Goal: Task Accomplishment & Management: Manage account settings

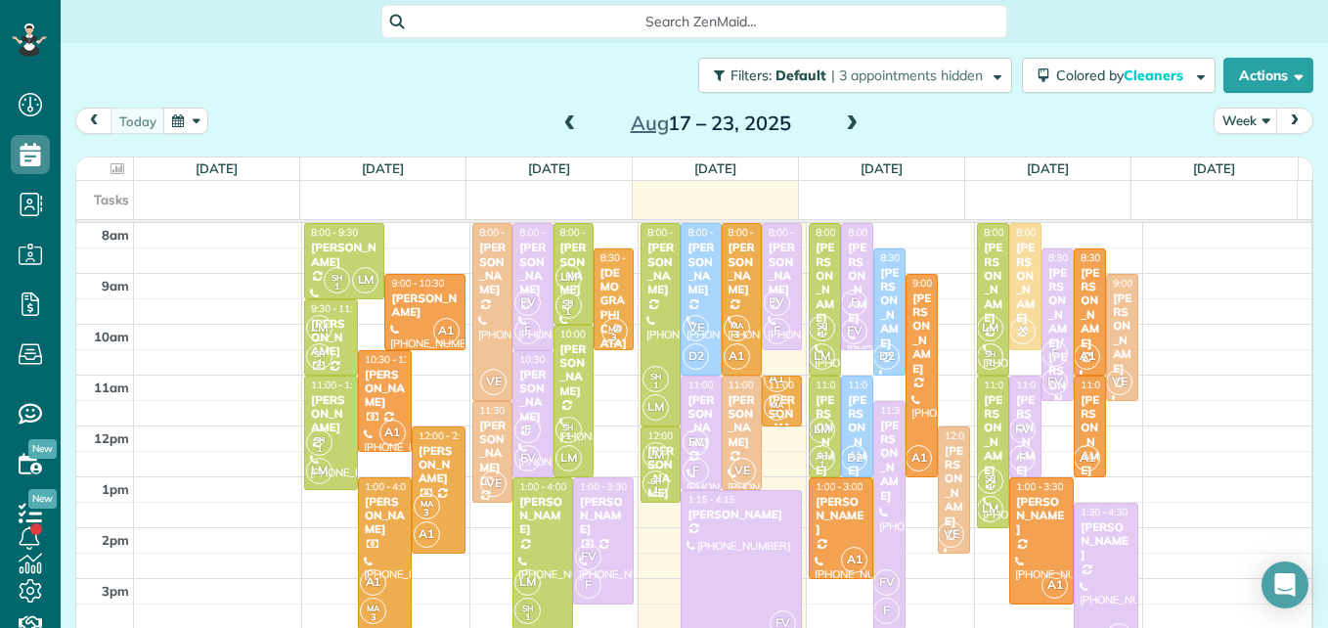
scroll to position [9, 9]
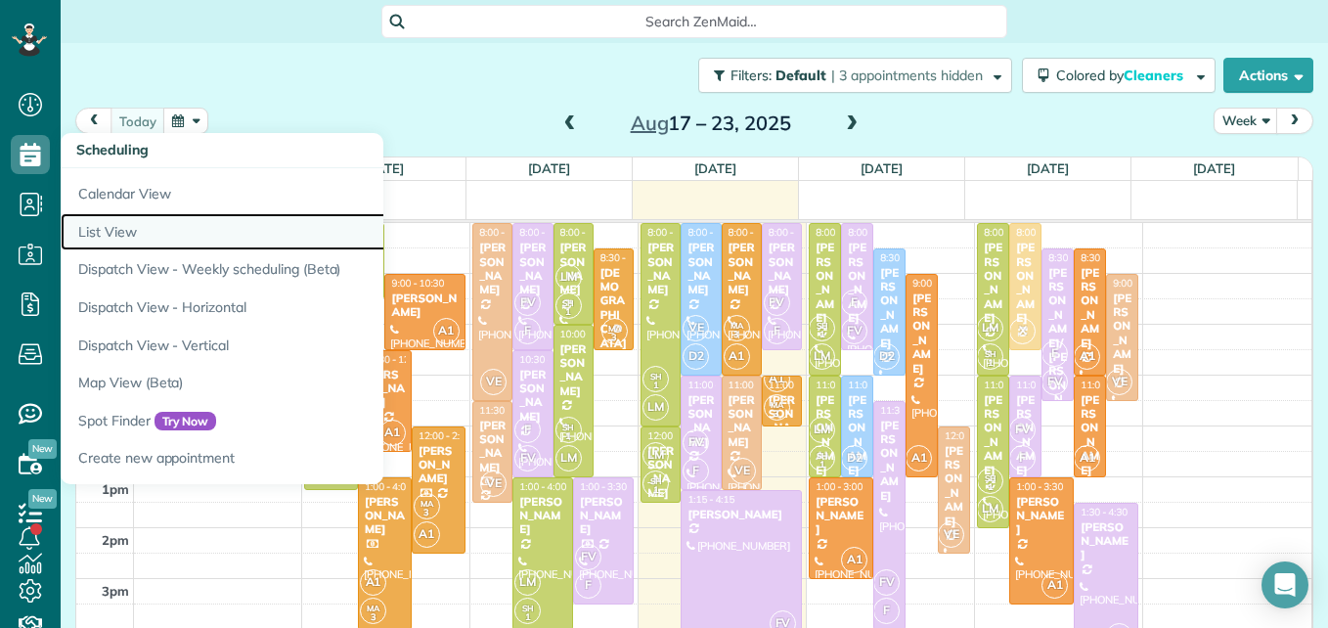
click at [99, 226] on link "List View" at bounding box center [305, 232] width 489 height 38
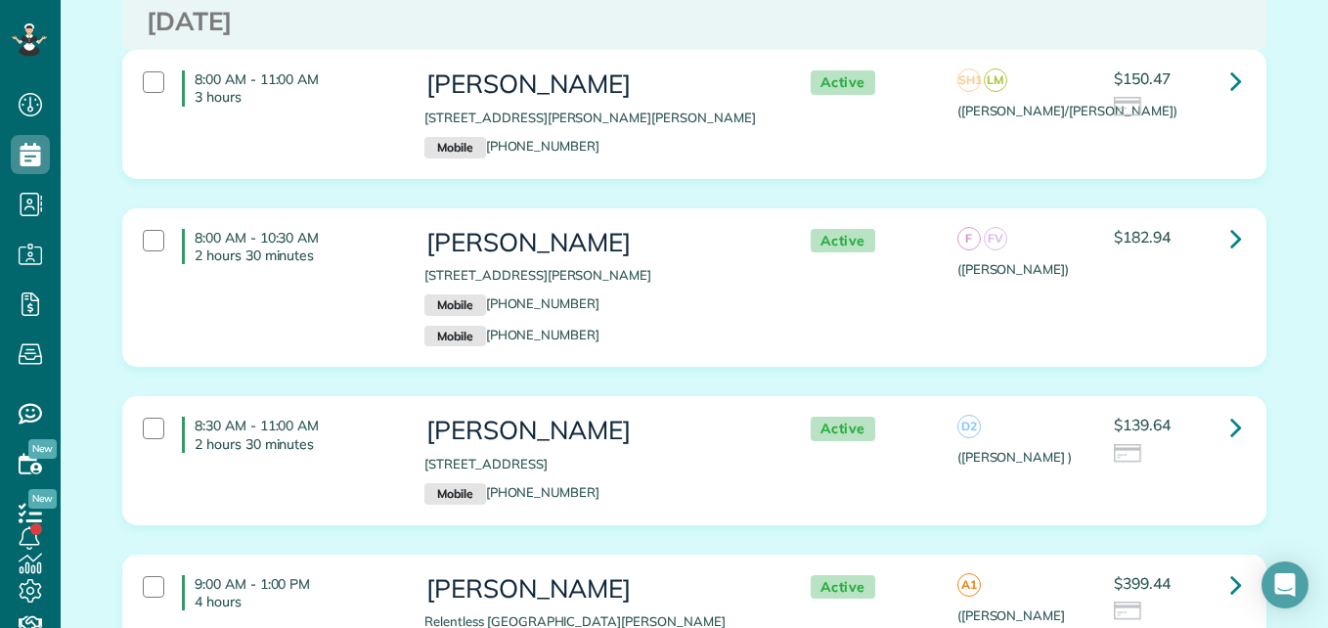
scroll to position [1894, 0]
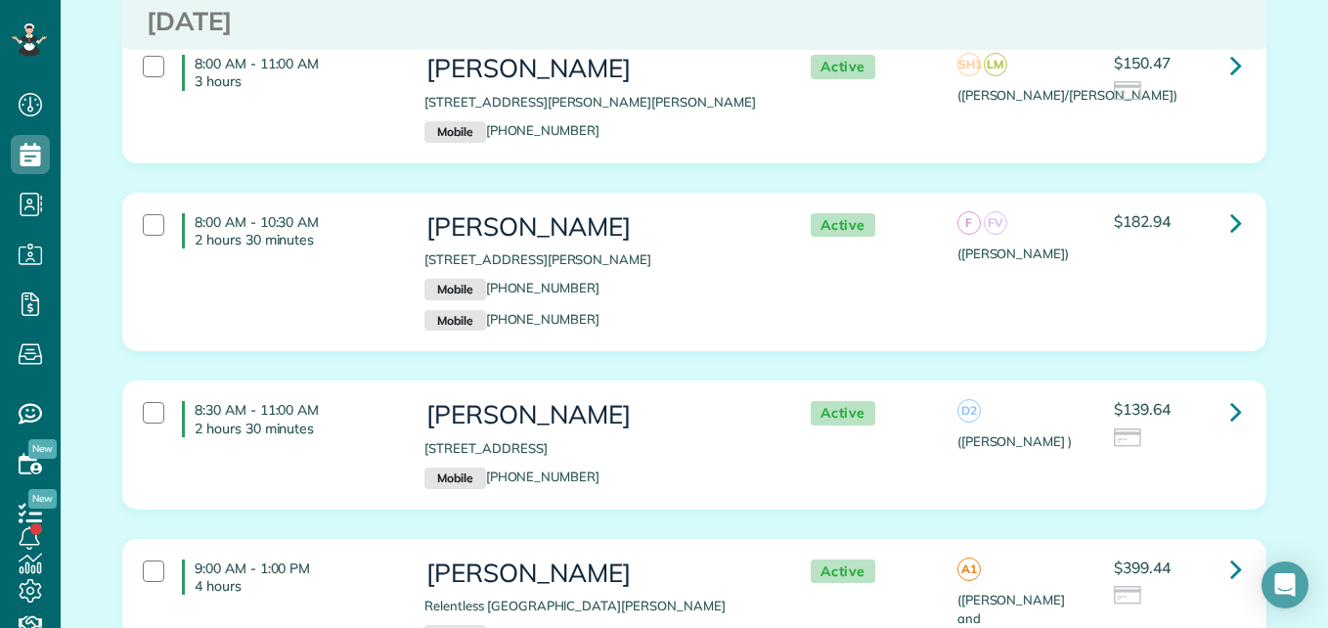
drag, startPoint x: 1311, startPoint y: 164, endPoint x: 1323, endPoint y: 142, distance: 25.4
click at [1323, 142] on main "Search ZenMaid… Appointments the List View [2 min] Schedule Changes Actions Cre…" at bounding box center [695, 314] width 1268 height 628
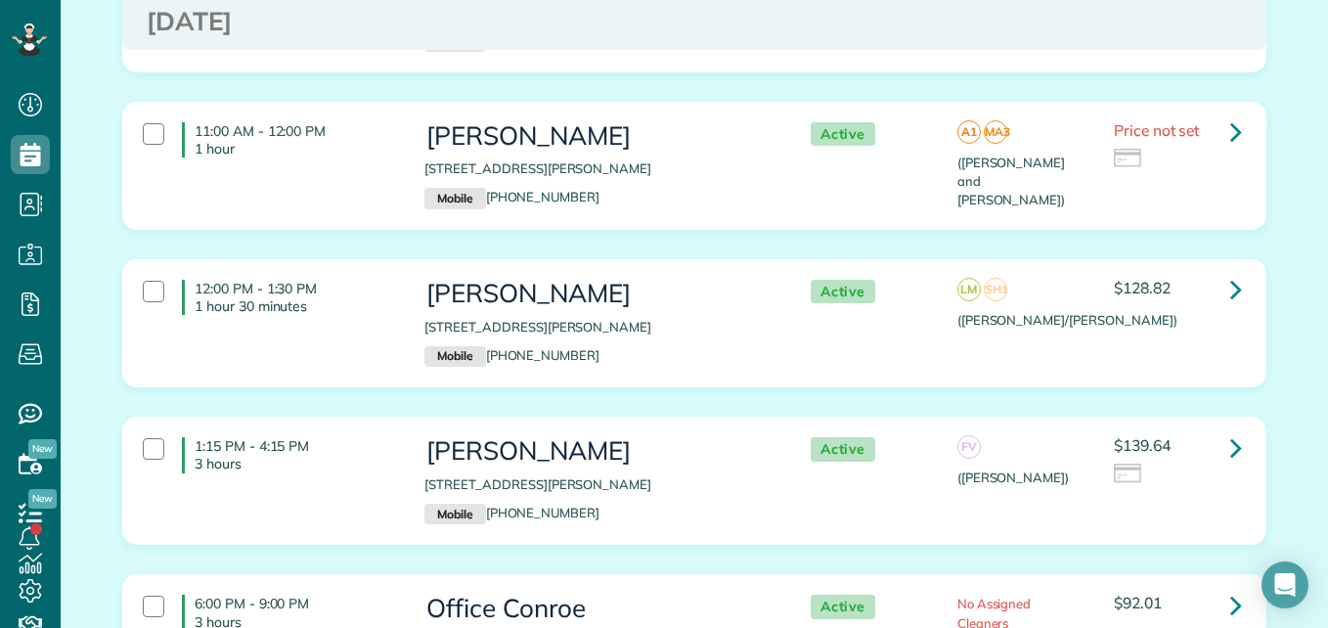
scroll to position [0, 0]
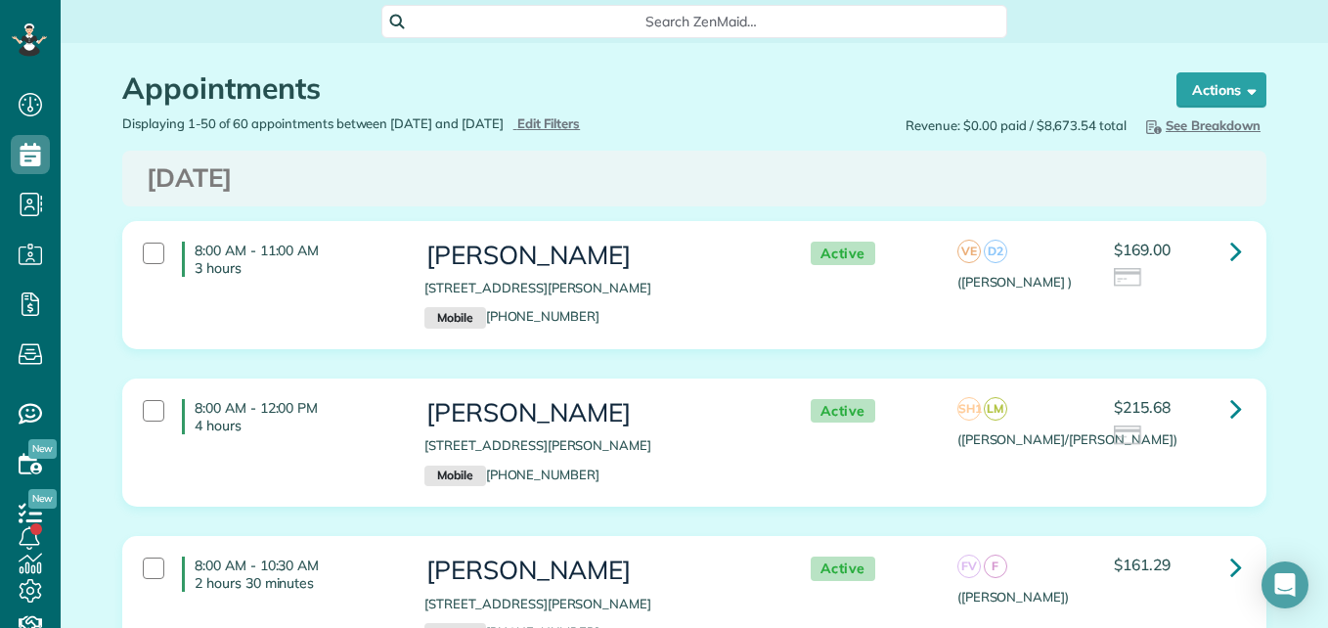
click at [703, 14] on span "Search ZenMaid…" at bounding box center [701, 22] width 595 height 20
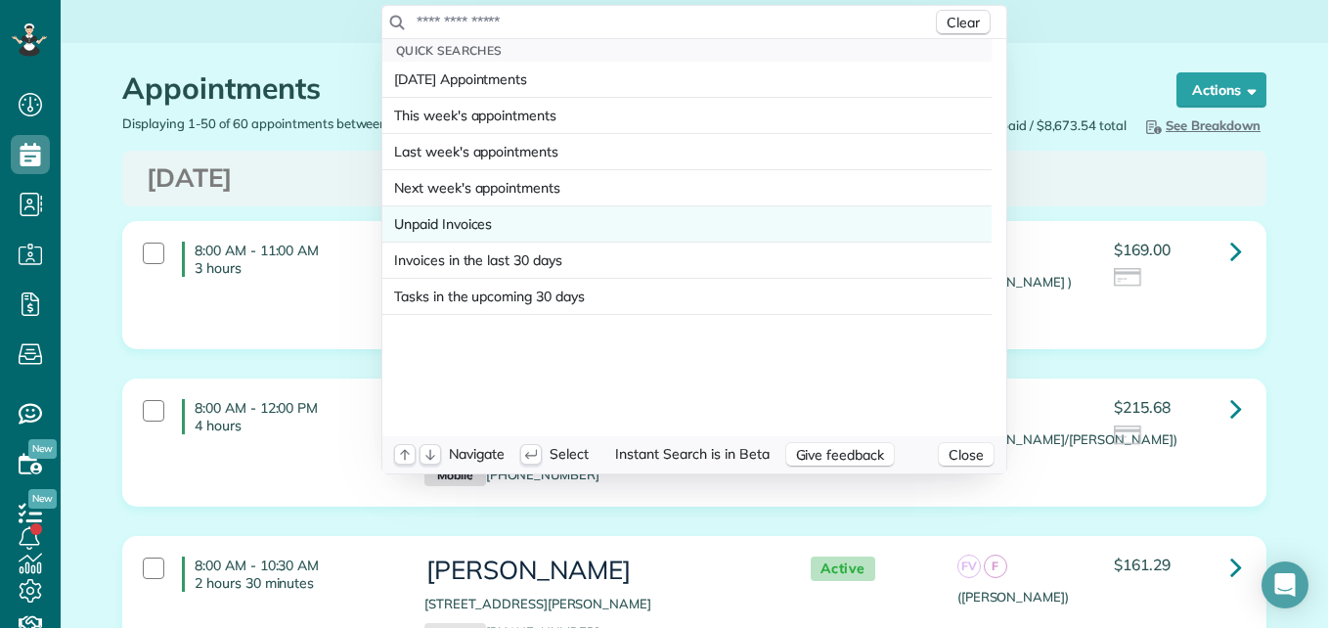
click at [468, 223] on span "Unpaid Invoices" at bounding box center [443, 224] width 98 height 20
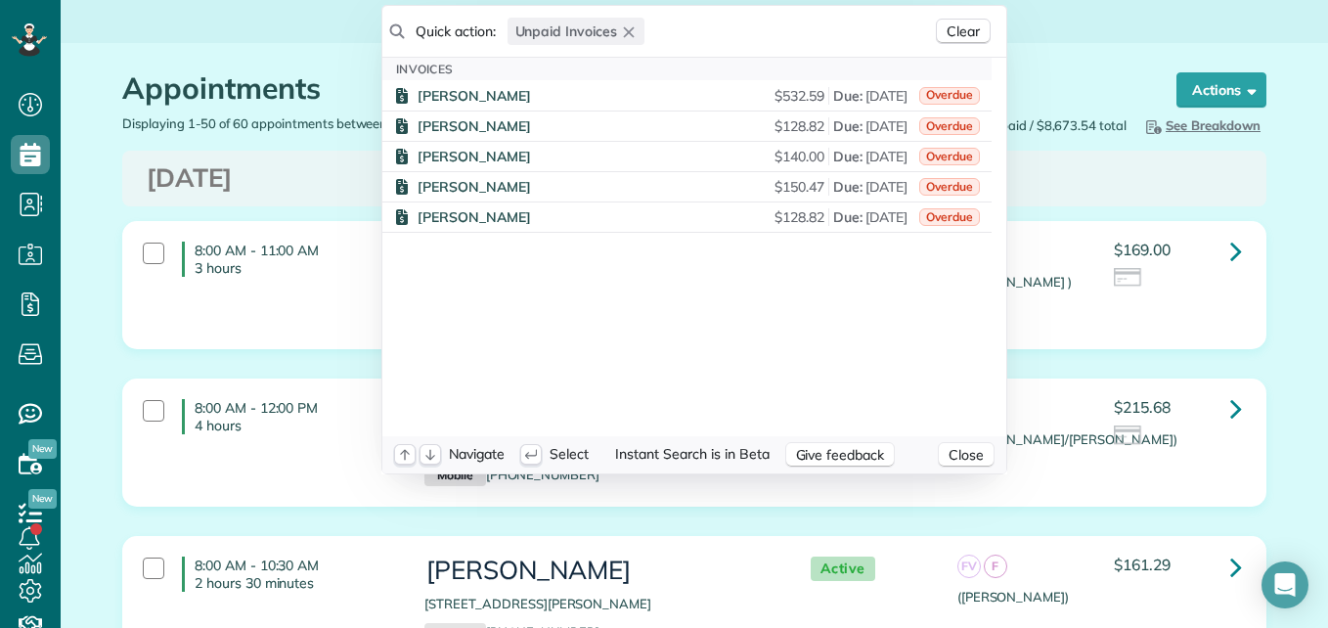
click at [630, 29] on button "Unpaid Invoices" at bounding box center [576, 31] width 137 height 27
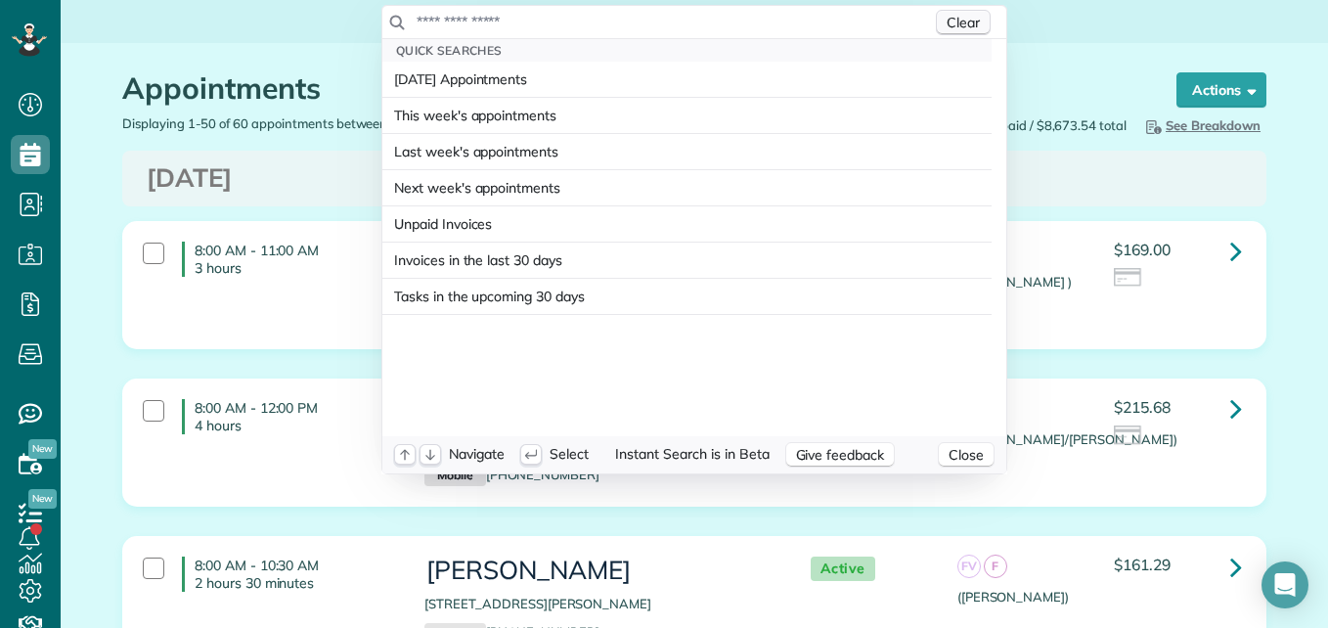
click at [954, 27] on span "Clear" at bounding box center [963, 23] width 33 height 18
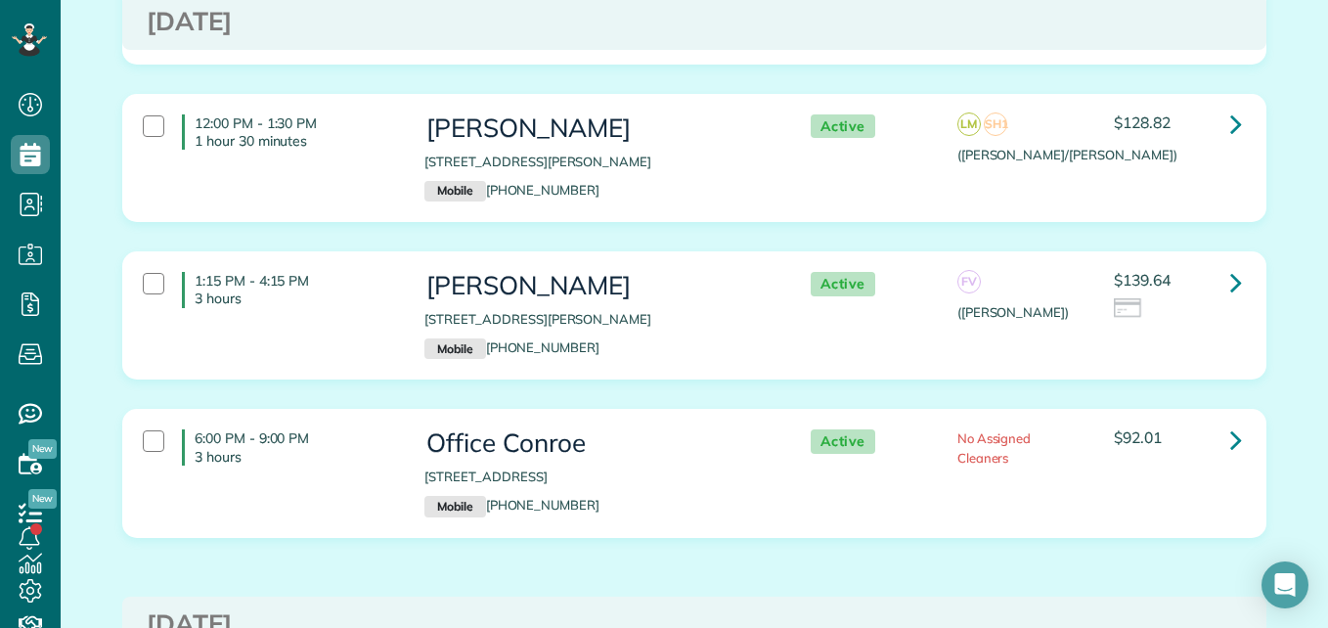
scroll to position [1233, 0]
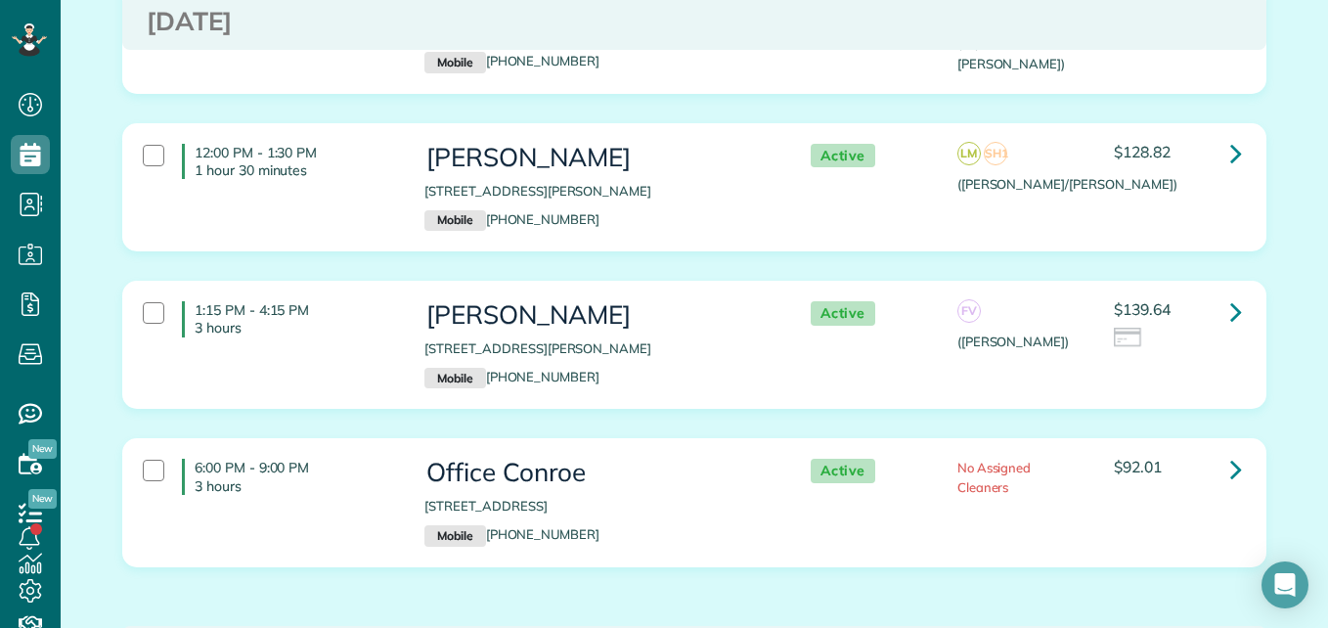
drag, startPoint x: 1320, startPoint y: 33, endPoint x: 1317, endPoint y: 113, distance: 80.3
click at [1317, 113] on html "Dashboard Scheduling Calendar View List View Dispatch View - Weekly scheduling …" at bounding box center [664, 314] width 1328 height 628
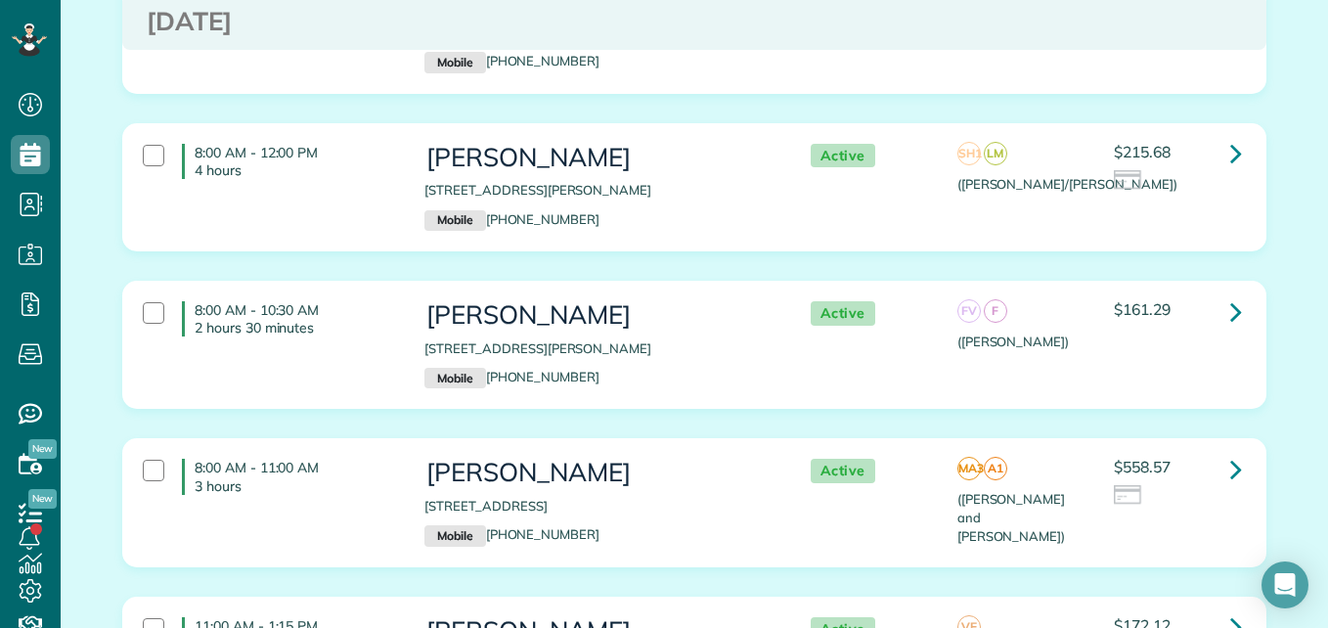
scroll to position [0, 0]
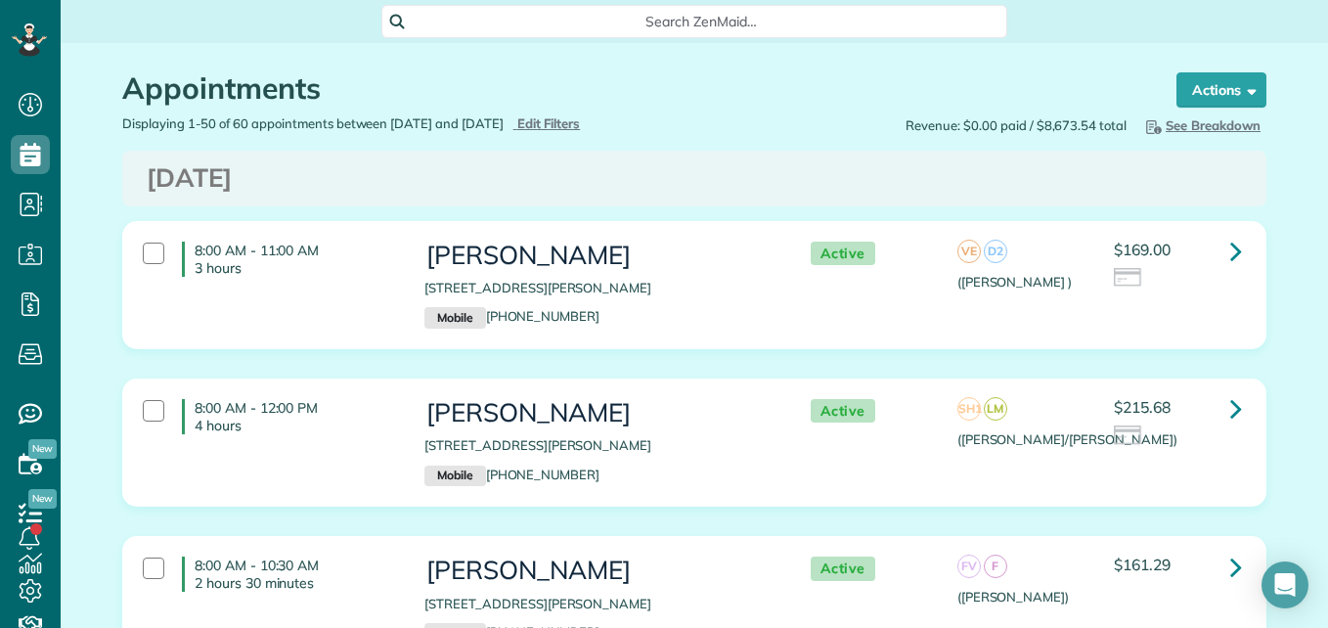
click at [773, 22] on span "Search ZenMaid…" at bounding box center [701, 22] width 595 height 20
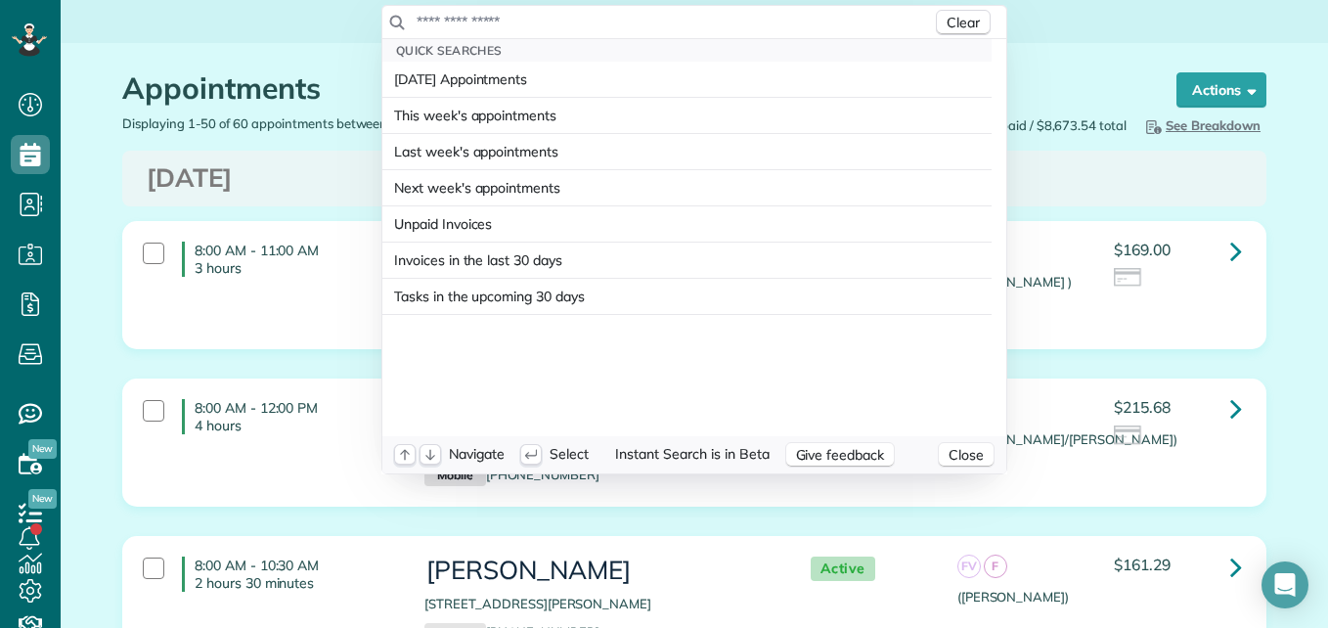
click at [797, 6] on div "Clear" at bounding box center [694, 22] width 624 height 33
click at [1053, 18] on html "Dashboard Scheduling Calendar View List View Dispatch View - Weekly scheduling …" at bounding box center [664, 314] width 1328 height 628
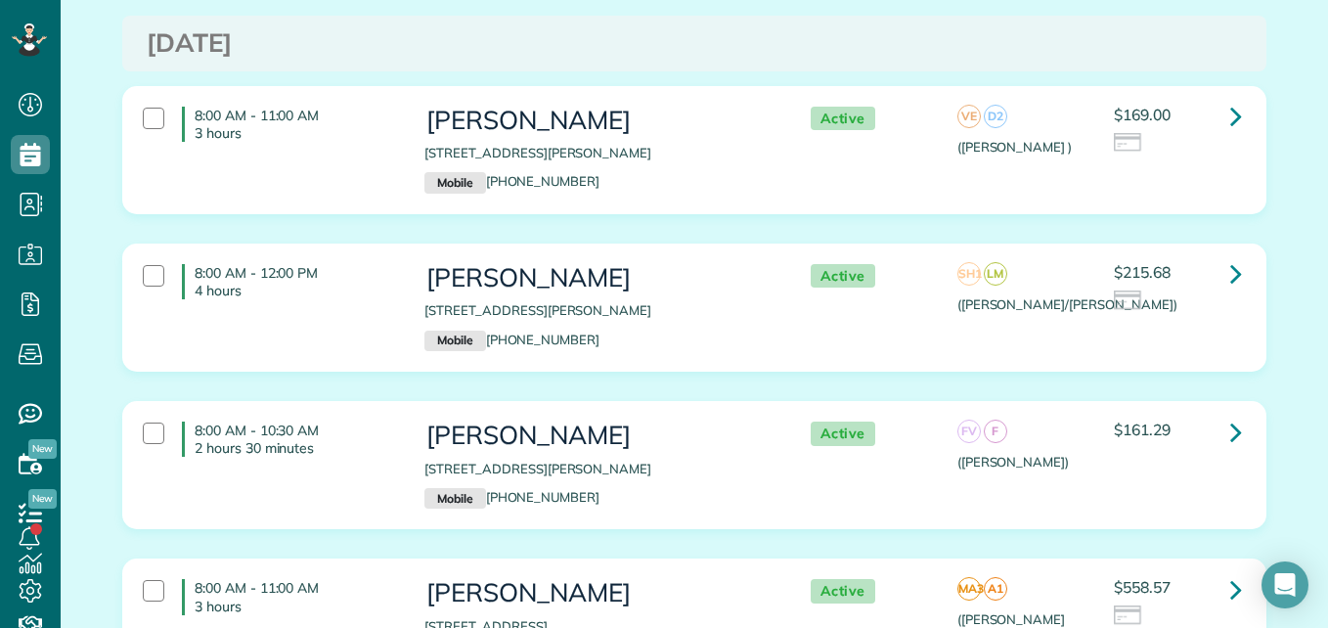
scroll to position [106, 0]
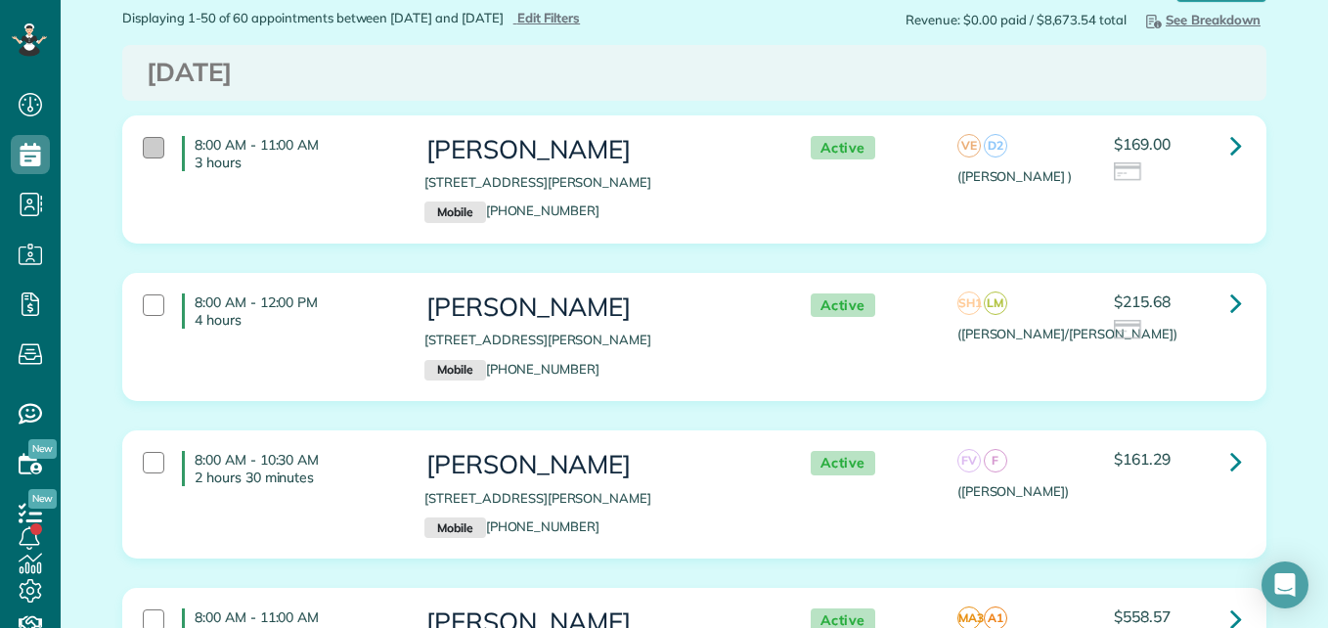
click at [147, 153] on div at bounding box center [154, 148] width 22 height 22
click at [145, 310] on div at bounding box center [154, 305] width 22 height 22
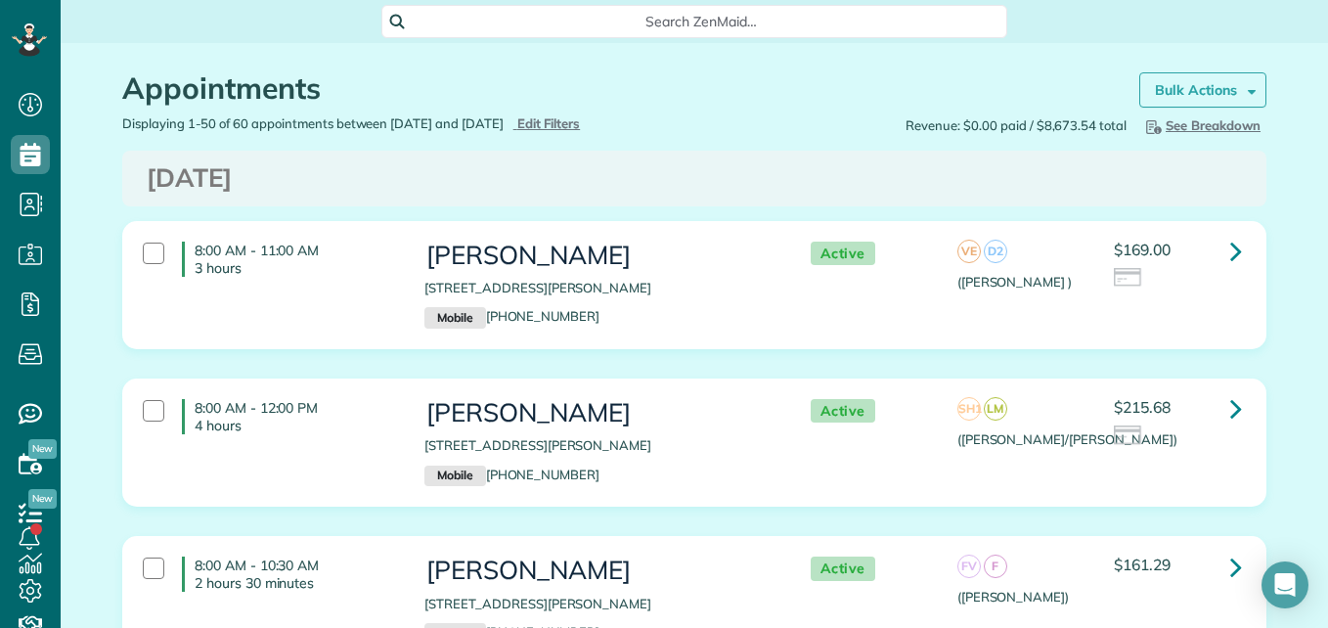
click at [1168, 97] on strong "Bulk Actions" at bounding box center [1196, 90] width 82 height 18
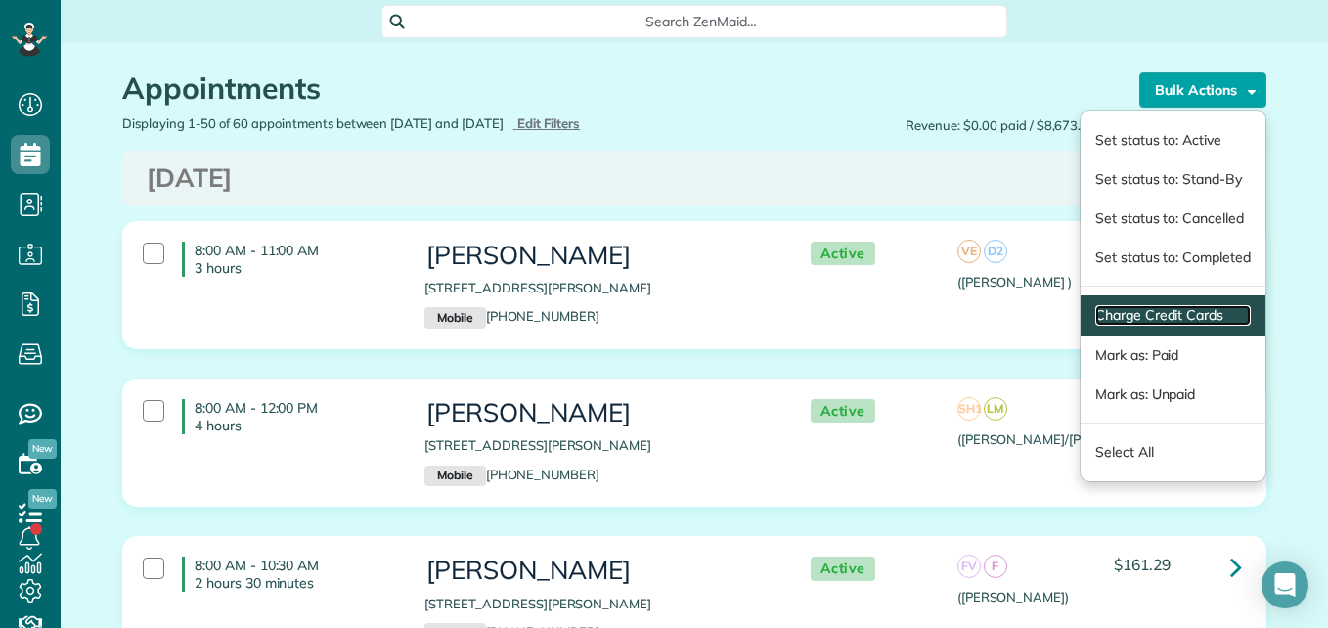
click at [1127, 306] on link "Charge Credit Cards" at bounding box center [1174, 315] width 156 height 21
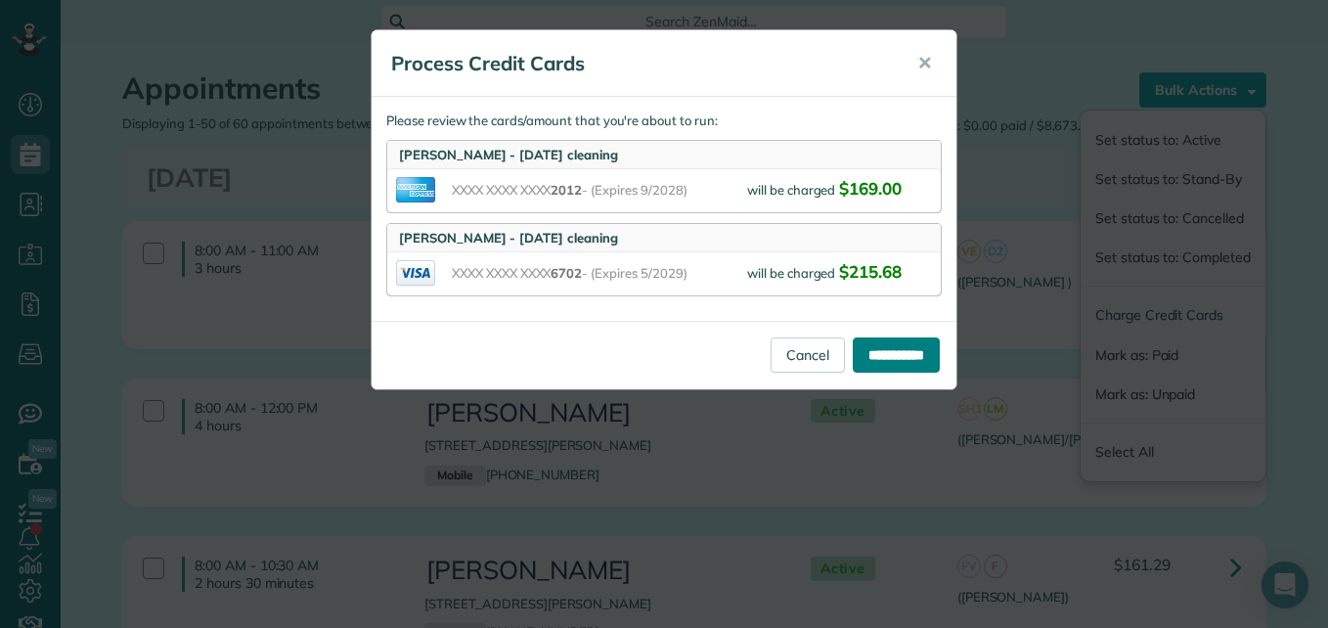
click at [878, 365] on input "**********" at bounding box center [896, 354] width 87 height 35
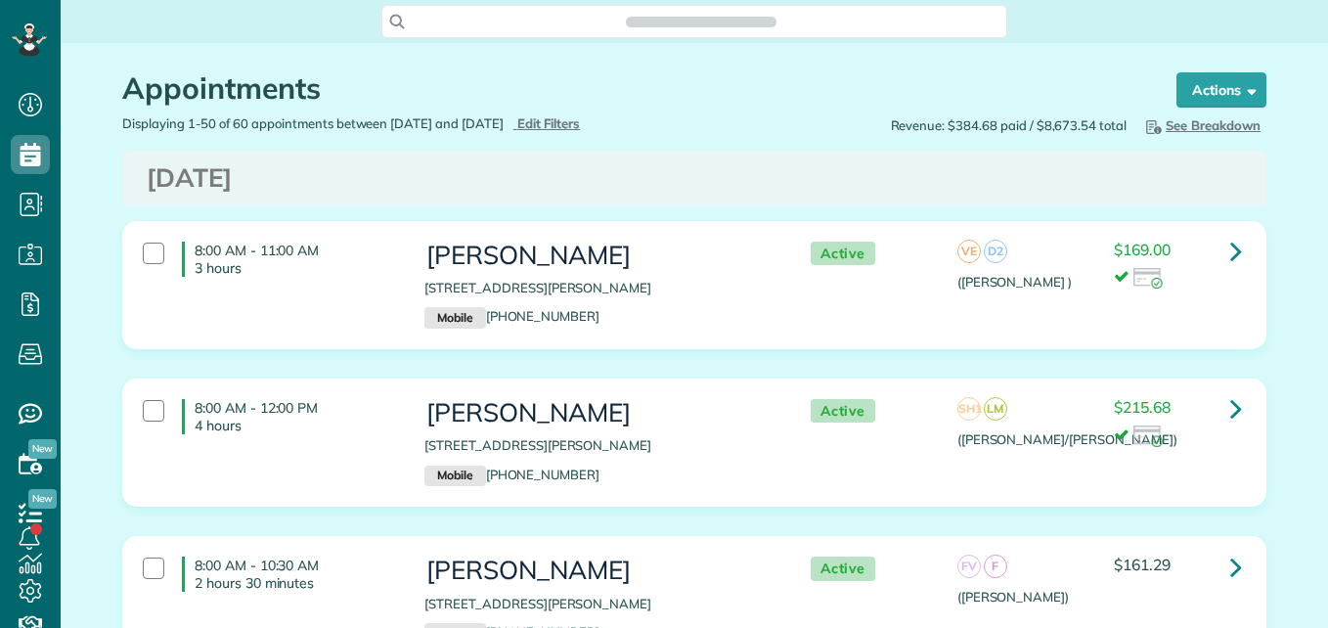
scroll to position [9, 9]
click at [145, 559] on div at bounding box center [154, 569] width 22 height 22
click at [1167, 89] on strong "Bulk Actions" at bounding box center [1196, 90] width 82 height 18
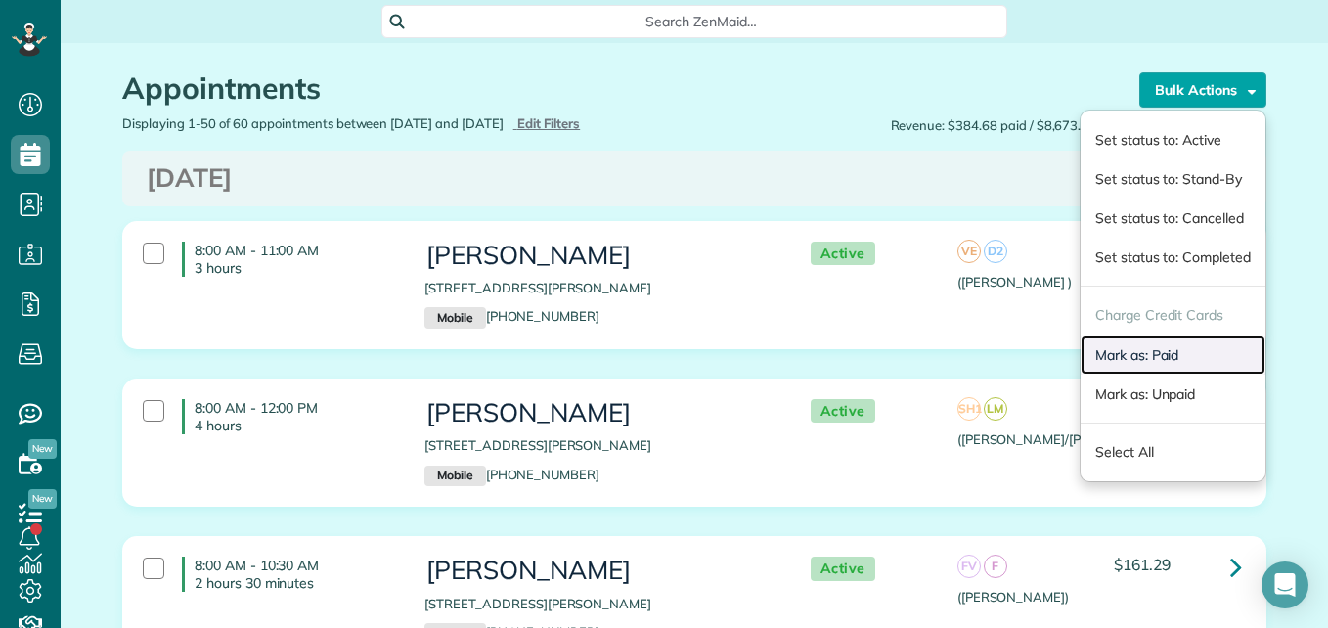
click at [1123, 357] on link "Mark as: Paid" at bounding box center [1173, 355] width 185 height 39
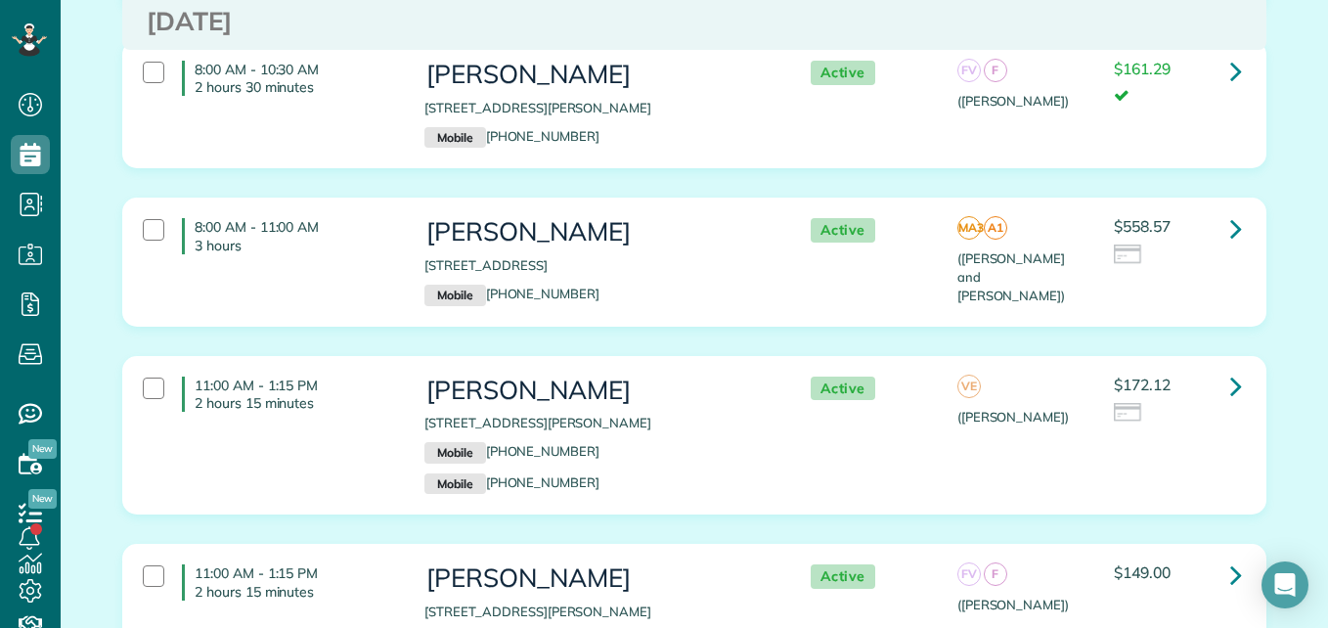
scroll to position [586, 0]
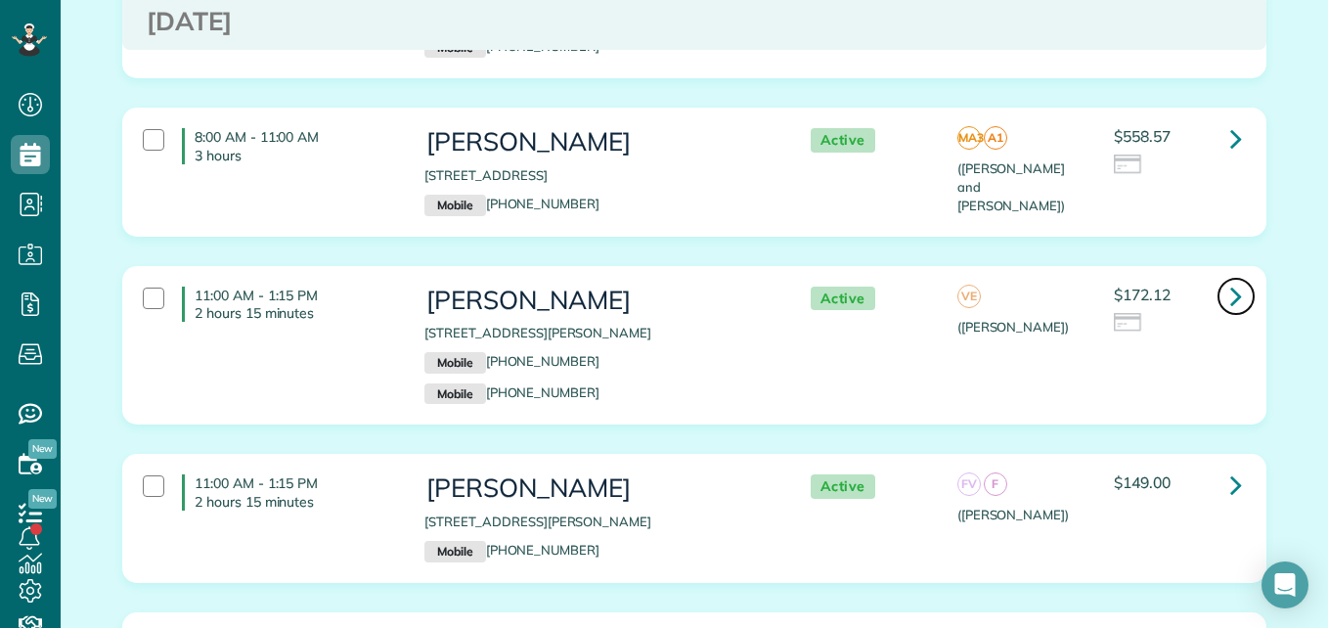
click at [1231, 290] on icon at bounding box center [1237, 296] width 12 height 34
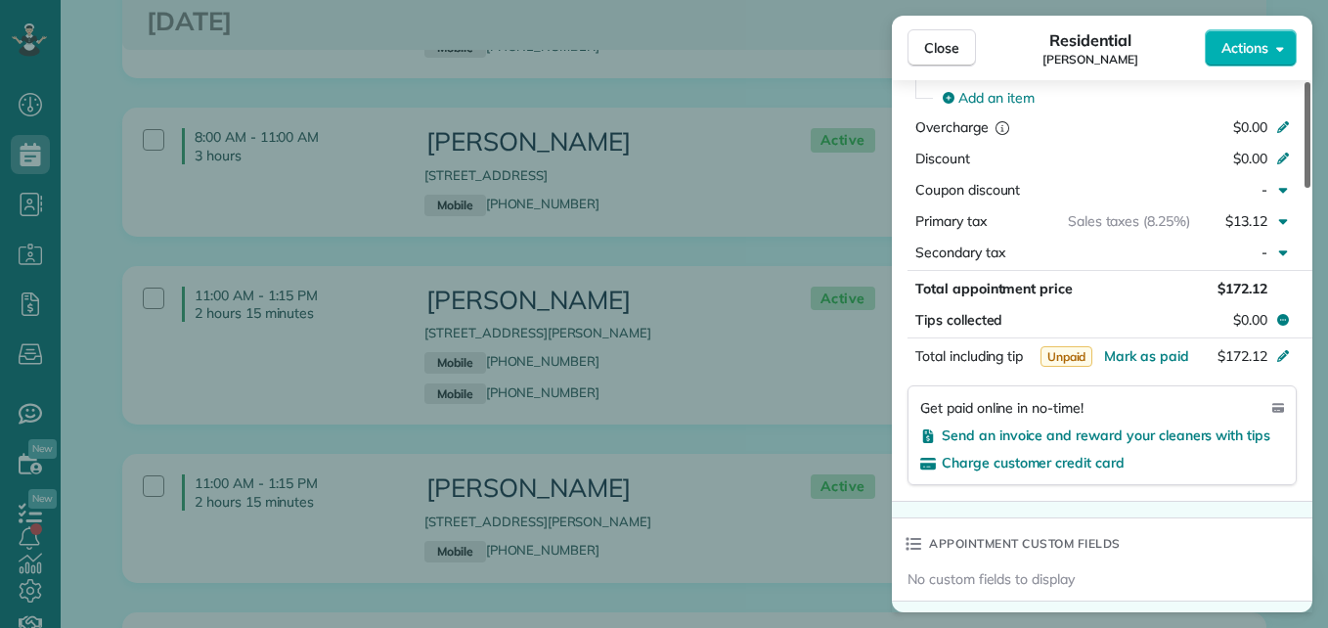
scroll to position [1051, 0]
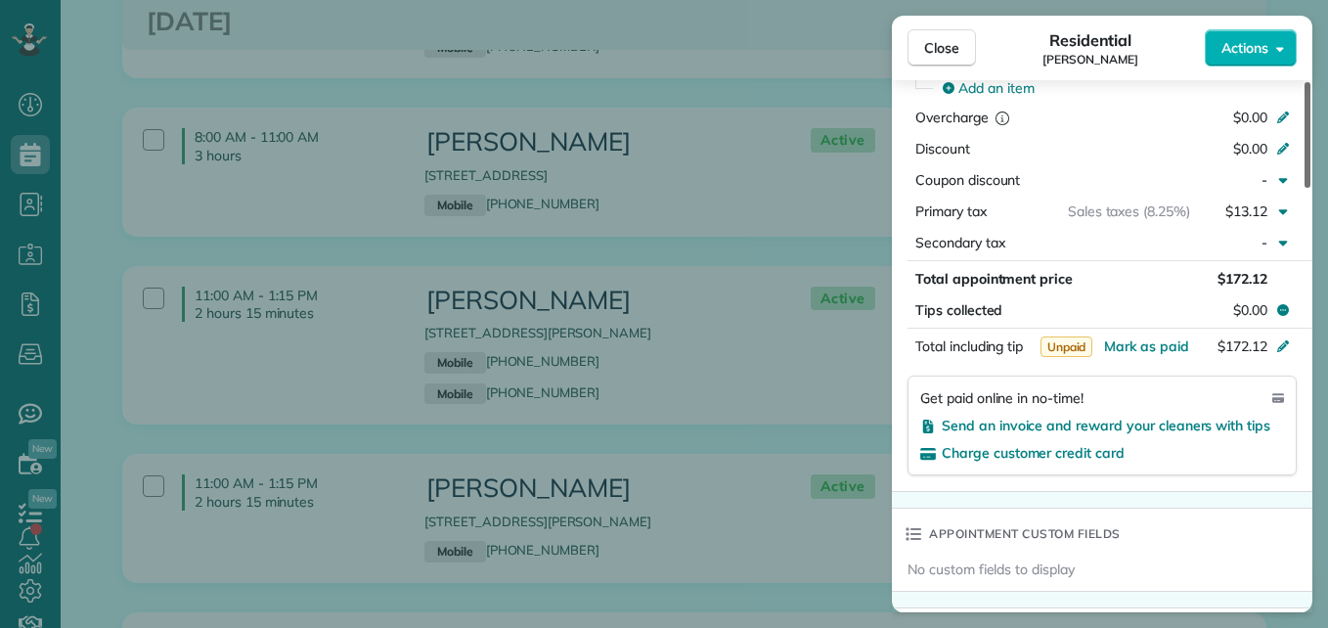
drag, startPoint x: 1305, startPoint y: 149, endPoint x: 1303, endPoint y: 357, distance: 208.4
click at [1305, 188] on div at bounding box center [1308, 135] width 6 height 106
click at [1200, 422] on span "Send an invoice and reward your cleaners with tips" at bounding box center [1106, 426] width 329 height 18
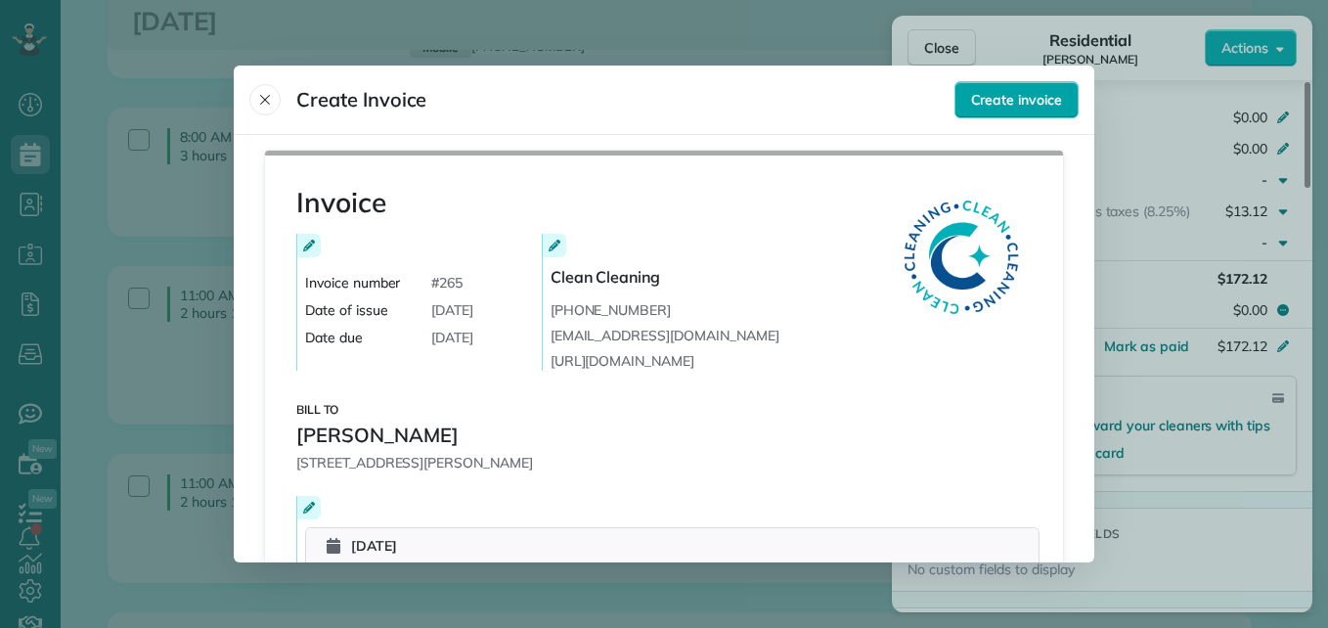
click at [1064, 95] on button "Create invoice" at bounding box center [1017, 99] width 124 height 37
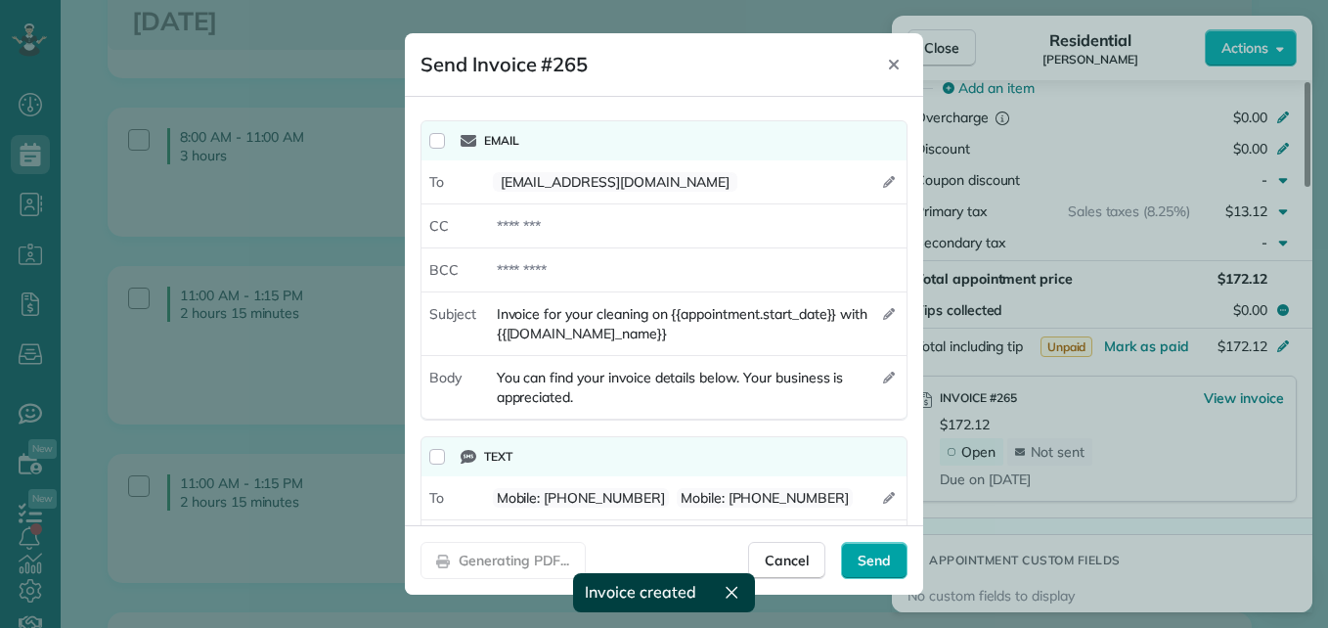
click at [863, 559] on span "Send" at bounding box center [874, 561] width 33 height 20
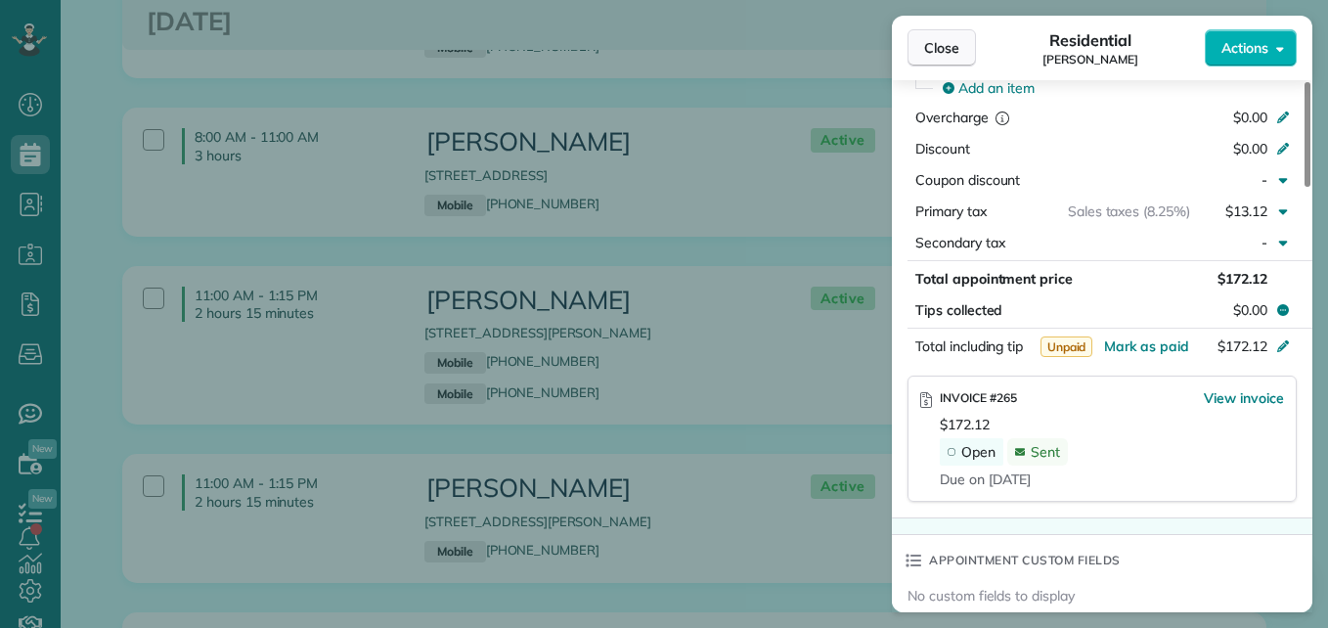
click at [951, 55] on span "Close" at bounding box center [941, 48] width 35 height 20
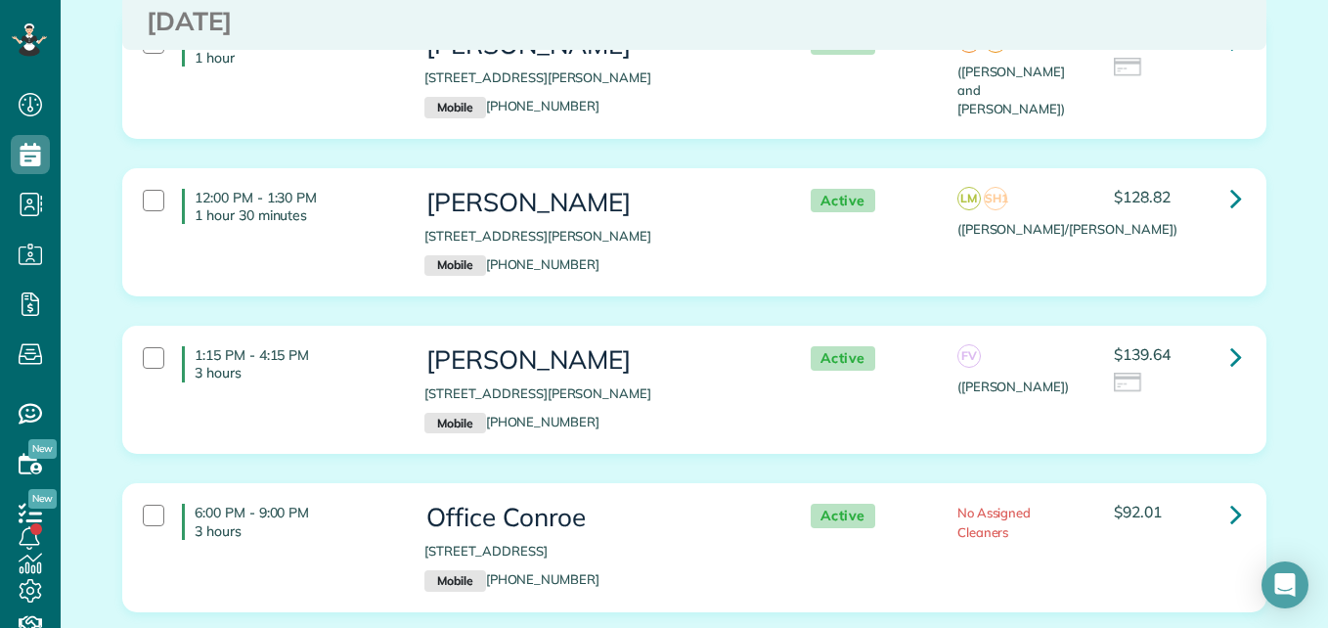
scroll to position [1202, 0]
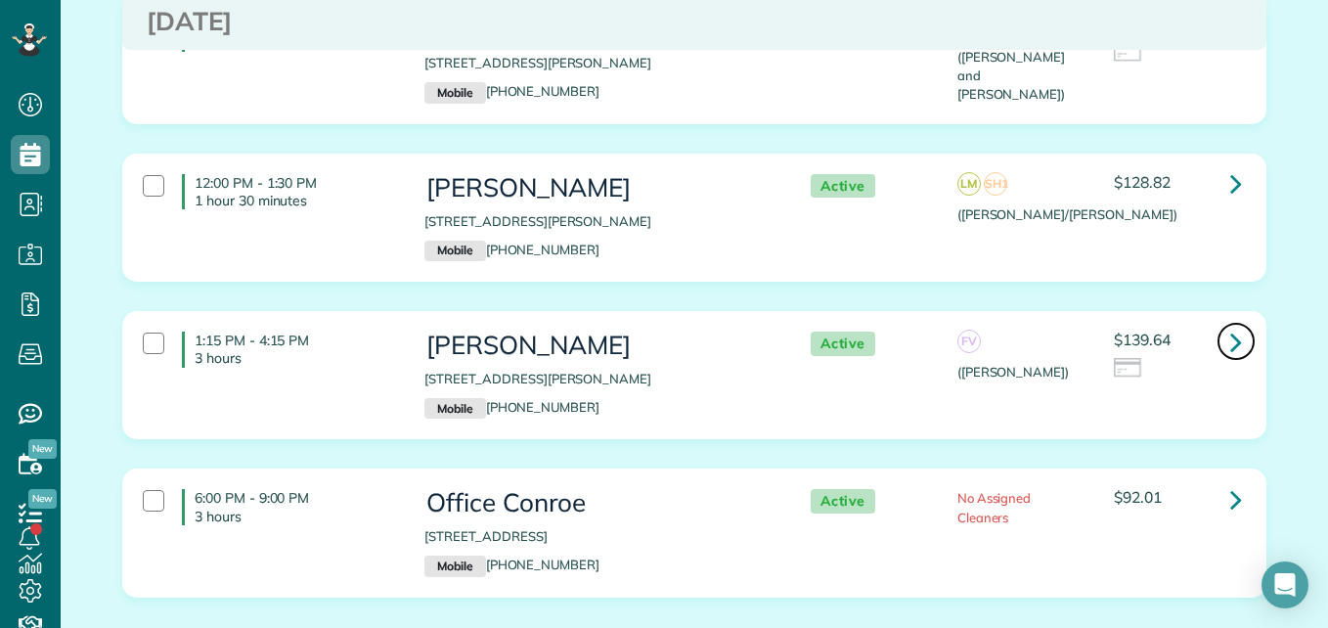
click at [1231, 344] on icon at bounding box center [1237, 342] width 12 height 34
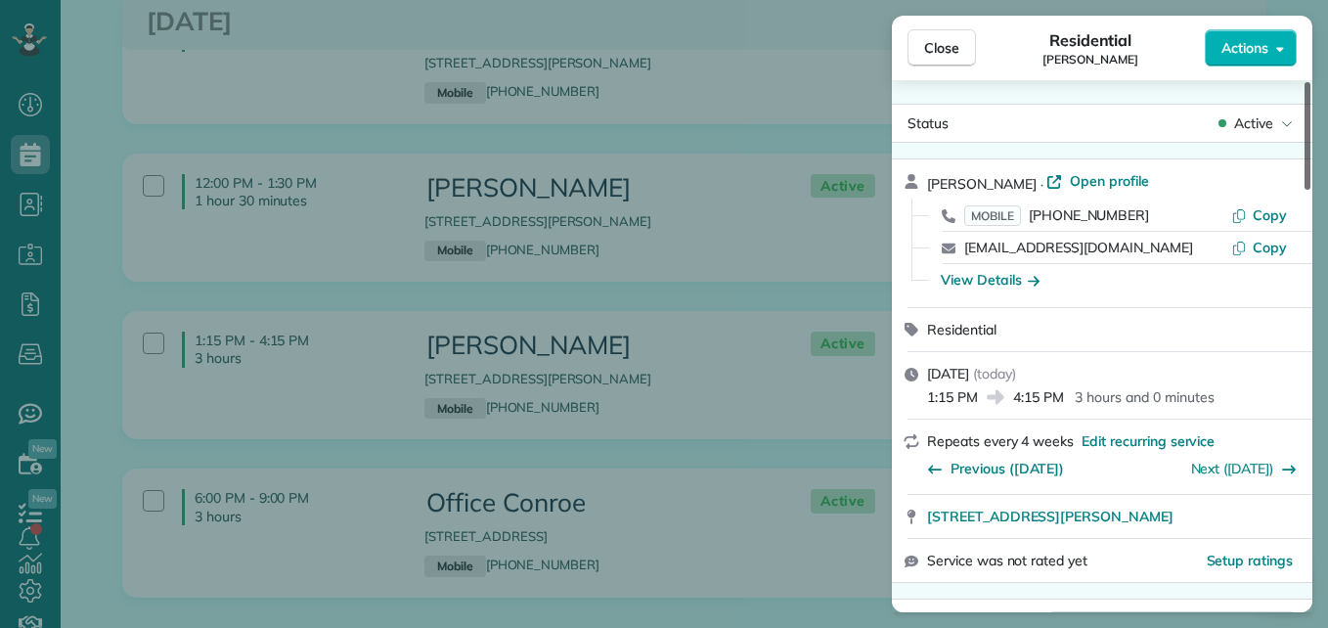
click at [1311, 165] on div at bounding box center [1308, 136] width 6 height 108
drag, startPoint x: 1310, startPoint y: 167, endPoint x: 1301, endPoint y: 58, distance: 109.9
click at [1305, 82] on div at bounding box center [1308, 136] width 6 height 108
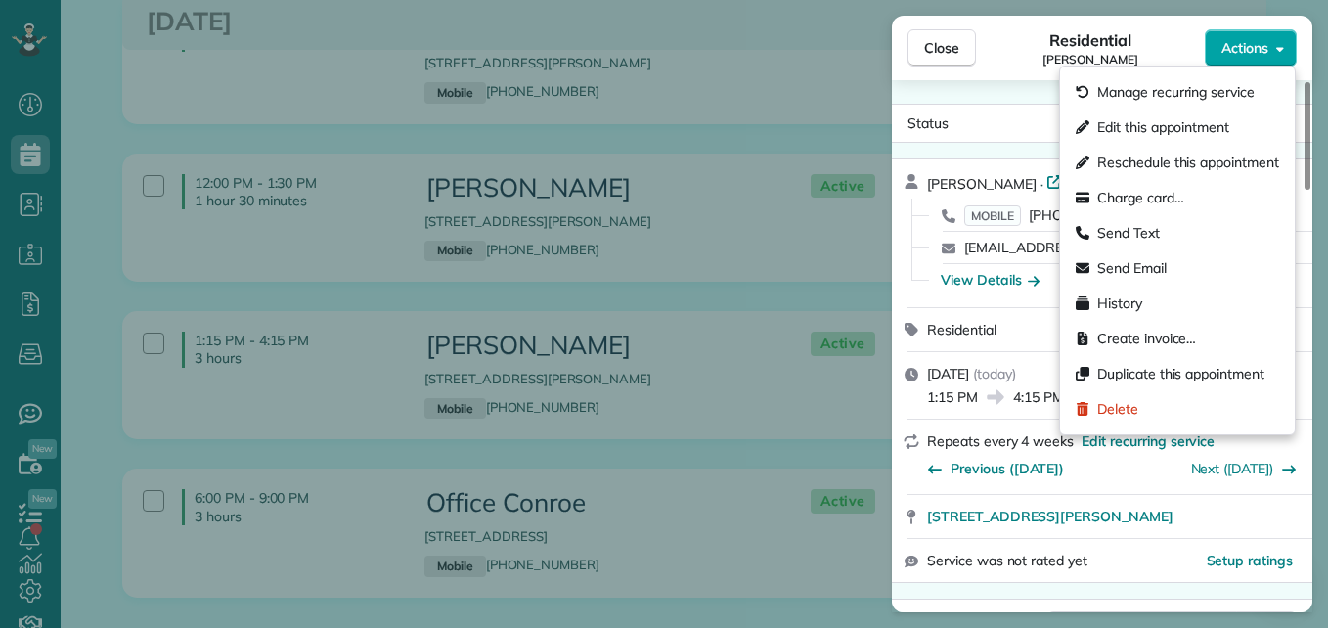
click at [1221, 58] on button "Actions" at bounding box center [1251, 47] width 92 height 37
click at [994, 91] on div "Status Active Brittany Kragh · Open profile MOBILE (936) 703-0361 Copy brittany…" at bounding box center [1102, 346] width 421 height 532
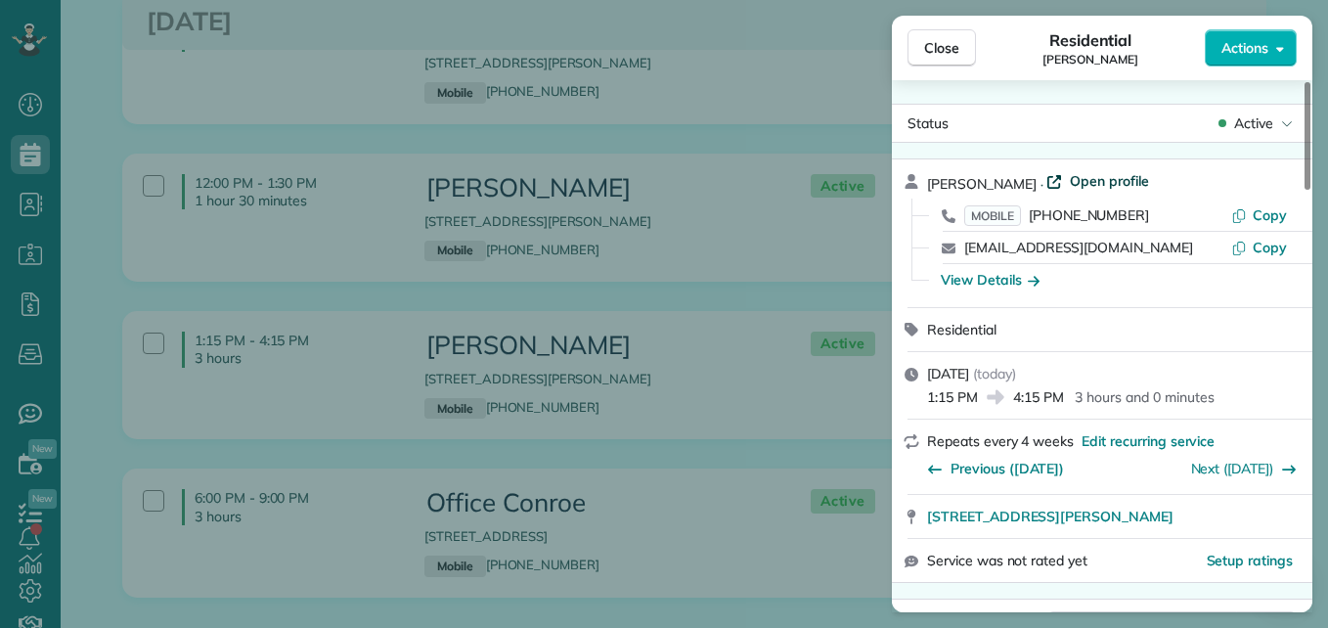
click at [1086, 179] on span "Open profile" at bounding box center [1109, 181] width 79 height 20
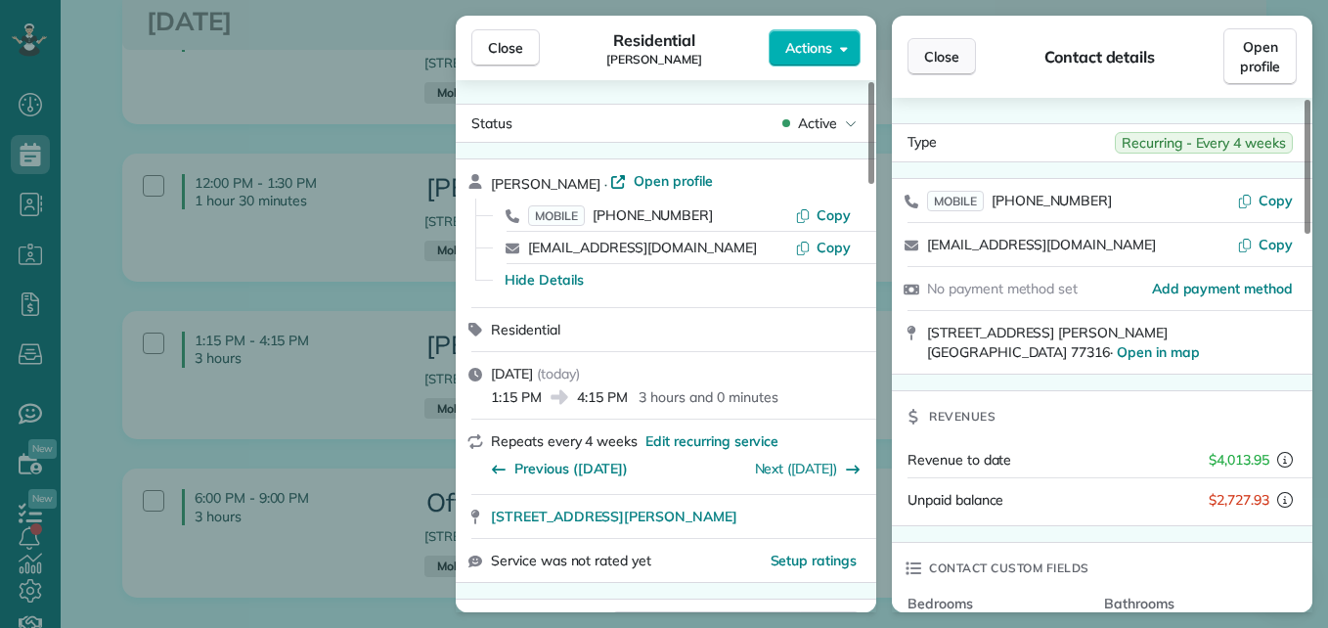
click at [949, 49] on span "Close" at bounding box center [941, 57] width 35 height 20
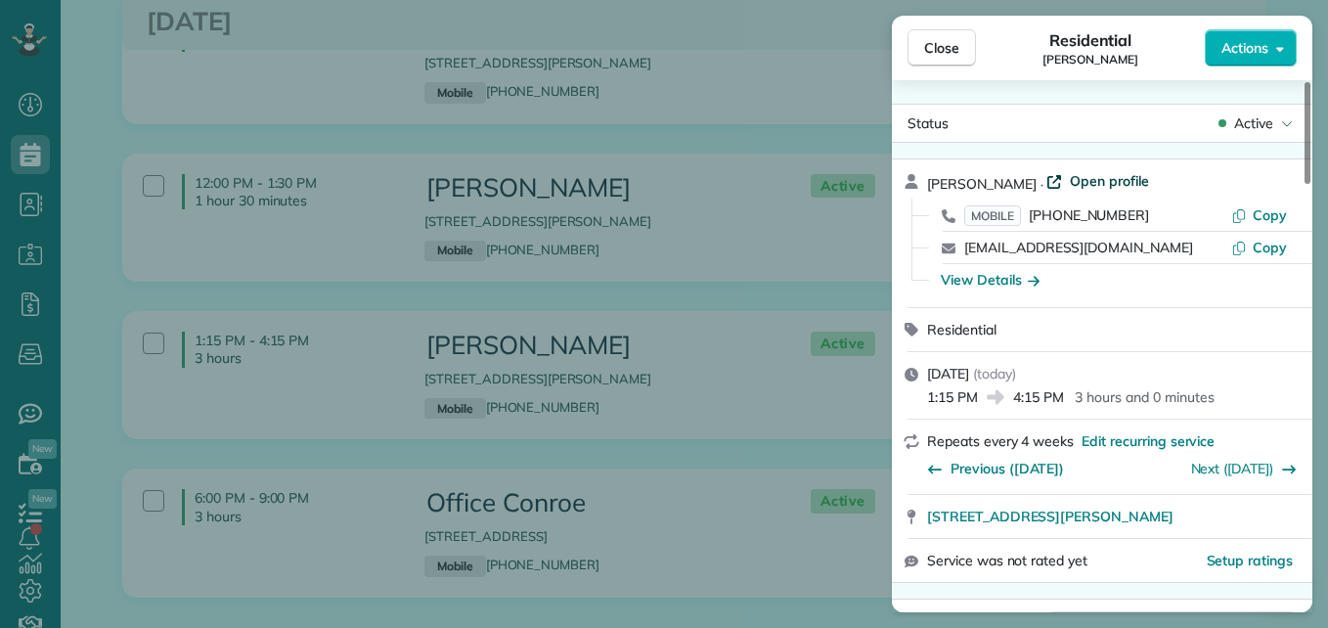
click at [1088, 178] on span "Open profile" at bounding box center [1109, 181] width 79 height 20
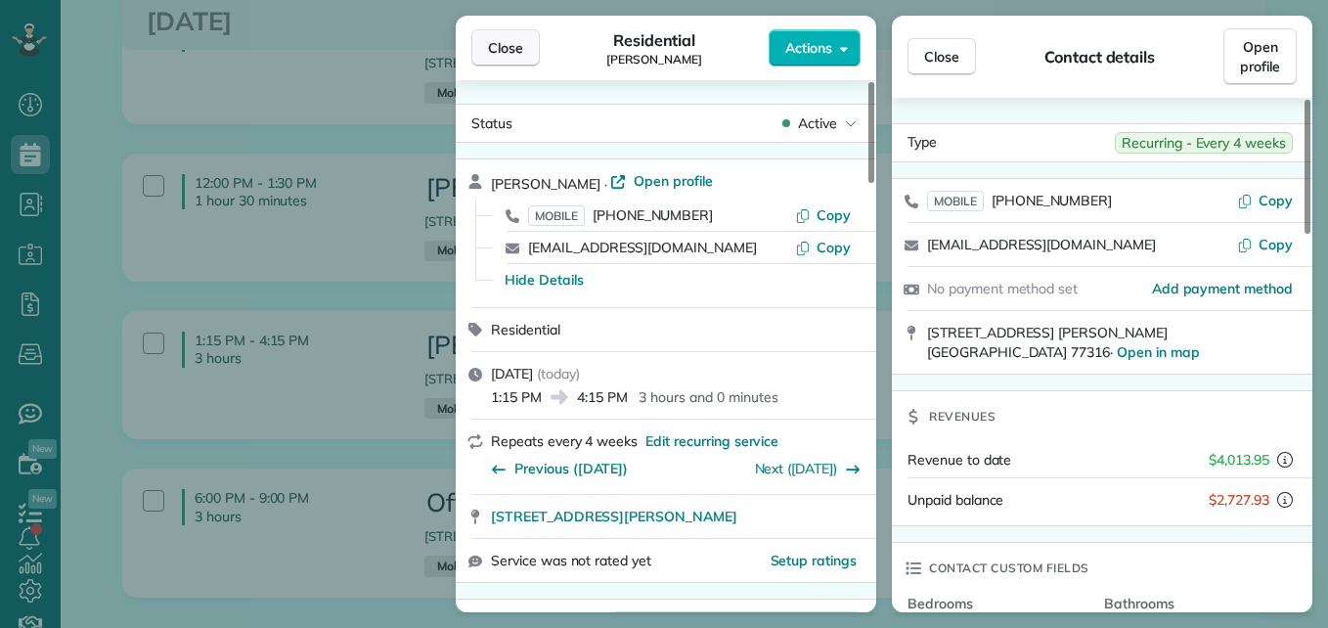
click at [492, 38] on span "Close" at bounding box center [505, 48] width 35 height 20
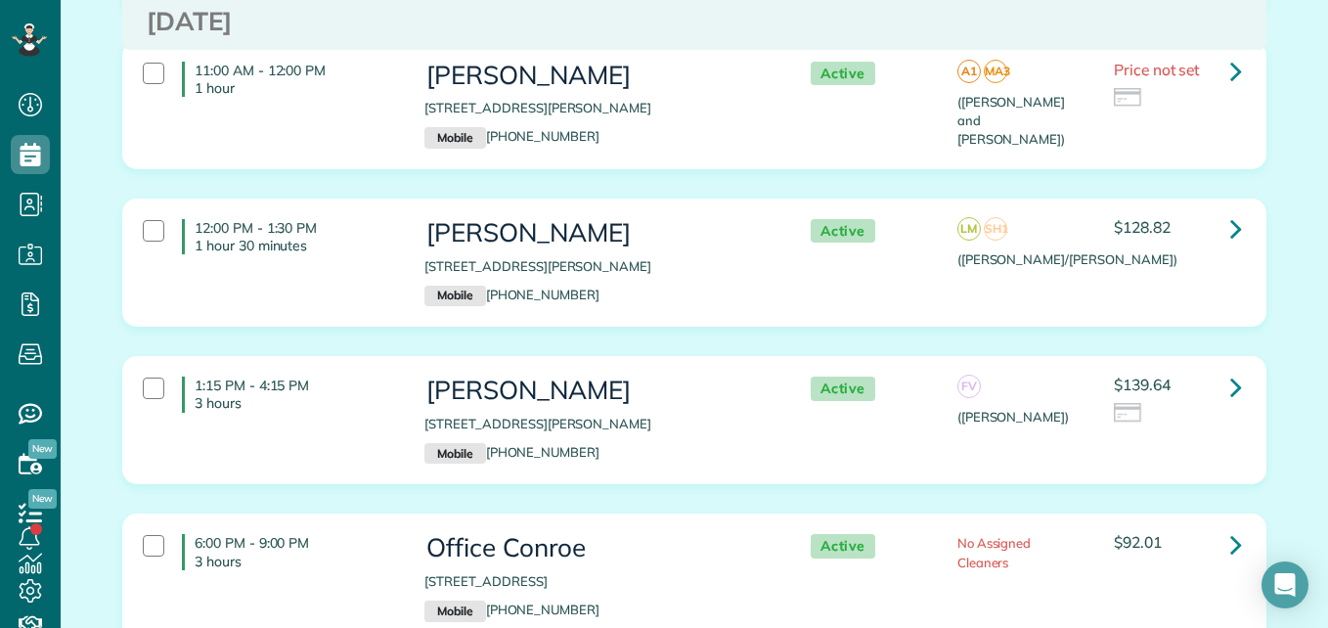
scroll to position [1127, 0]
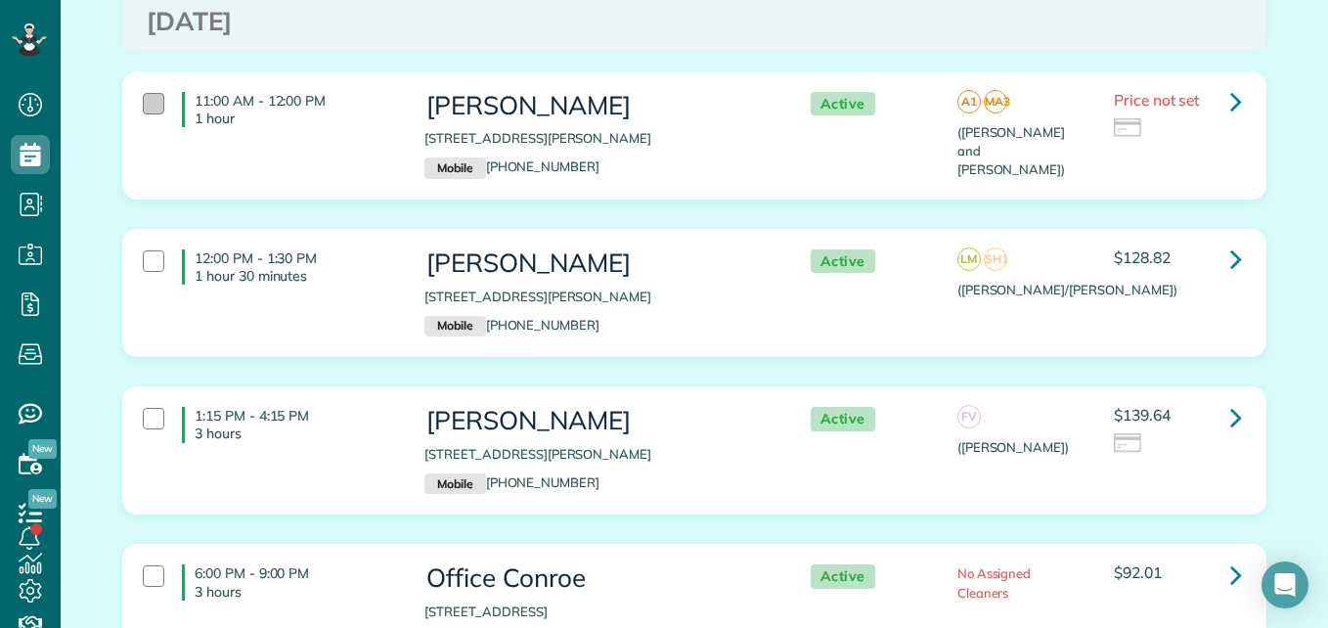
click at [153, 100] on div at bounding box center [154, 104] width 22 height 22
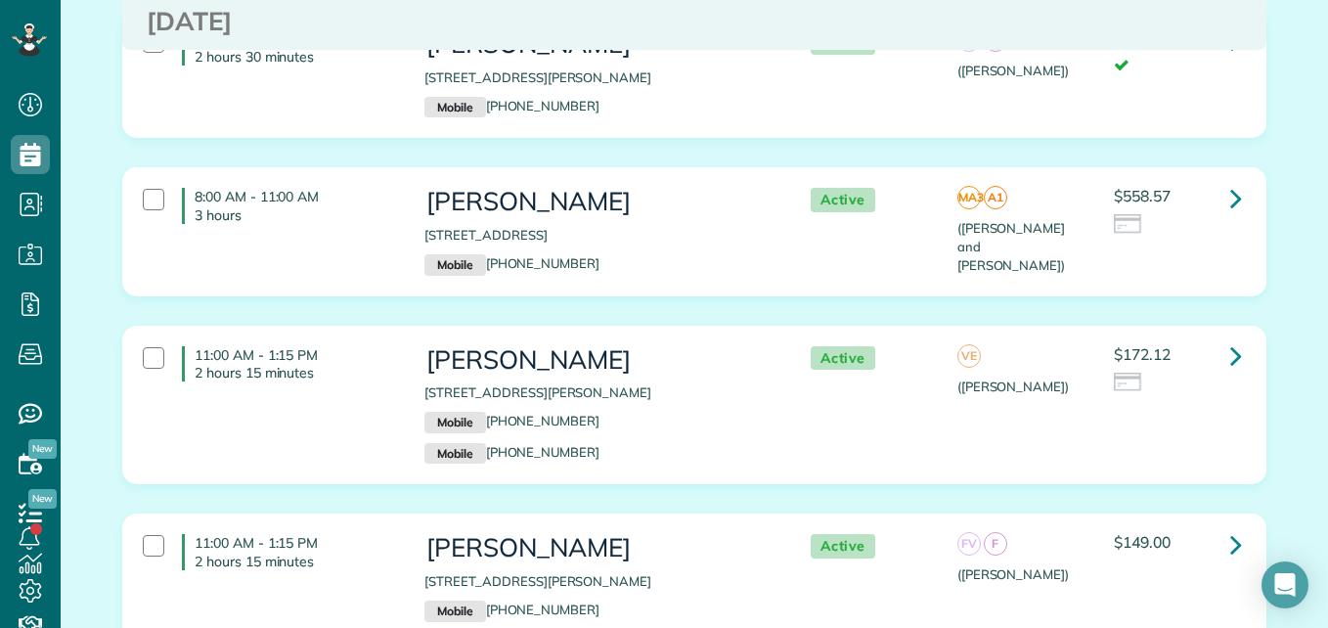
scroll to position [466, 0]
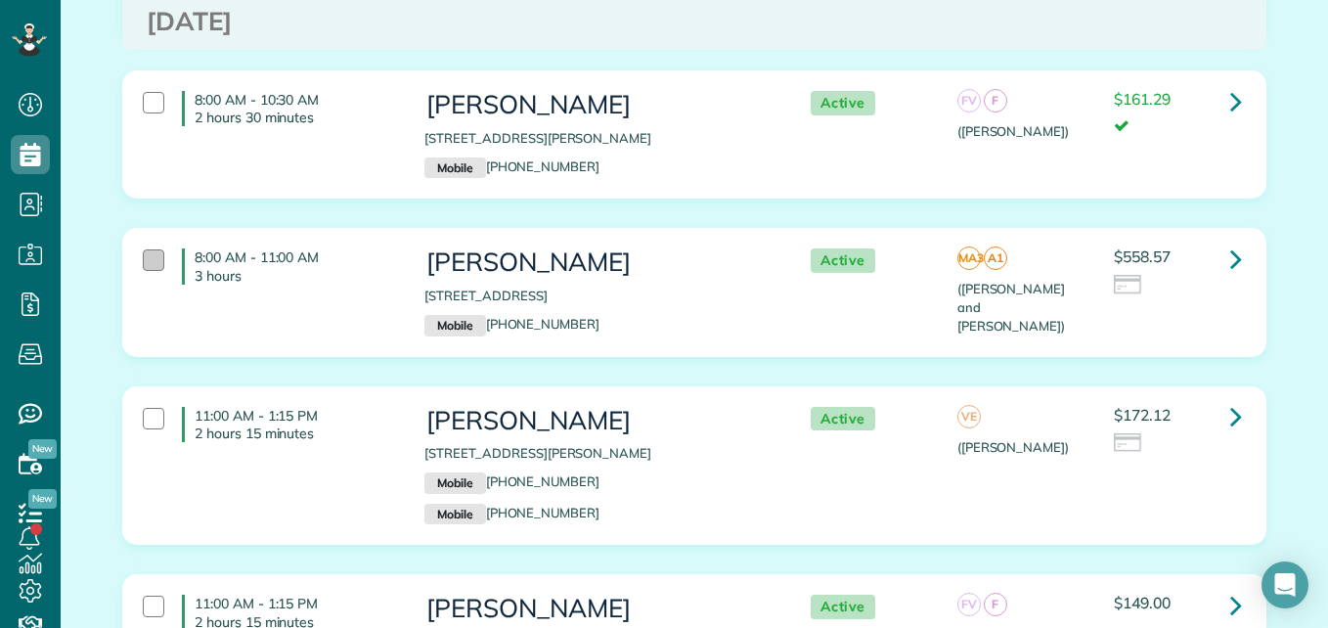
click at [143, 252] on div at bounding box center [154, 260] width 22 height 22
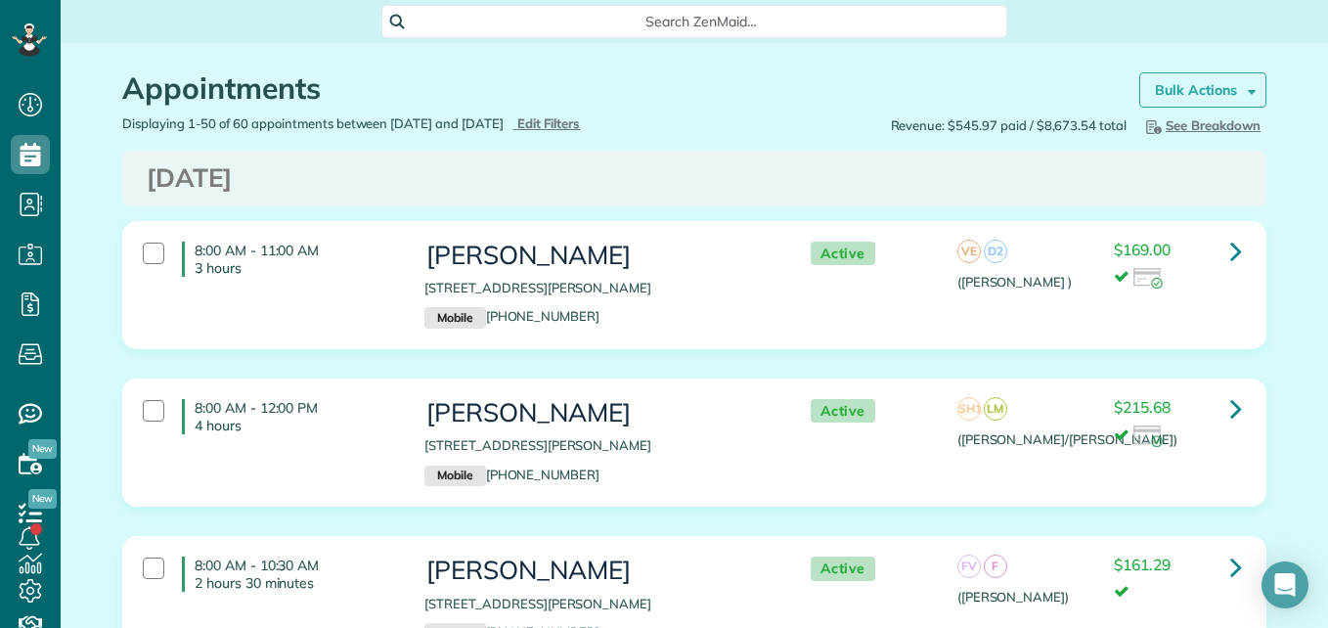
click at [1193, 102] on link "Bulk Actions" at bounding box center [1203, 89] width 127 height 35
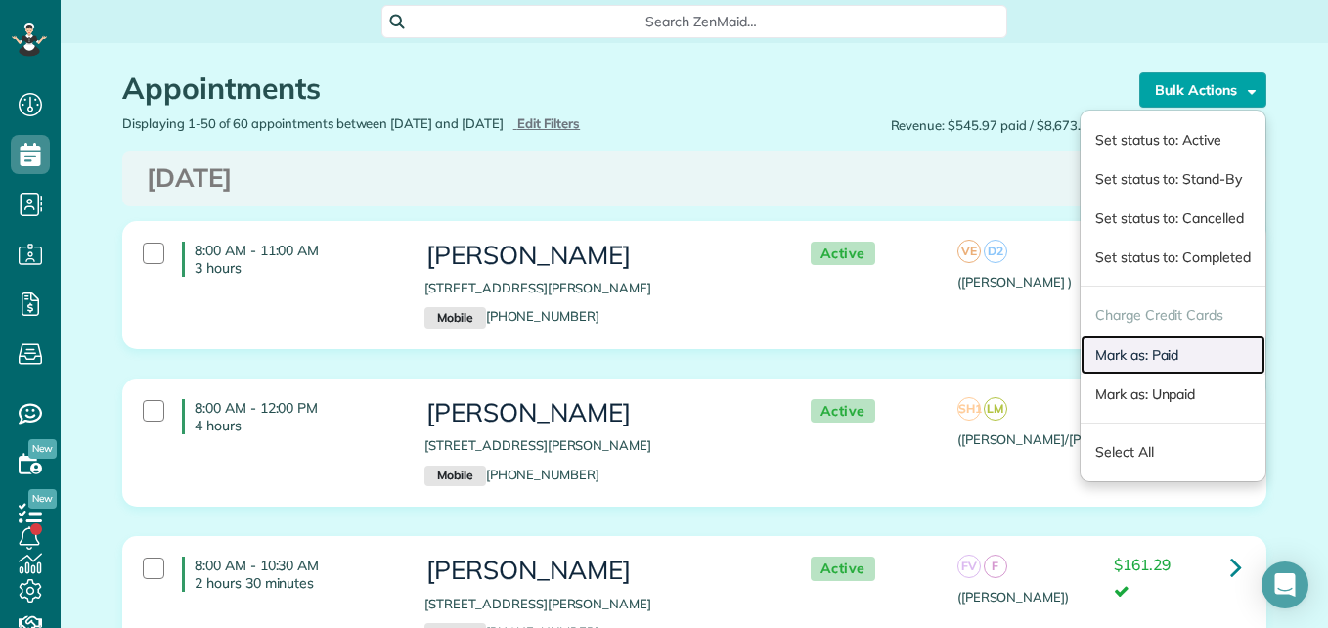
click at [1102, 363] on link "Mark as: Paid" at bounding box center [1173, 355] width 185 height 39
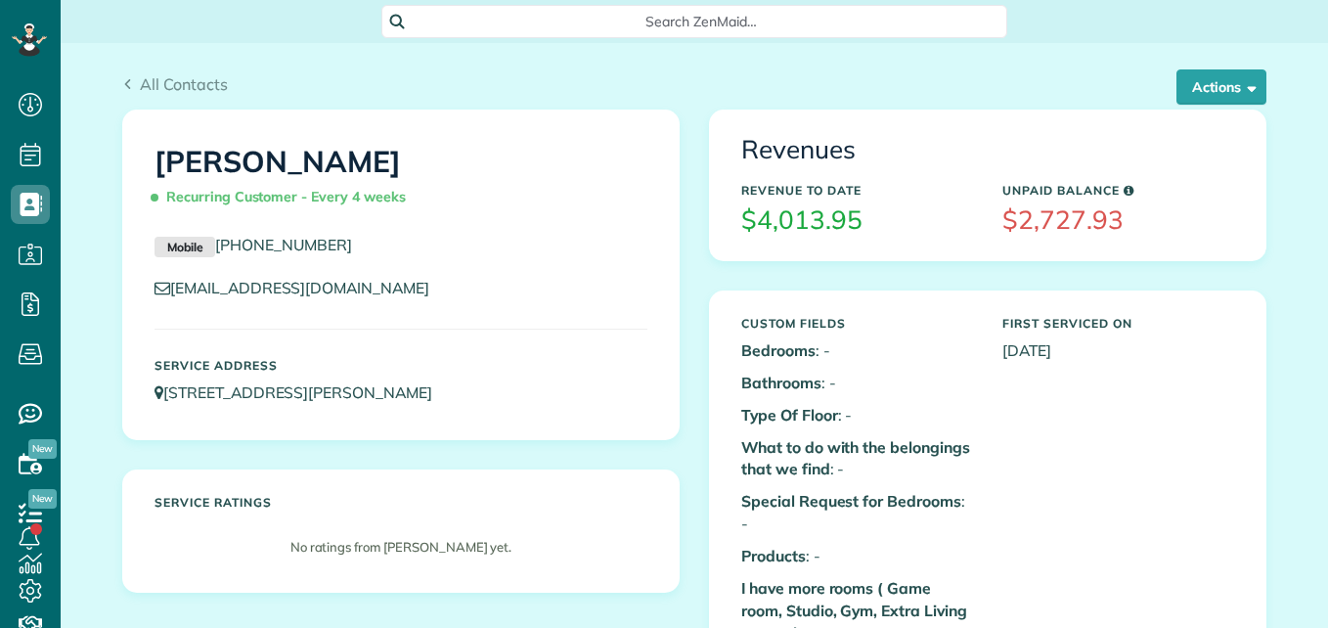
scroll to position [9, 9]
click at [1208, 86] on button "Actions" at bounding box center [1222, 86] width 90 height 35
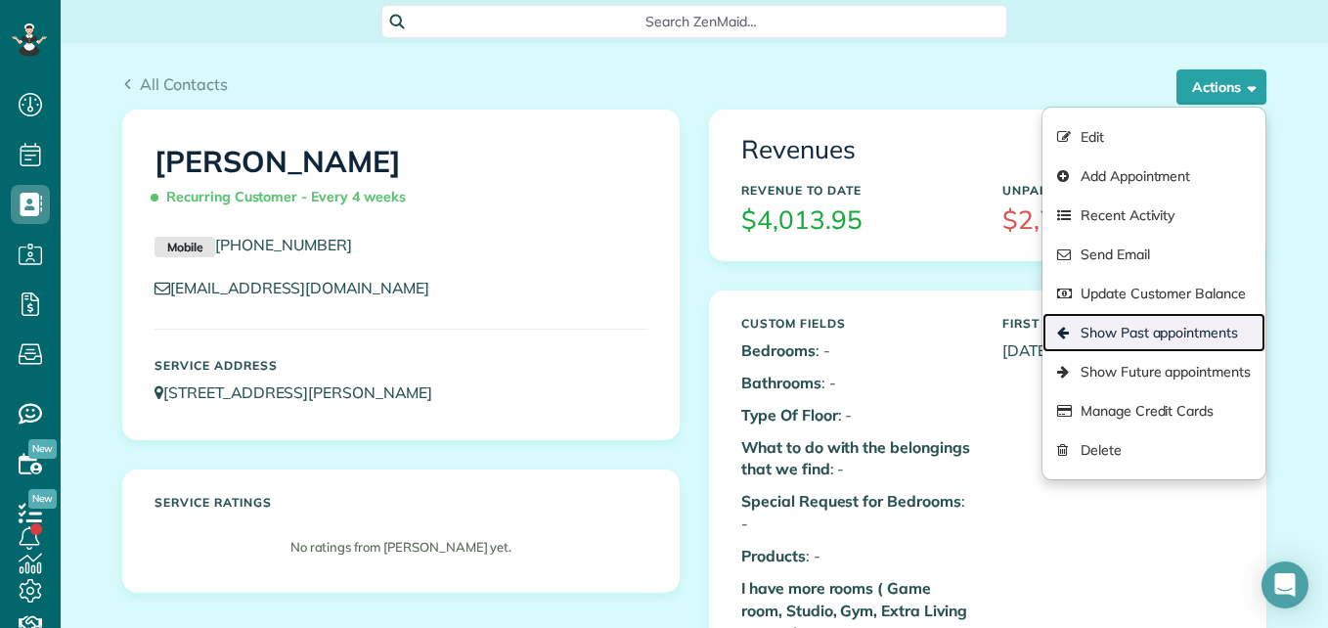
click at [1102, 330] on link "Show Past appointments" at bounding box center [1154, 332] width 223 height 39
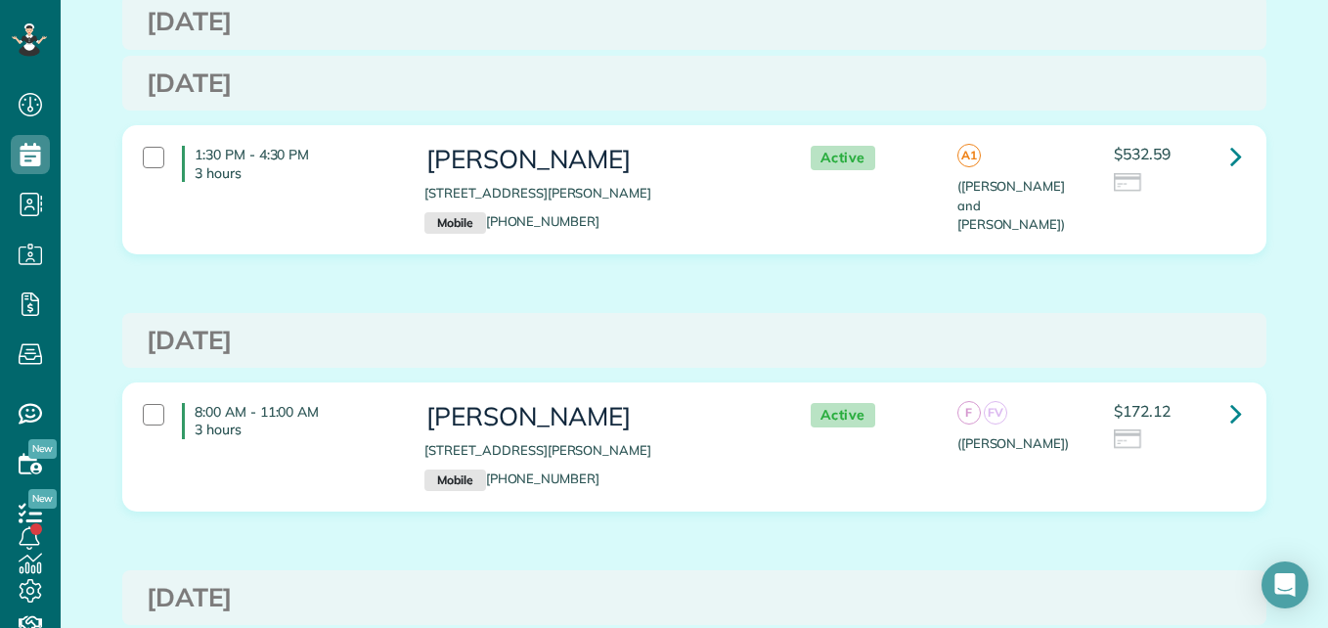
scroll to position [404, 0]
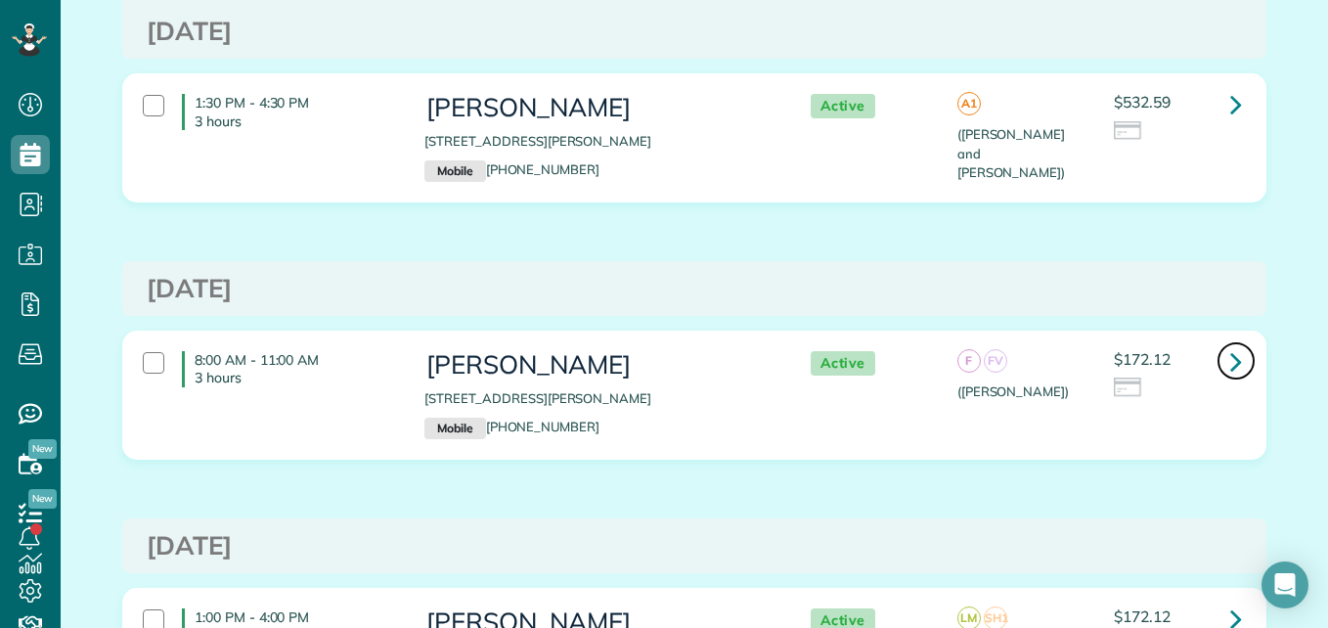
click at [1231, 365] on icon at bounding box center [1237, 361] width 12 height 34
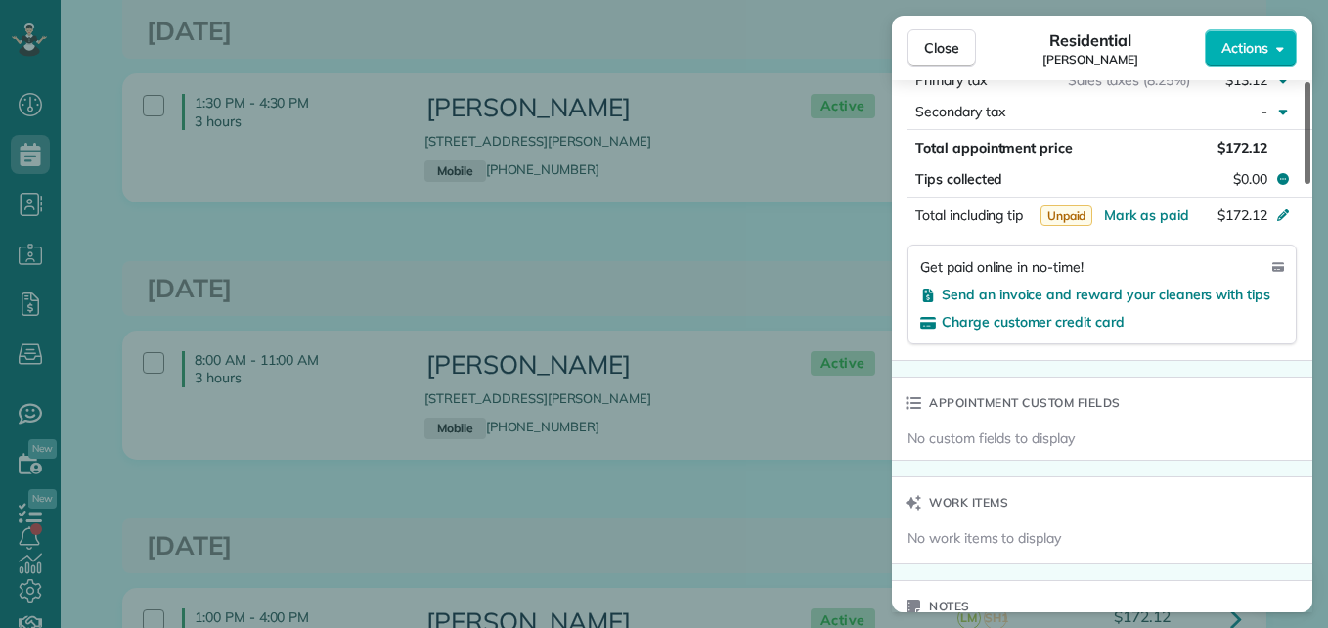
scroll to position [1169, 0]
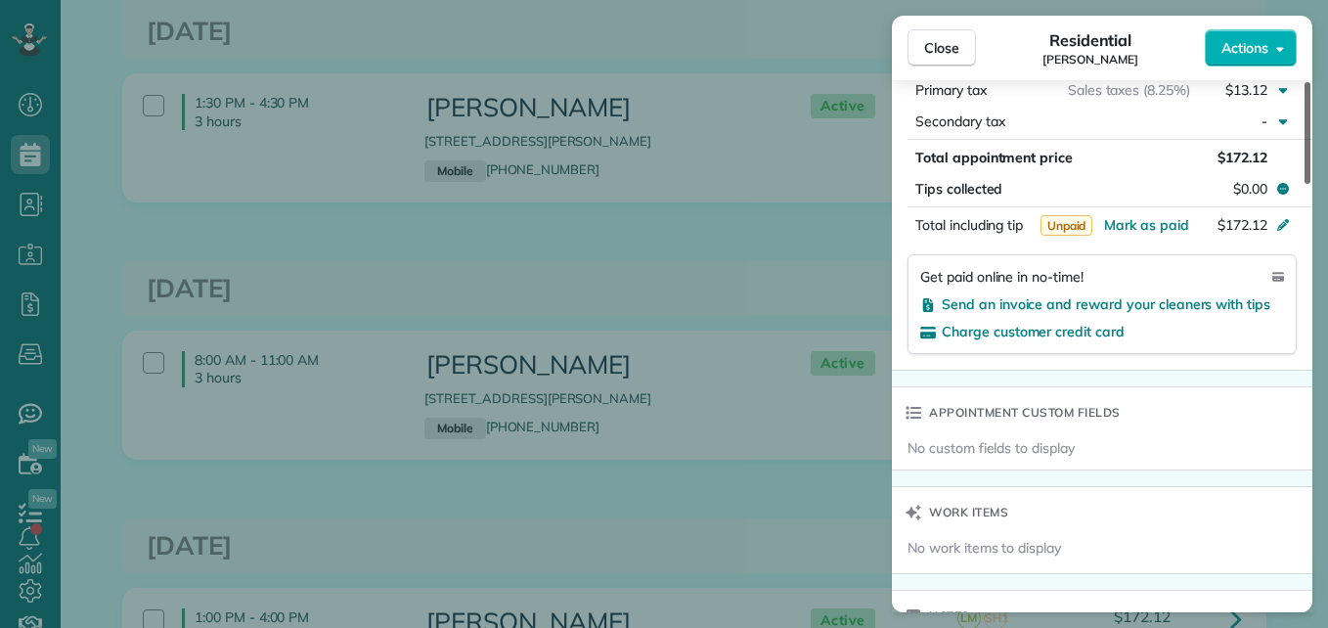
drag, startPoint x: 1305, startPoint y: 125, endPoint x: 1307, endPoint y: 349, distance: 224.0
click at [1307, 184] on div at bounding box center [1308, 133] width 6 height 102
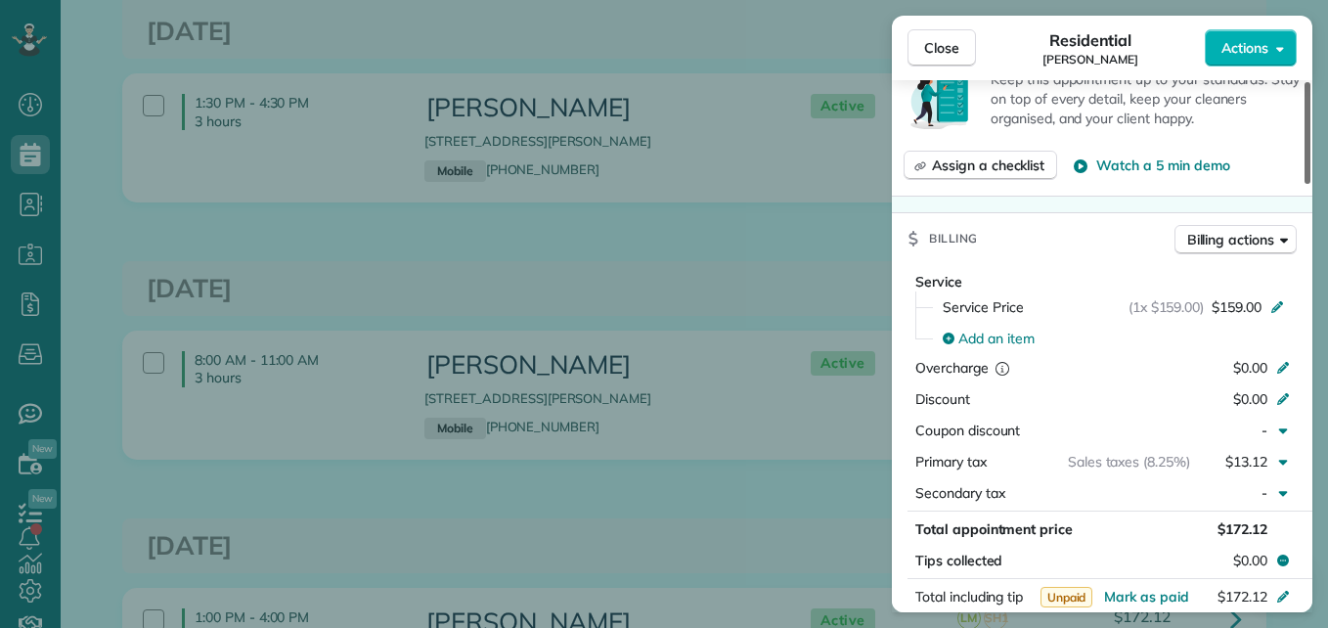
scroll to position [731, 0]
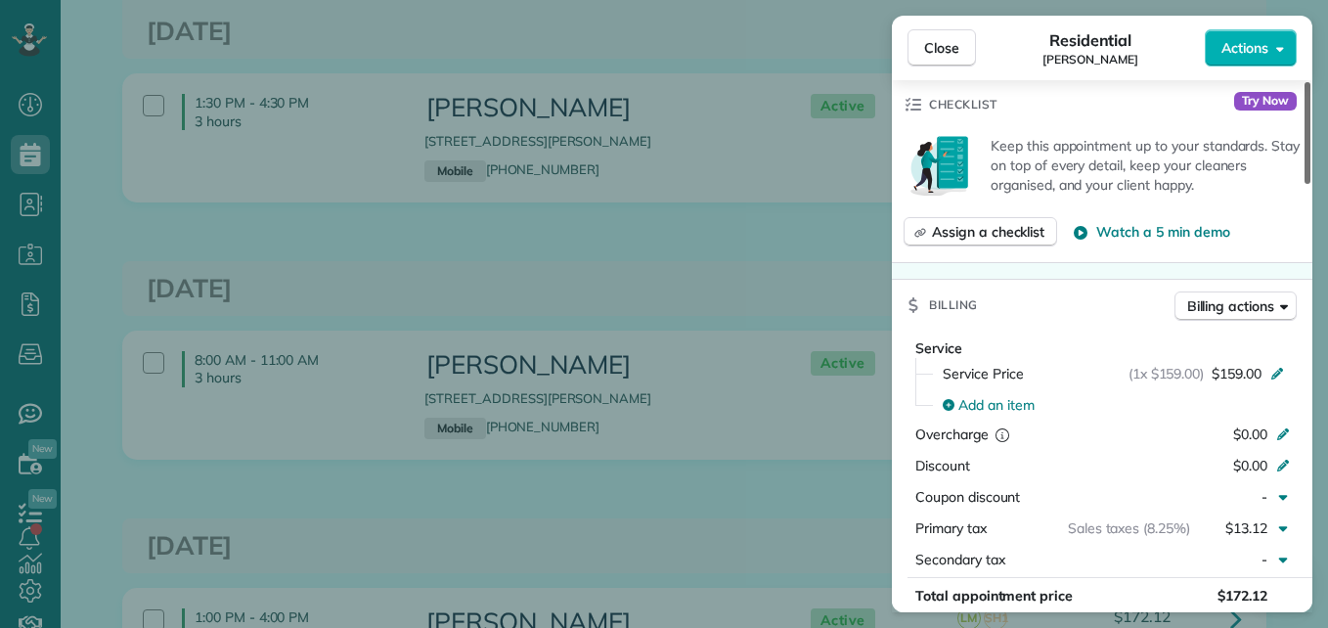
drag, startPoint x: 1309, startPoint y: 340, endPoint x: 1302, endPoint y: 257, distance: 83.4
click at [1305, 184] on div at bounding box center [1308, 133] width 6 height 102
click at [956, 59] on button "Close" at bounding box center [942, 47] width 68 height 37
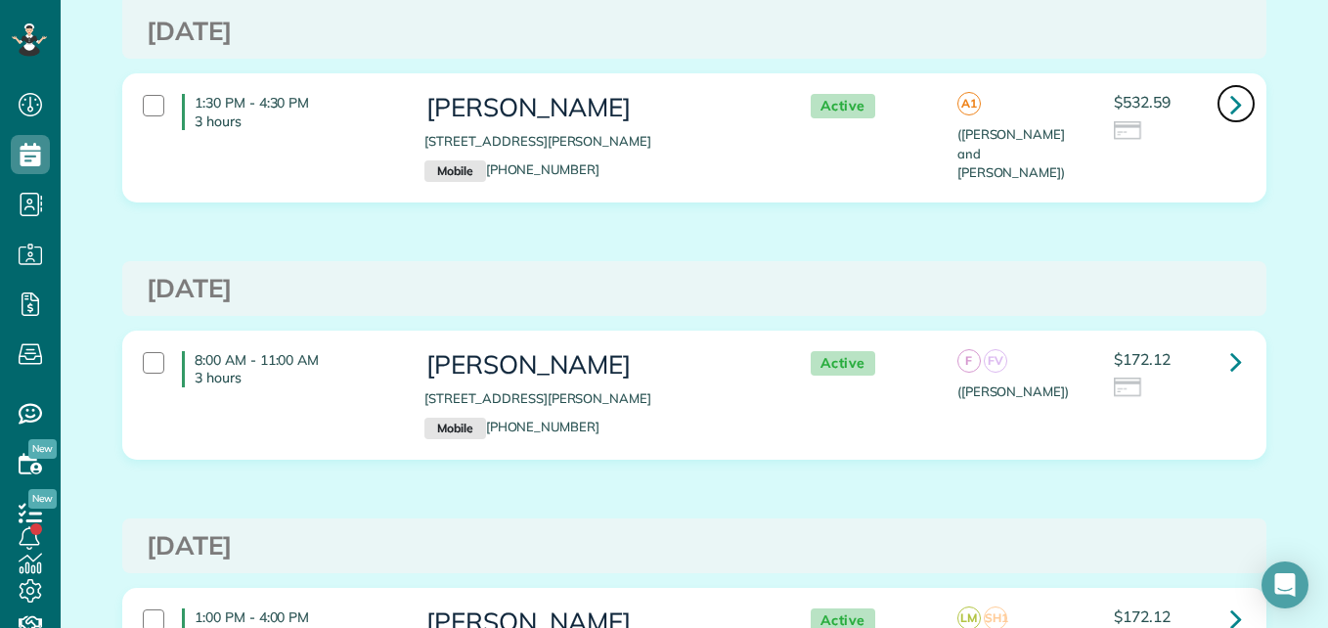
click at [1231, 109] on icon at bounding box center [1237, 104] width 12 height 34
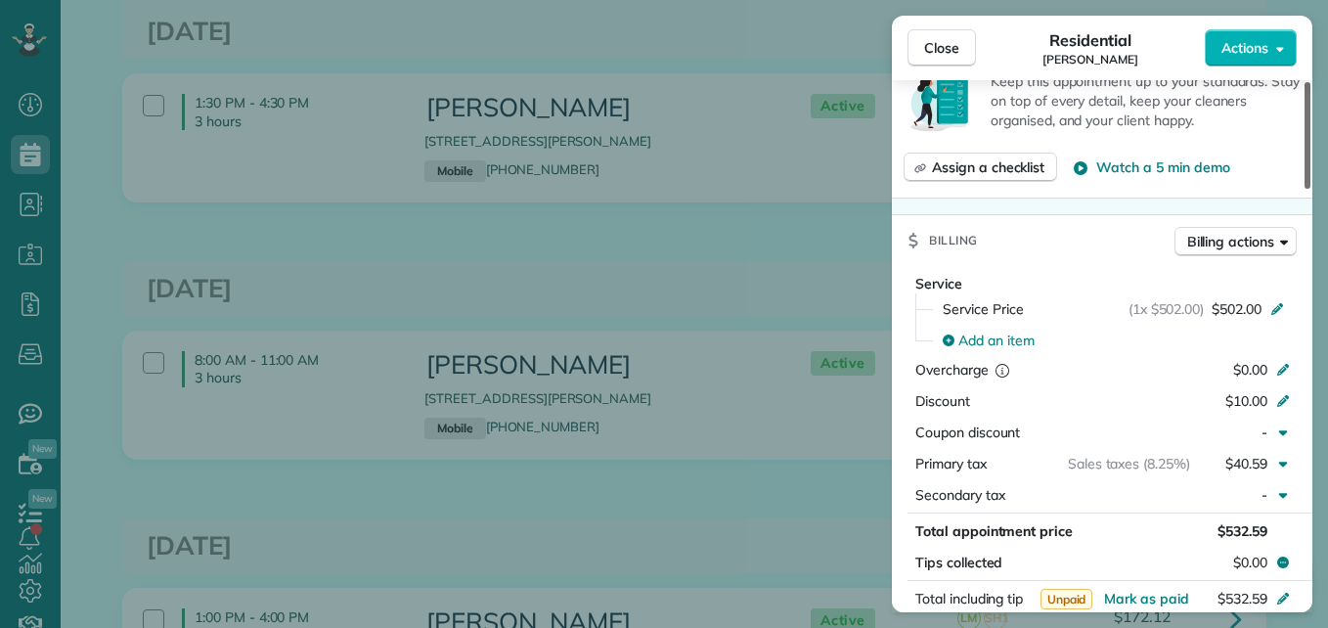
scroll to position [794, 0]
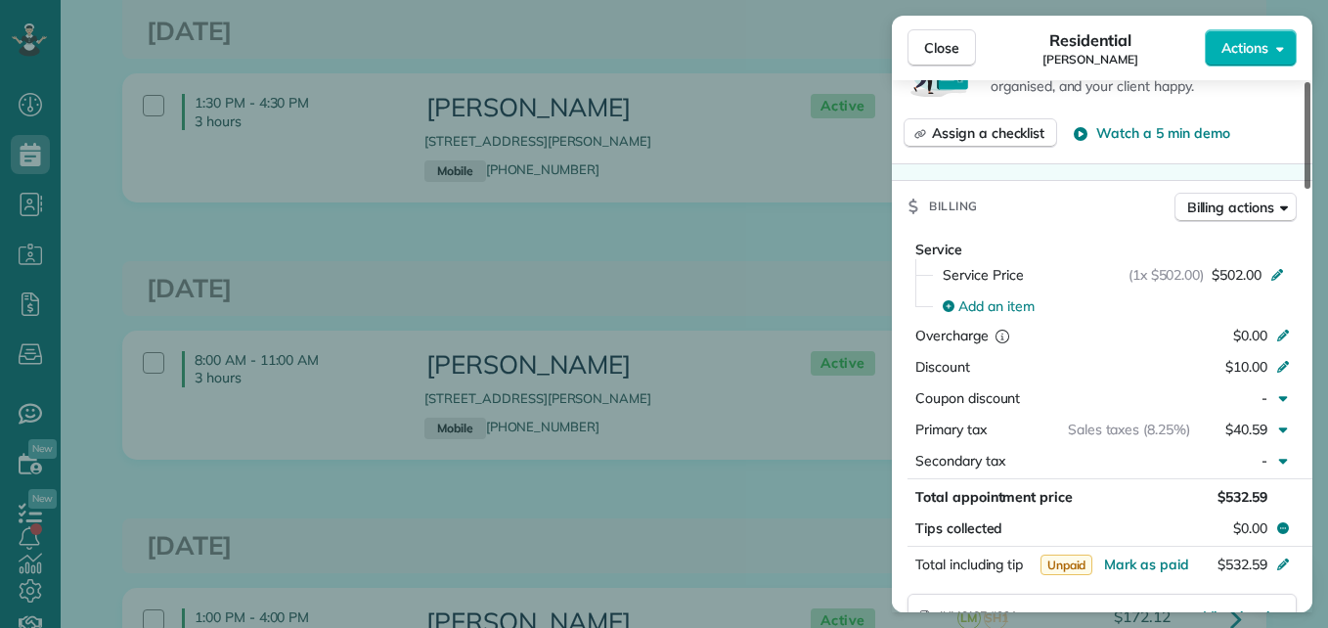
drag, startPoint x: 1302, startPoint y: 183, endPoint x: 1314, endPoint y: 342, distance: 159.9
click at [1311, 189] on div at bounding box center [1308, 135] width 6 height 107
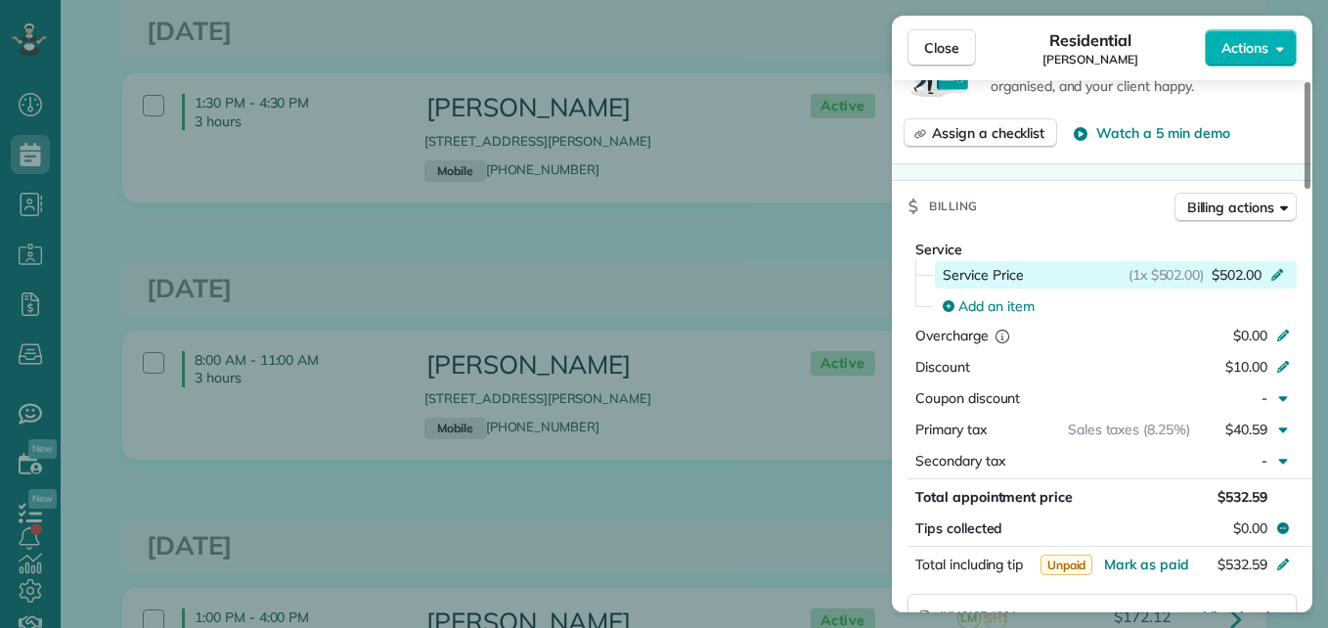
click at [1274, 275] on icon at bounding box center [1278, 273] width 16 height 16
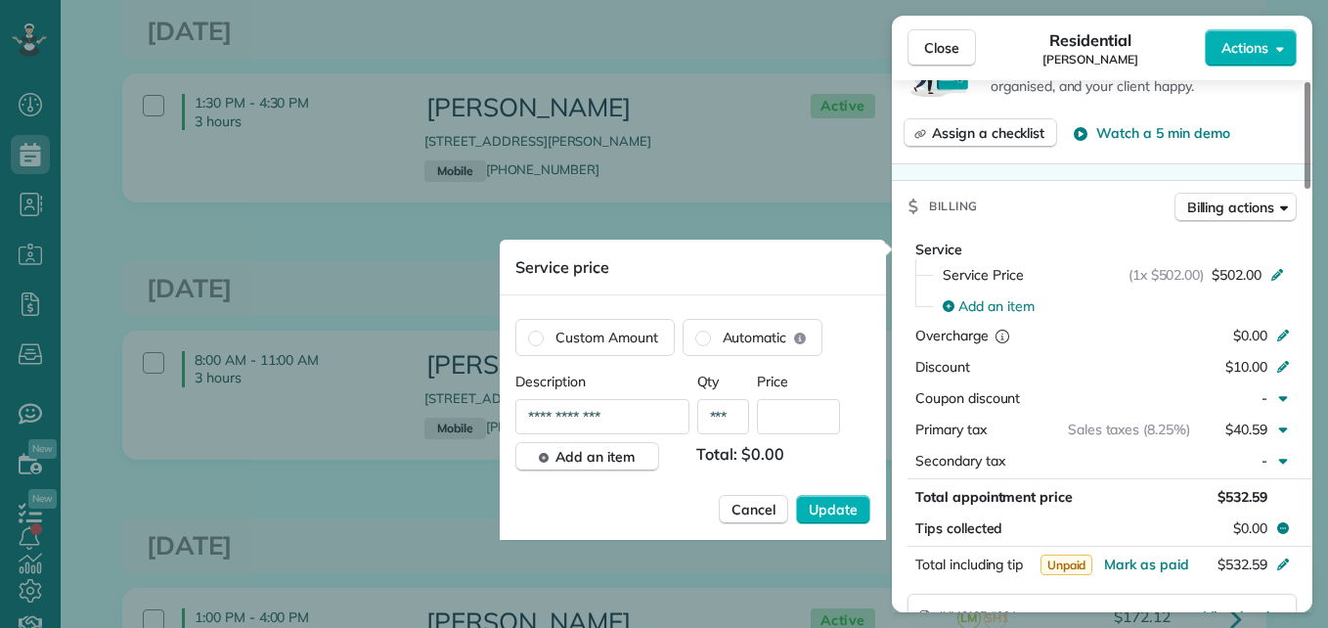
scroll to position [0, 0]
type input "**"
click at [819, 429] on input "text" at bounding box center [798, 416] width 83 height 35
type input "****"
click at [814, 520] on button "Update" at bounding box center [833, 509] width 74 height 29
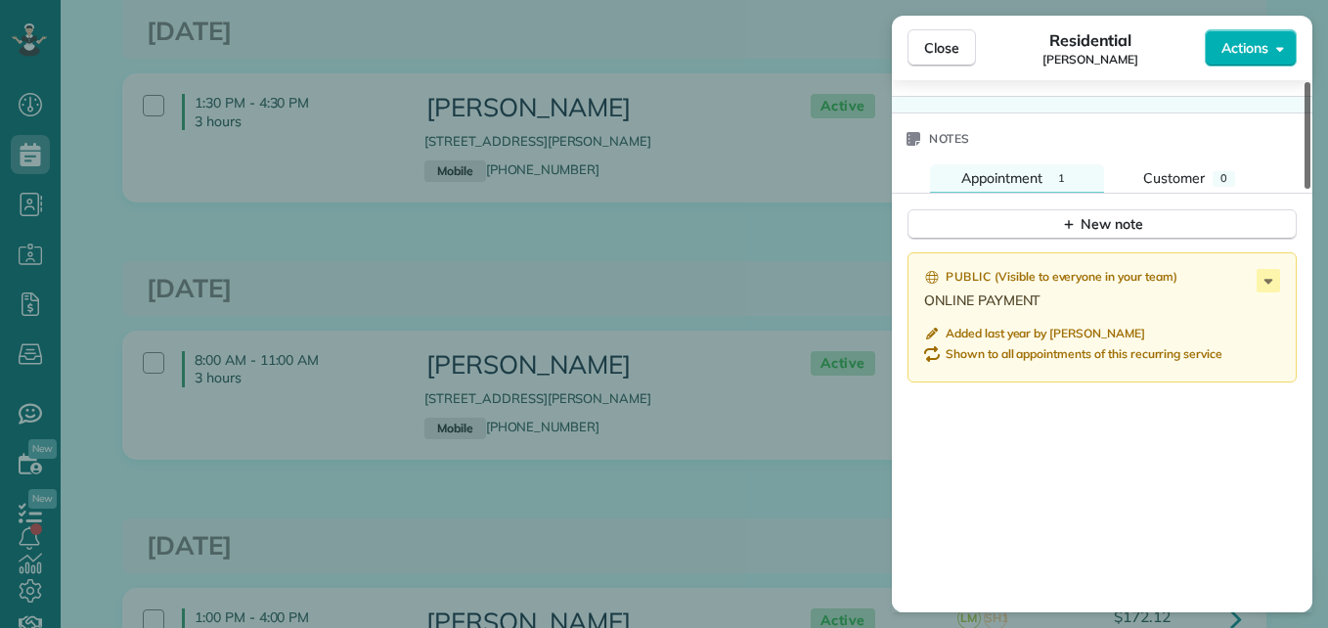
scroll to position [1554, 0]
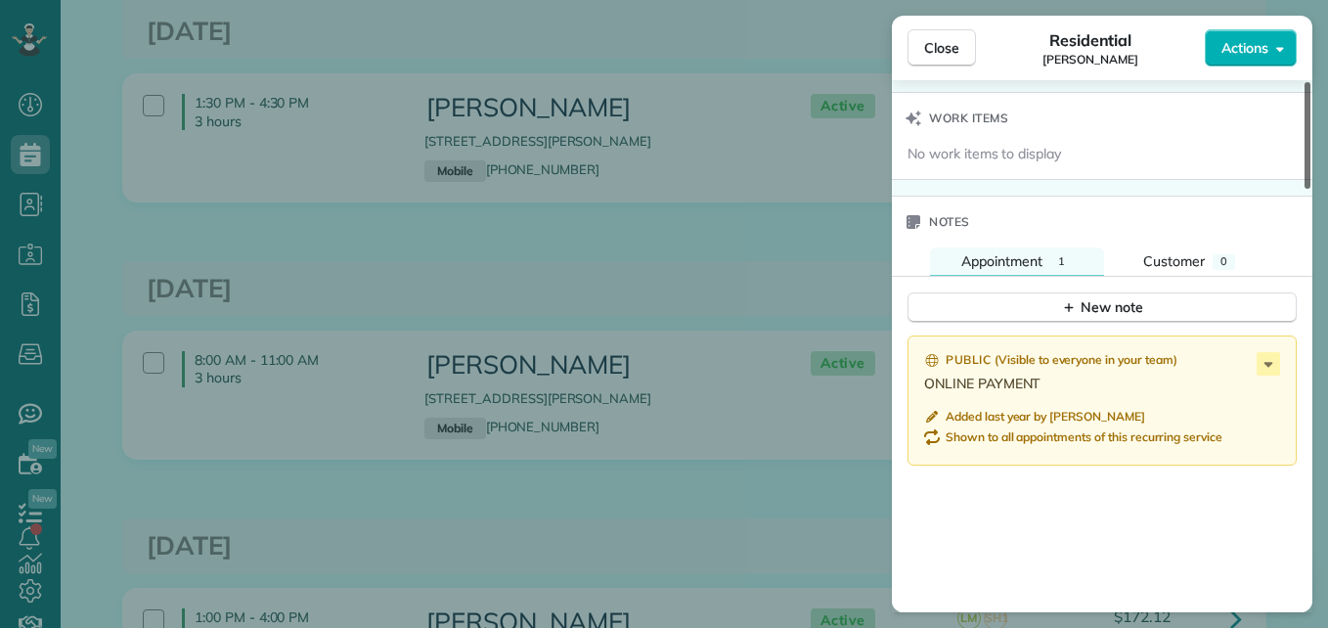
drag, startPoint x: 1304, startPoint y: 292, endPoint x: 1305, endPoint y: 445, distance: 152.6
click at [1305, 189] on div at bounding box center [1308, 135] width 6 height 107
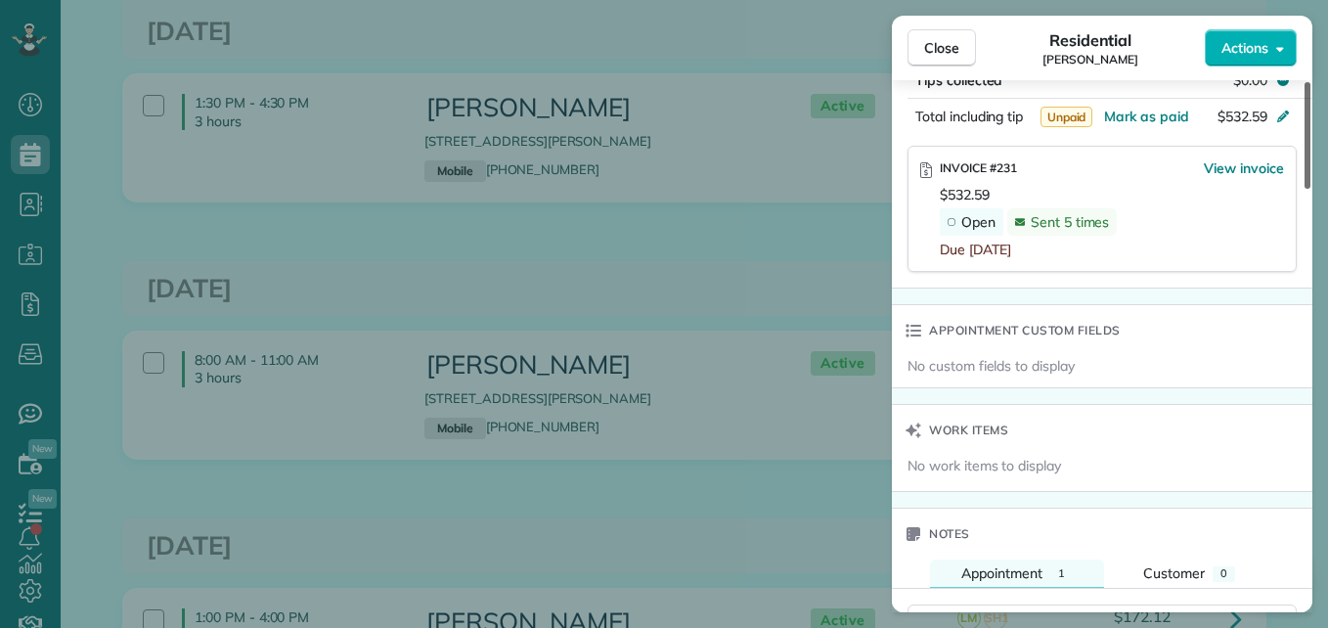
scroll to position [1223, 0]
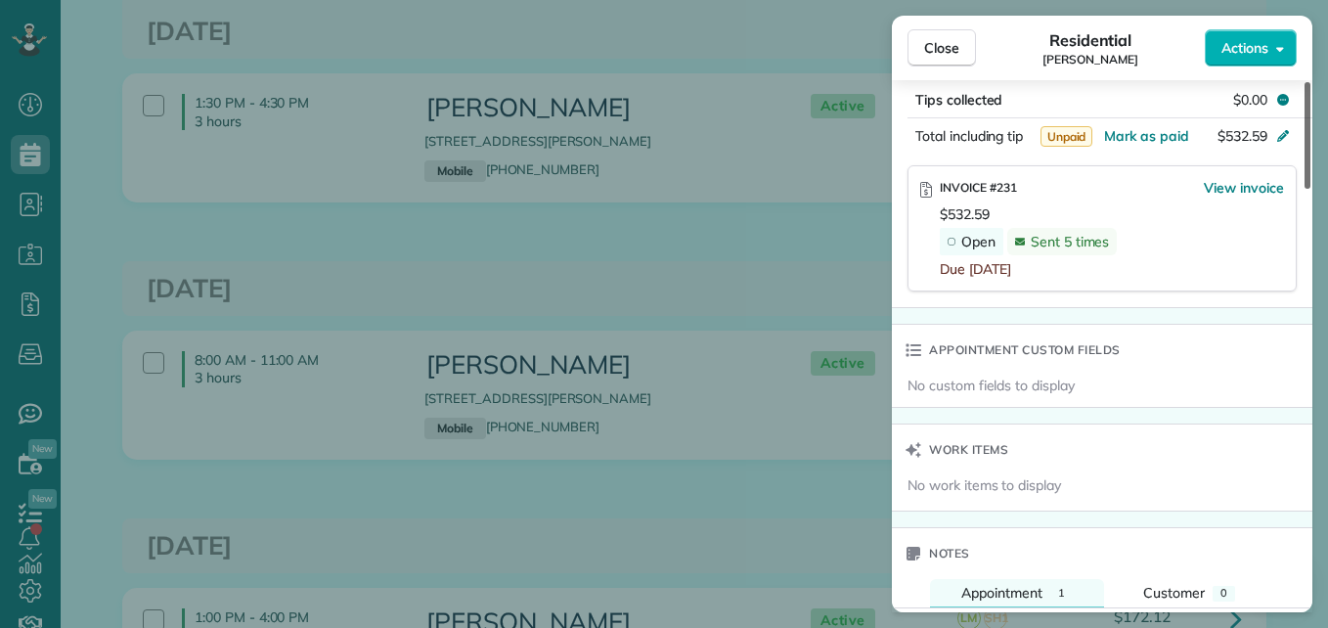
drag, startPoint x: 1307, startPoint y: 446, endPoint x: 1304, endPoint y: 380, distance: 66.6
click at [1305, 189] on div at bounding box center [1308, 135] width 6 height 107
click at [1239, 189] on span "View invoice" at bounding box center [1244, 188] width 80 height 20
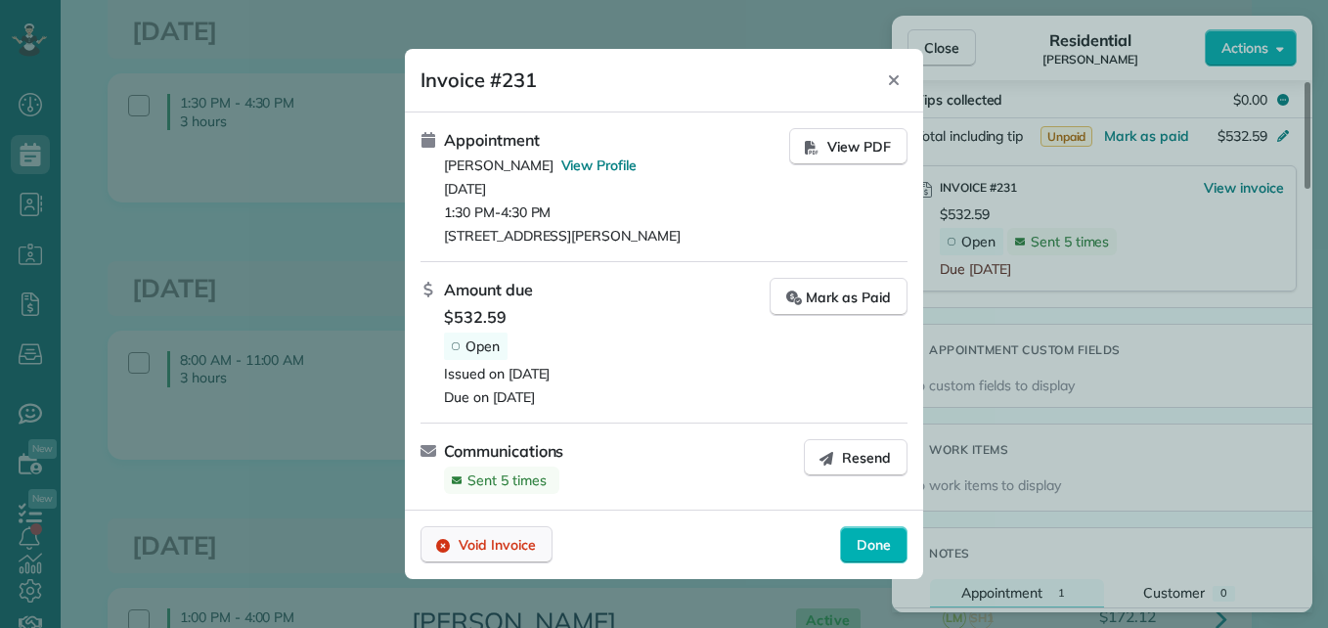
click at [498, 538] on span "Void Invoice" at bounding box center [497, 545] width 77 height 20
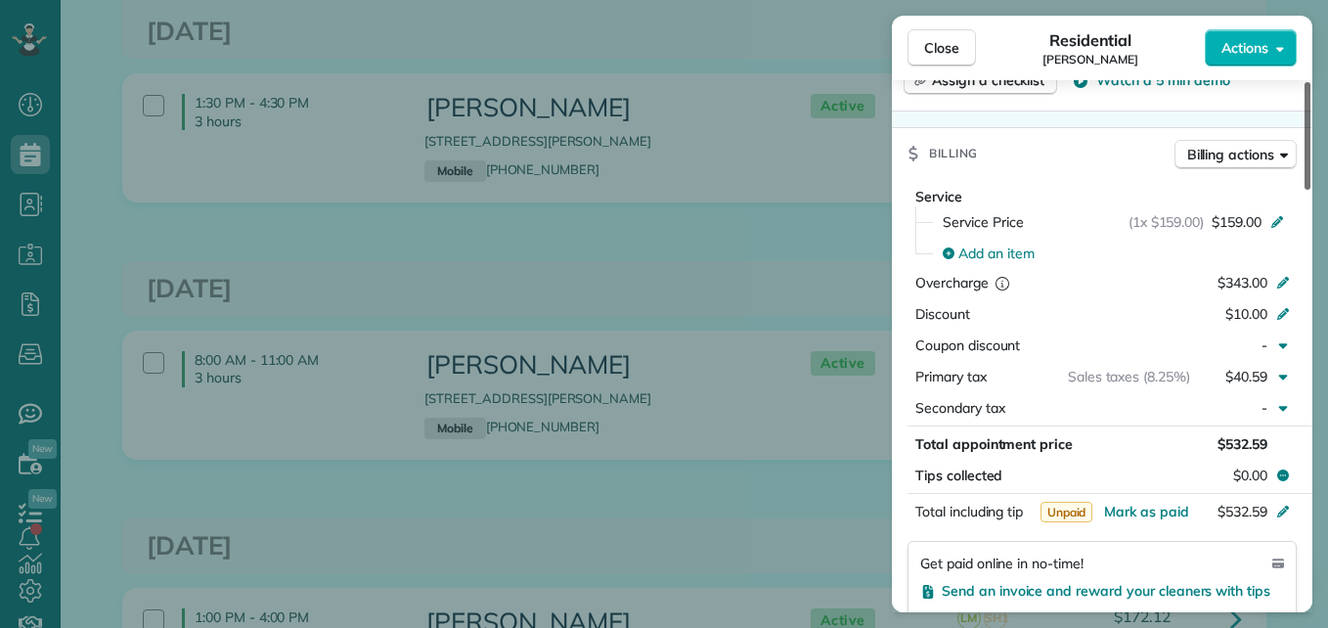
scroll to position [861, 0]
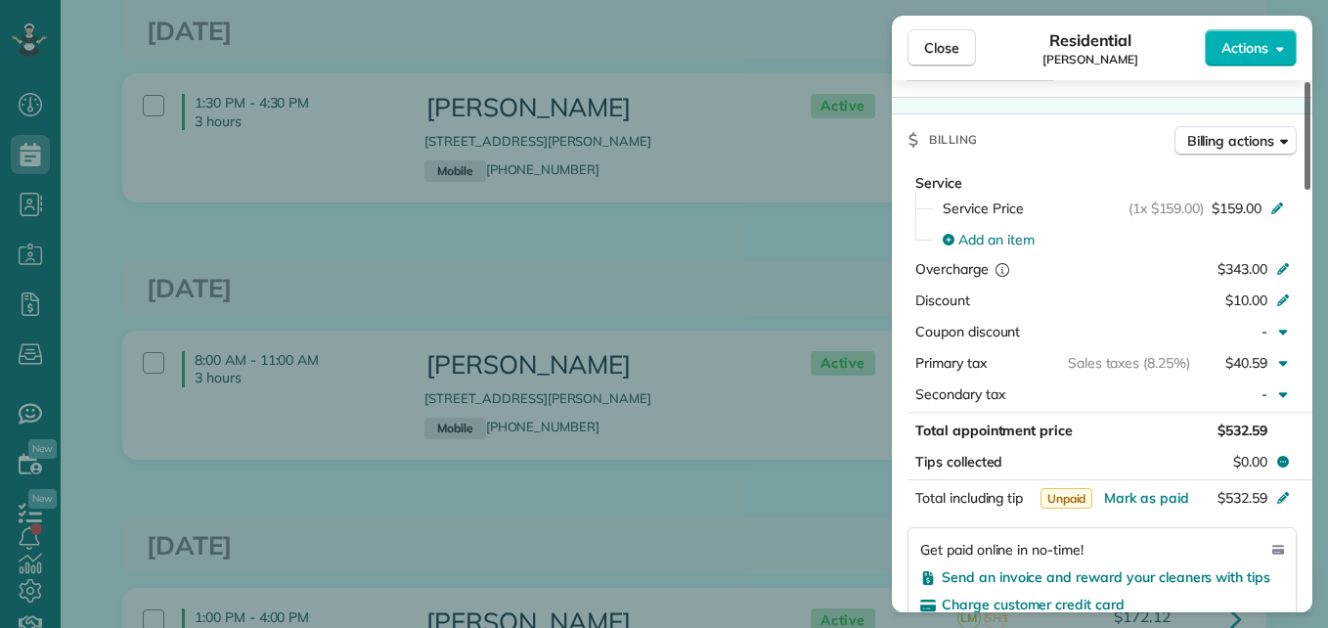
drag, startPoint x: 1308, startPoint y: 360, endPoint x: 1313, endPoint y: 287, distance: 73.5
click at [1311, 190] on div at bounding box center [1308, 136] width 6 height 108
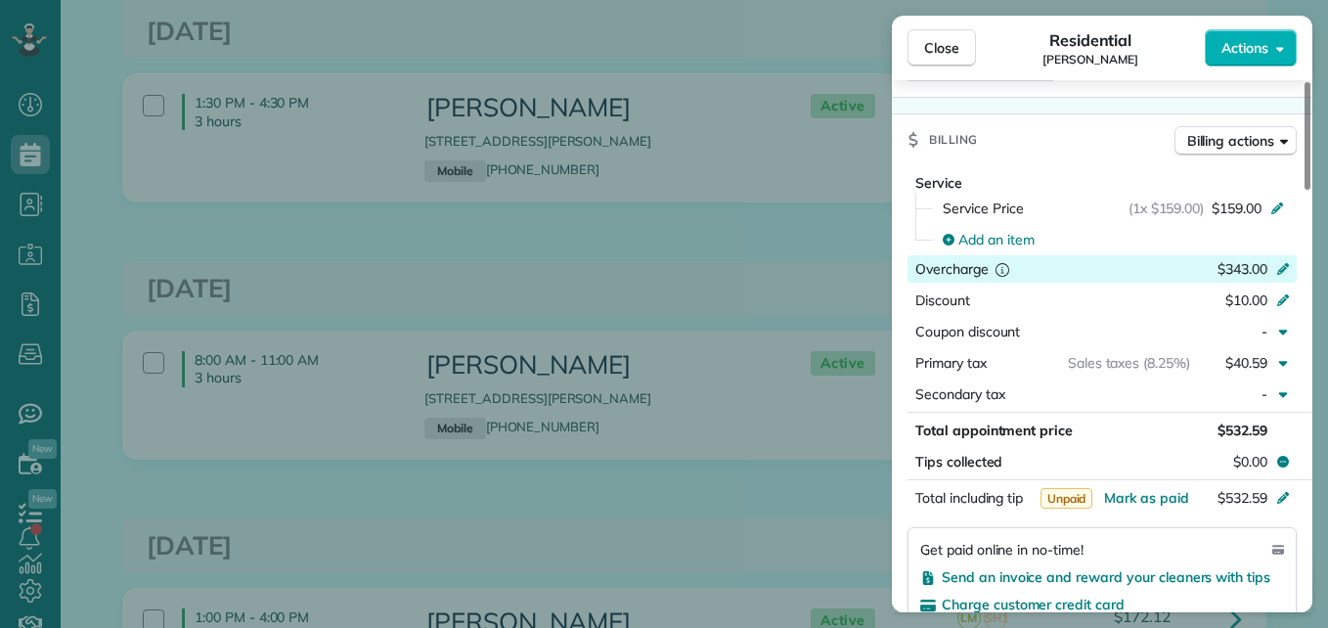
click at [1278, 273] on icon at bounding box center [1284, 267] width 16 height 16
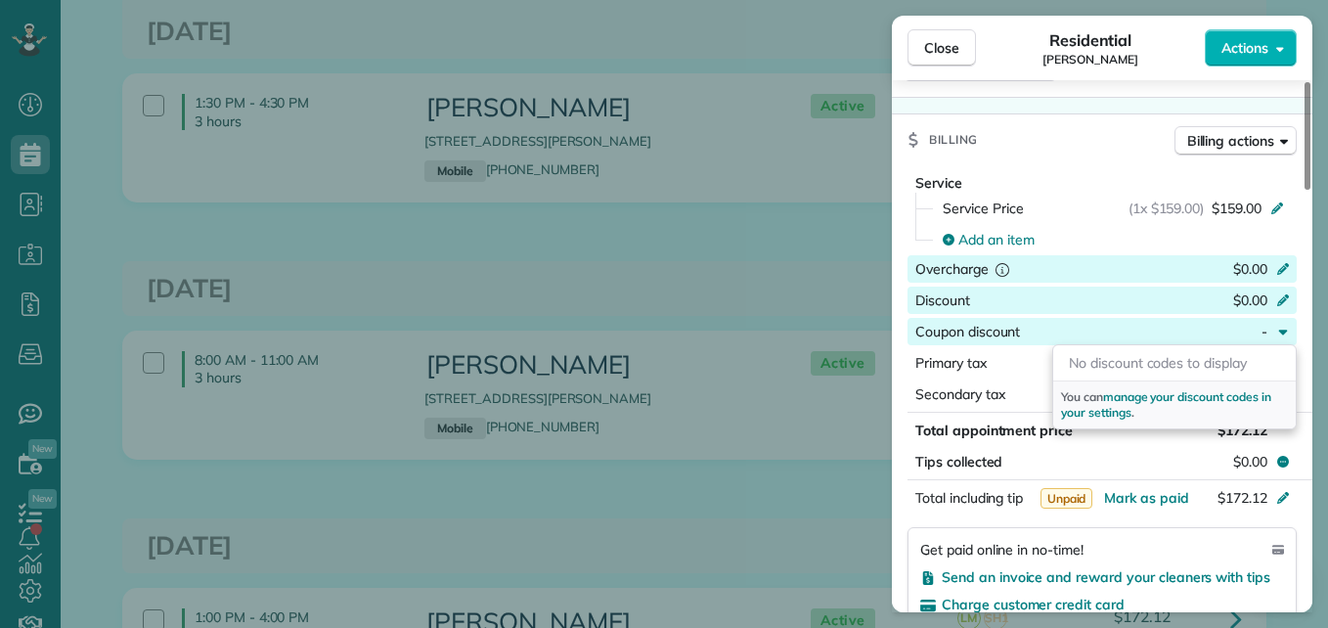
click at [1144, 282] on div "$0.00" at bounding box center [1180, 270] width 191 height 23
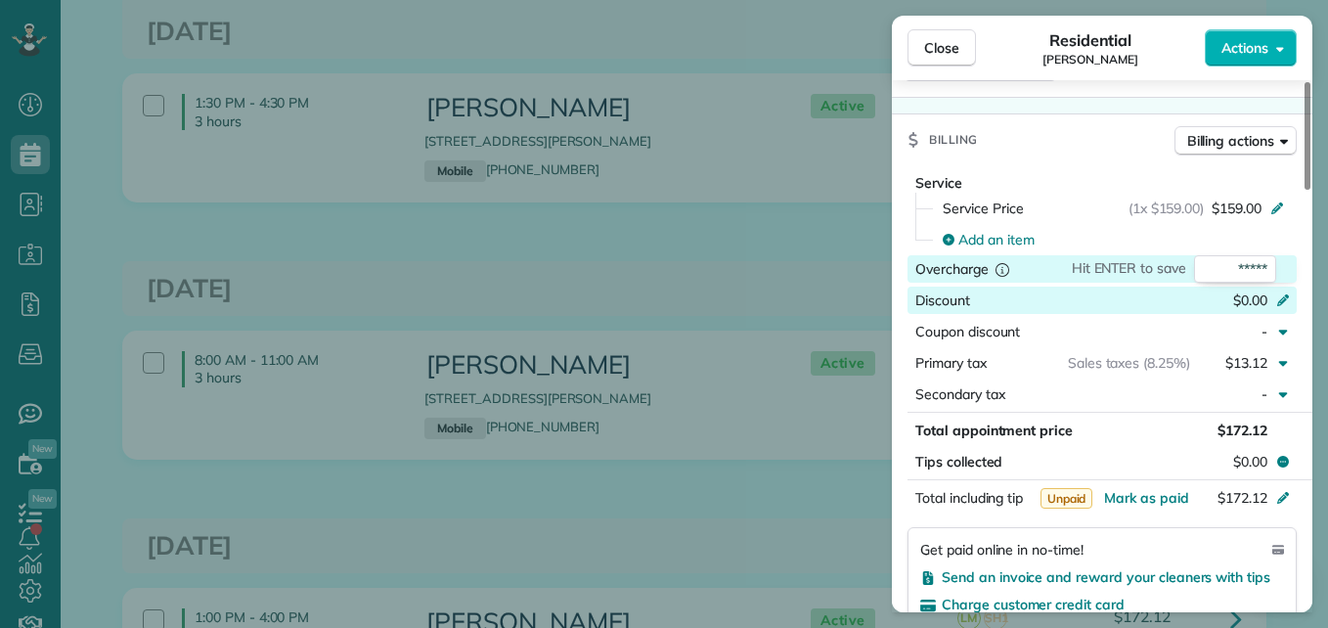
click at [1253, 294] on span "$0.00" at bounding box center [1251, 301] width 34 height 18
type input "**"
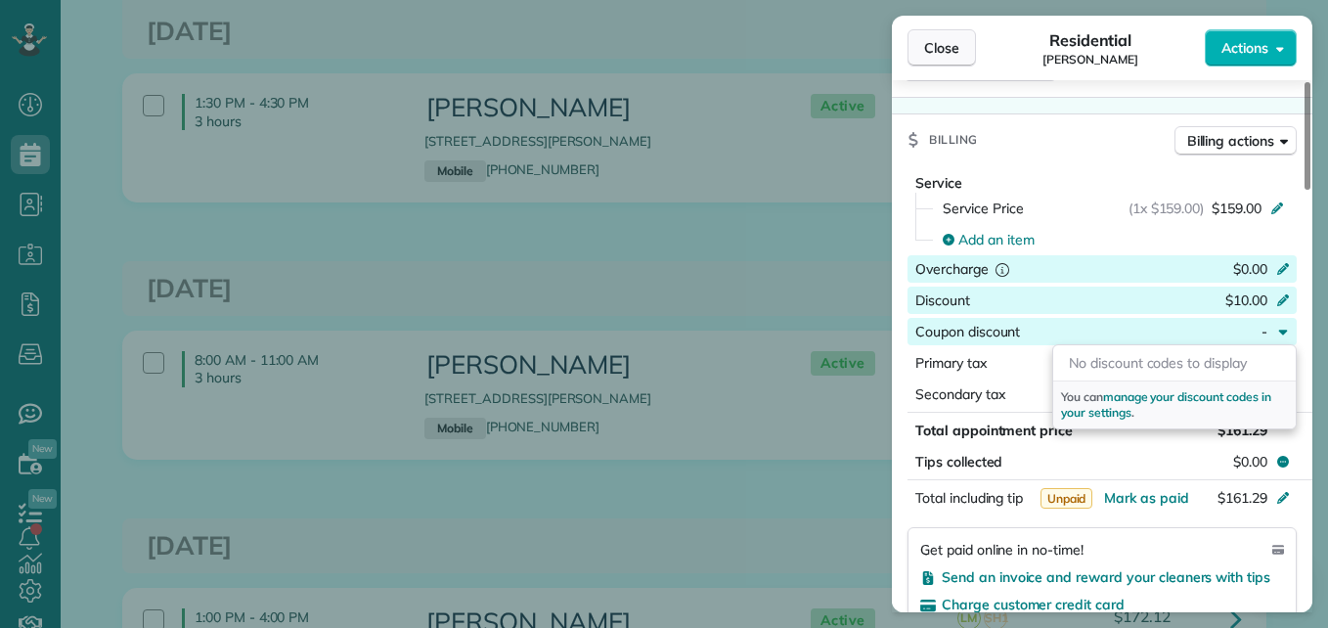
click at [929, 40] on span "Close" at bounding box center [941, 48] width 35 height 20
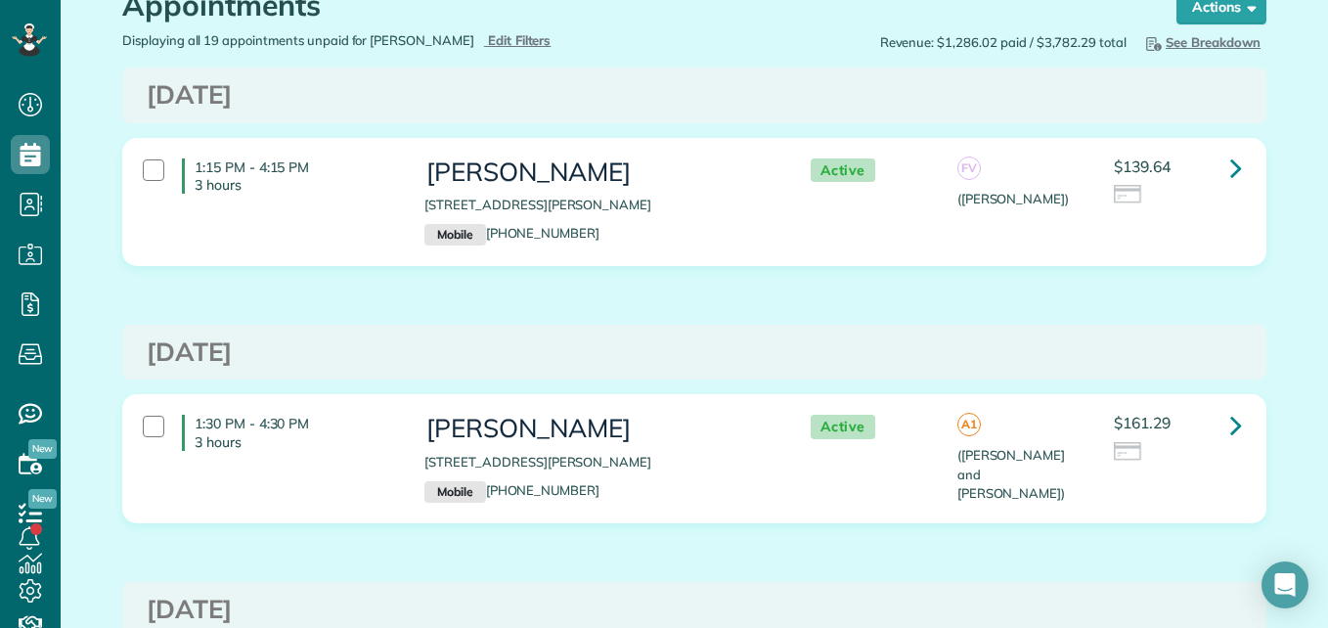
scroll to position [74, 0]
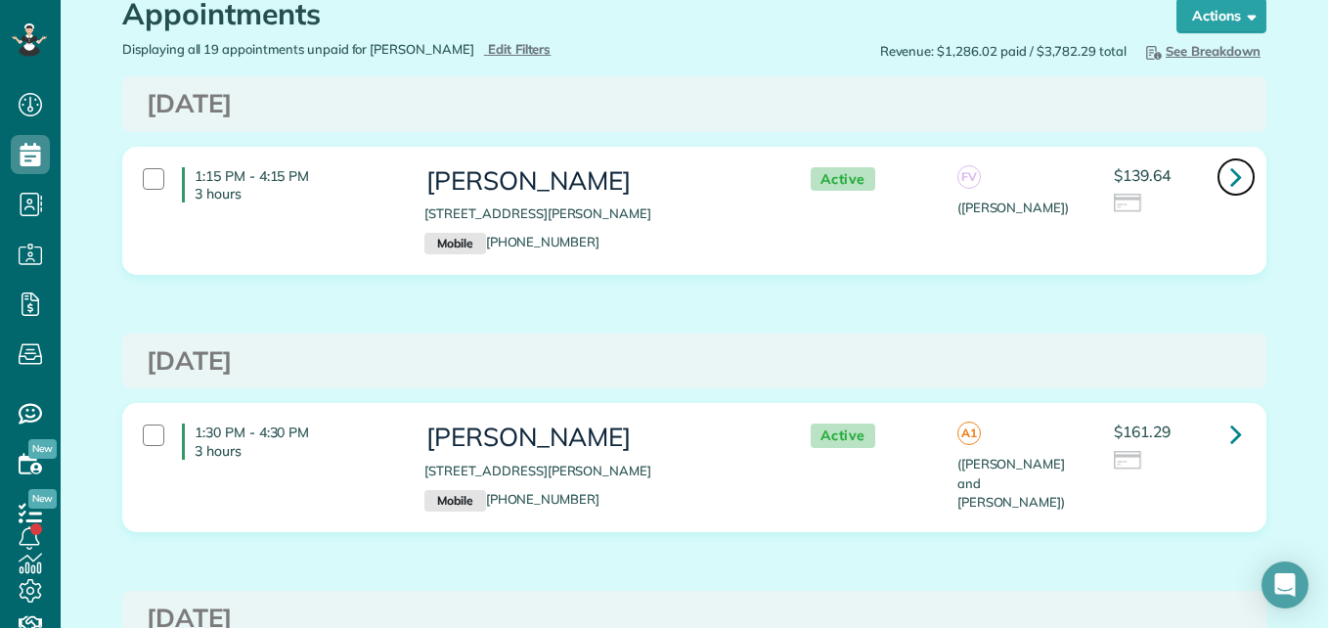
click at [1233, 179] on icon at bounding box center [1237, 176] width 12 height 34
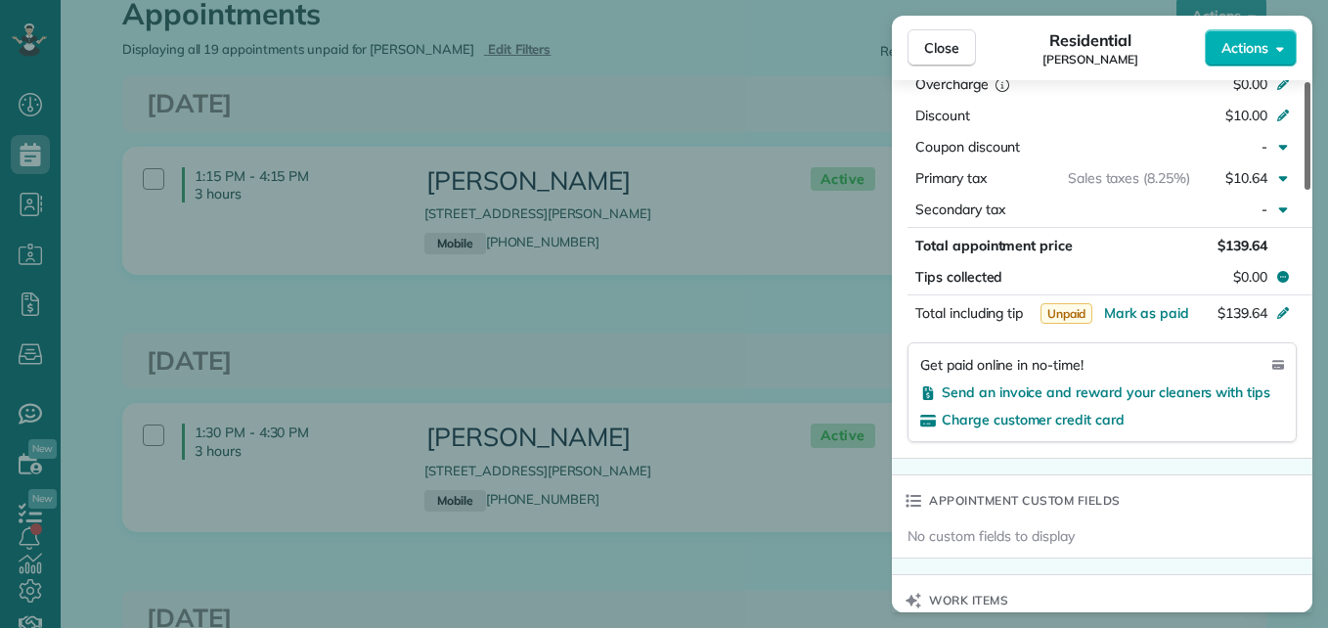
scroll to position [1051, 0]
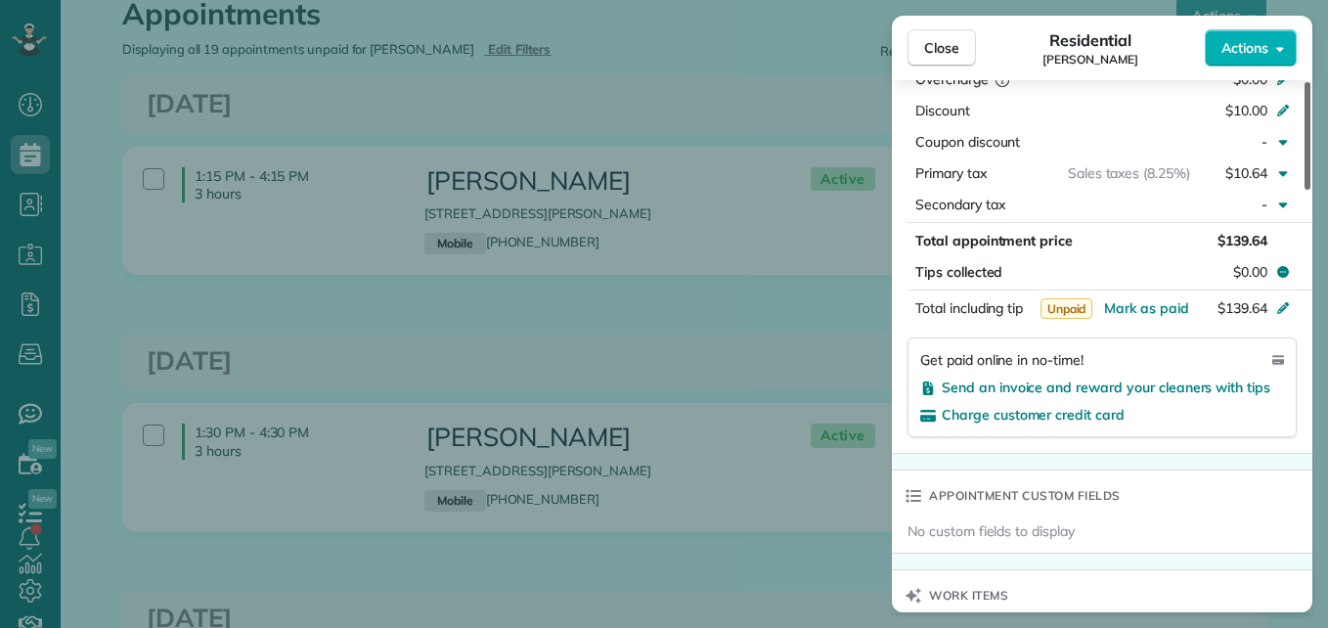
drag, startPoint x: 1306, startPoint y: 127, endPoint x: 1289, endPoint y: 340, distance: 213.9
click at [1305, 190] on div at bounding box center [1308, 136] width 6 height 108
click at [1203, 389] on span "Send an invoice and reward your cleaners with tips" at bounding box center [1106, 388] width 329 height 18
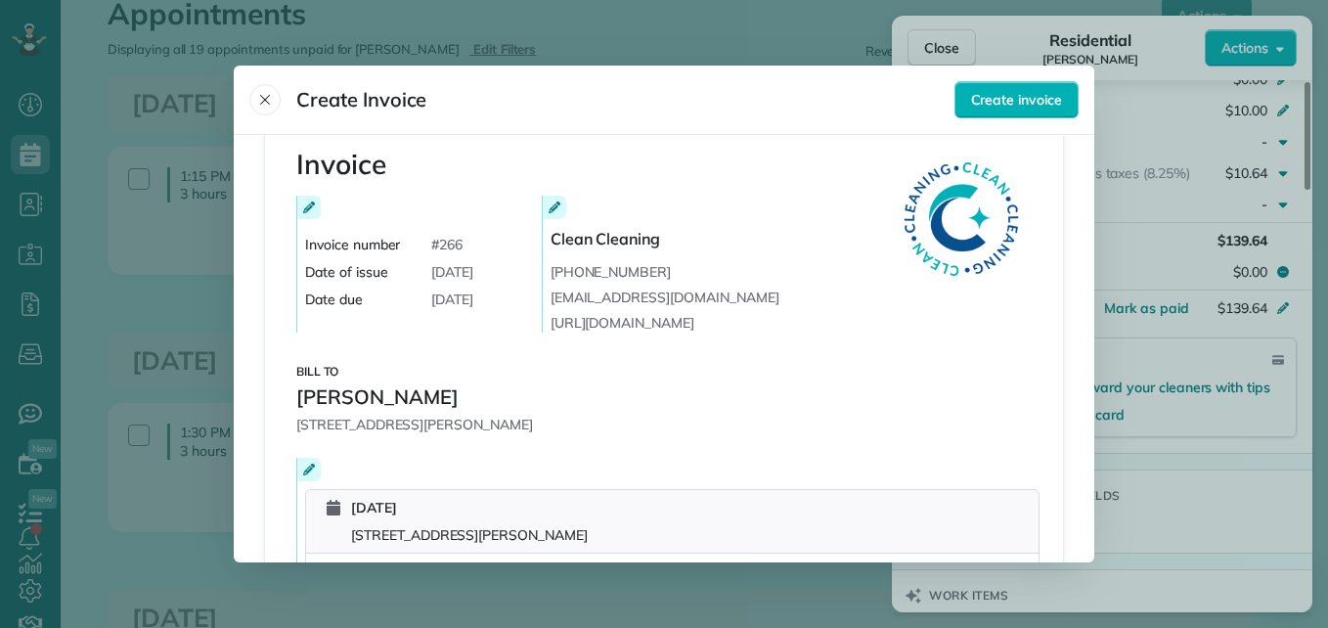
scroll to position [0, 0]
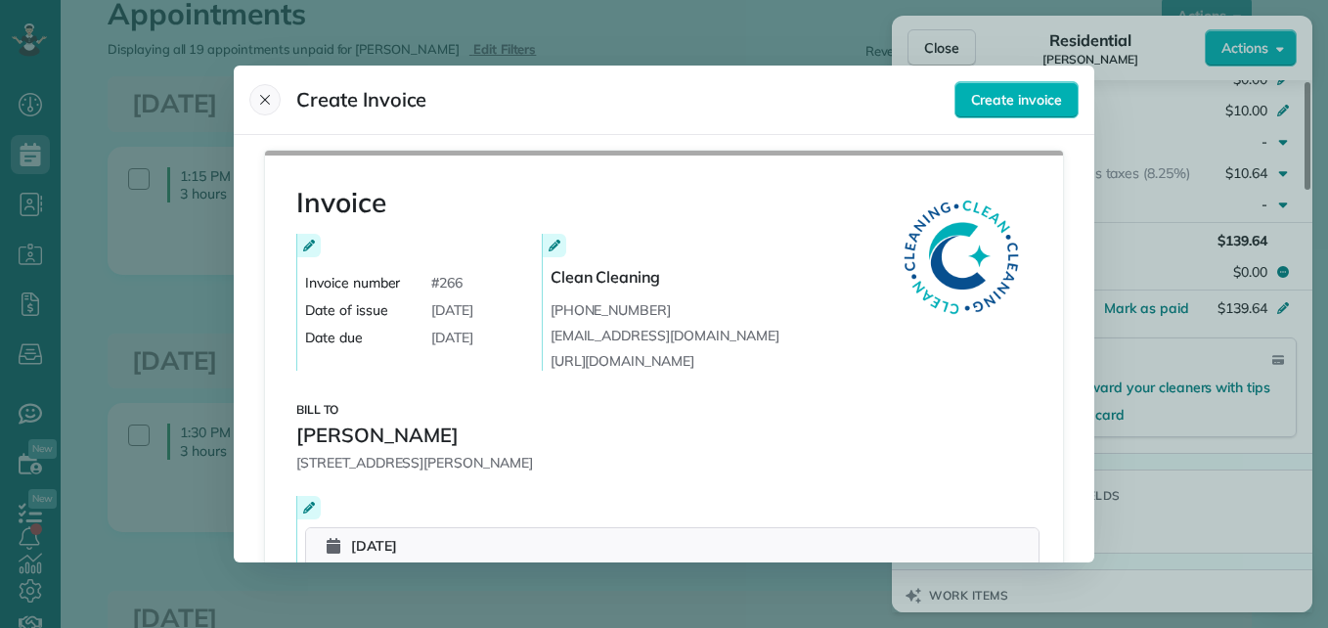
click at [269, 103] on icon "Close" at bounding box center [265, 100] width 10 height 10
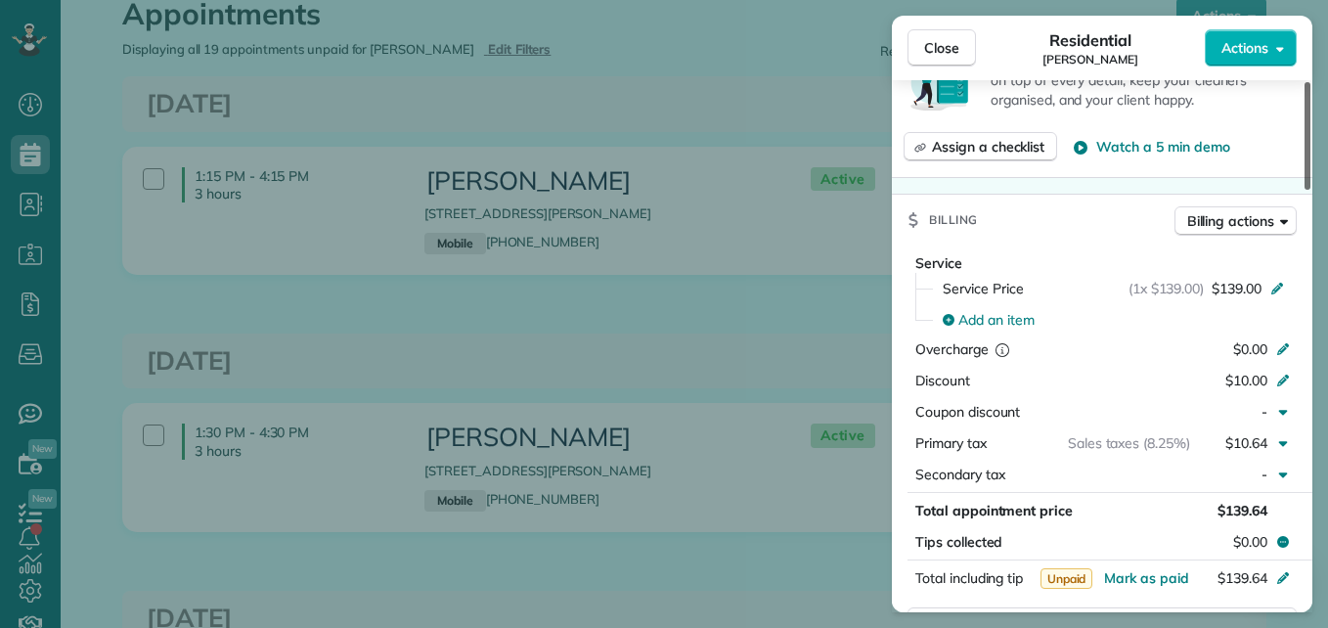
scroll to position [771, 0]
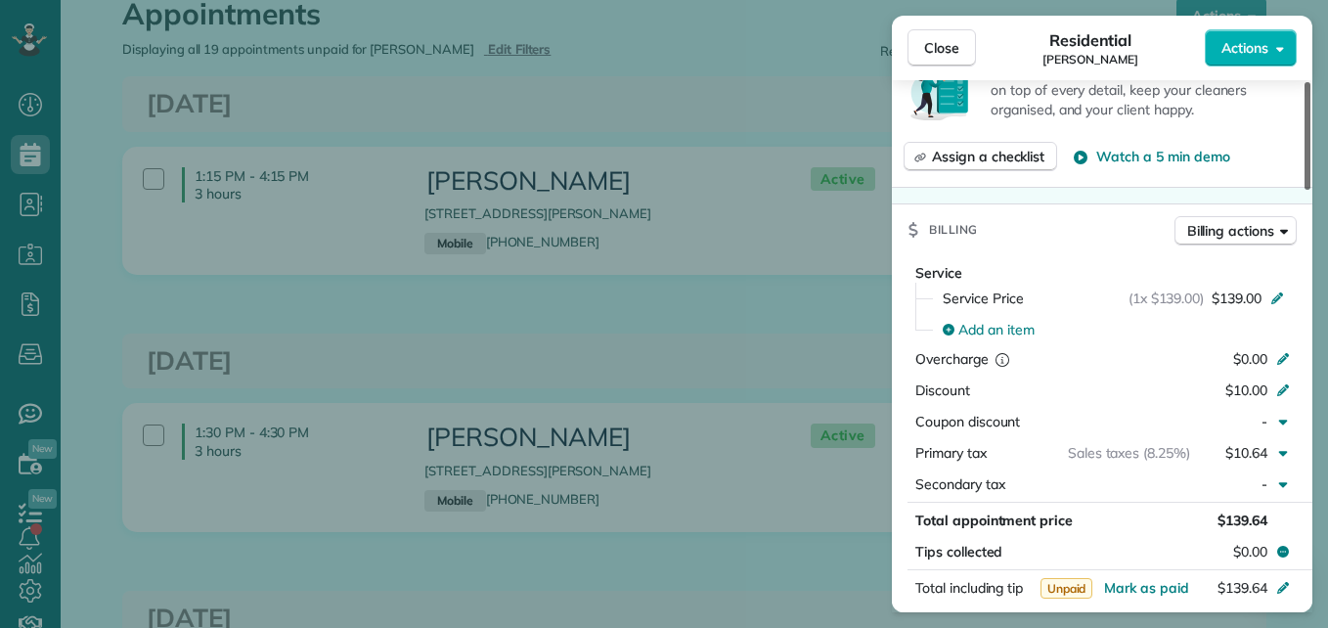
drag, startPoint x: 1304, startPoint y: 349, endPoint x: 1308, endPoint y: 292, distance: 56.9
click at [1308, 190] on div at bounding box center [1308, 136] width 6 height 108
click at [1256, 374] on div "Service Service Price (1x $139.00) $139.00 Add an item Overcharge $0.00 Discoun…" at bounding box center [1102, 382] width 421 height 239
click at [1256, 386] on span "$10.00" at bounding box center [1247, 391] width 42 height 18
click at [1259, 389] on input "******" at bounding box center [1235, 390] width 82 height 27
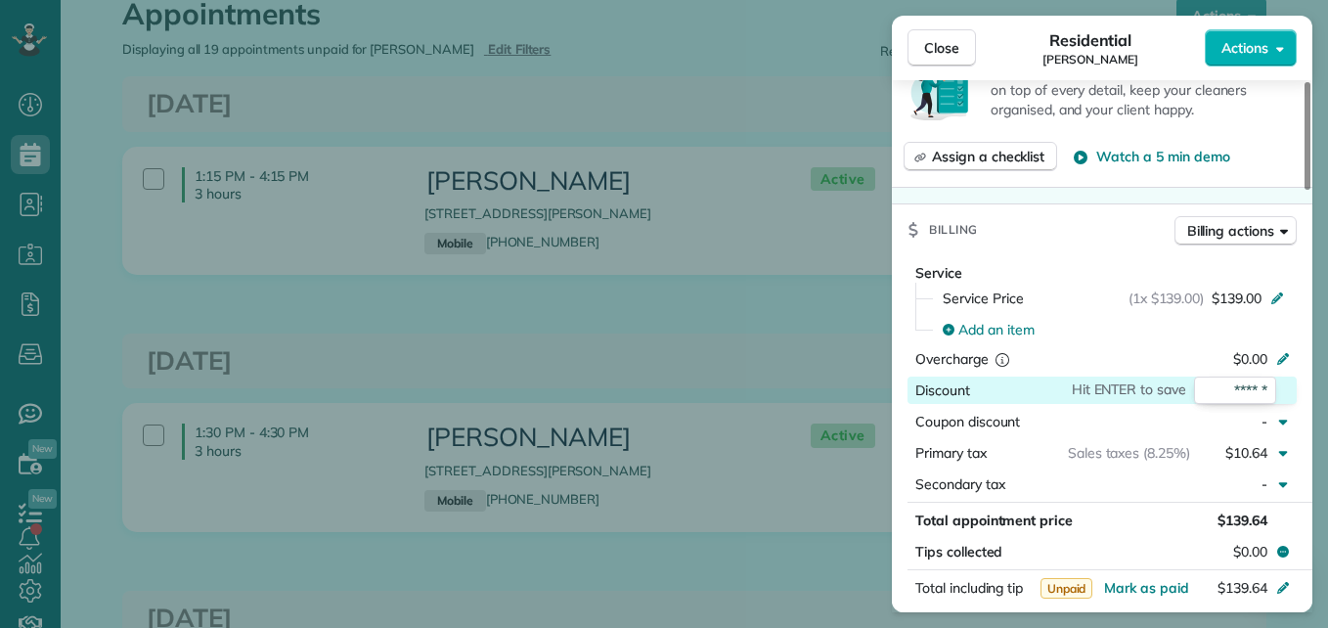
drag, startPoint x: 1272, startPoint y: 388, endPoint x: 1172, endPoint y: 390, distance: 99.8
click at [1194, 390] on div "Hit ENTER to save ******" at bounding box center [1245, 390] width 103 height 27
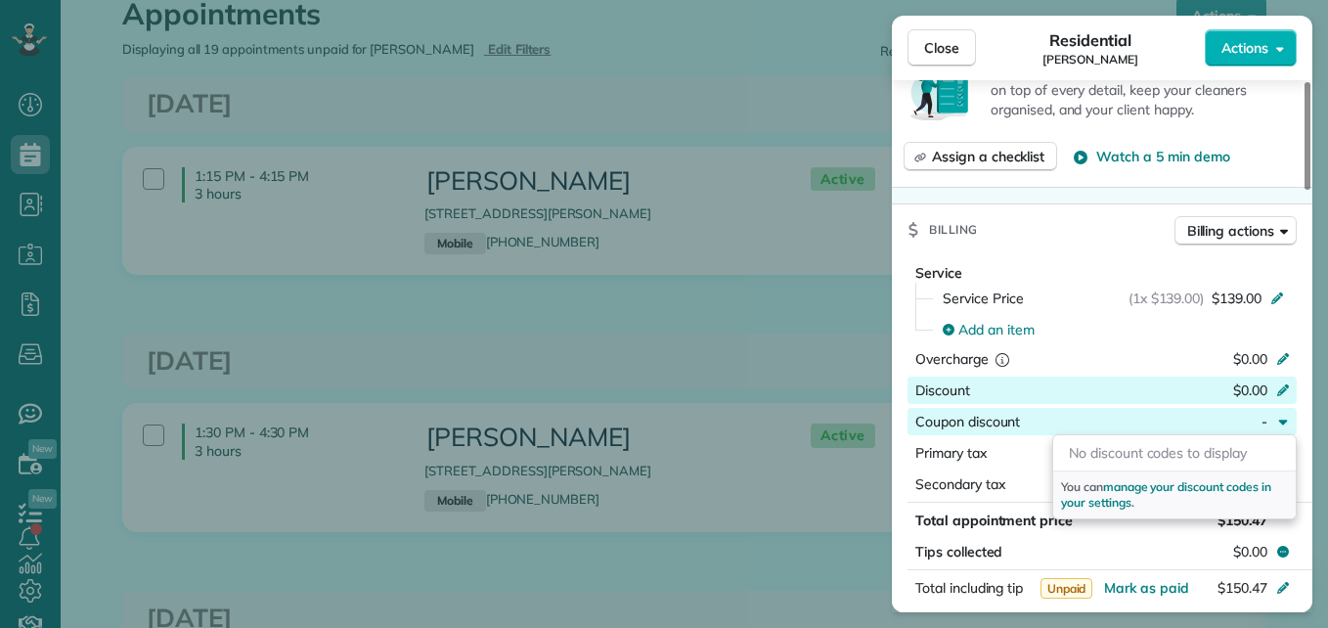
click at [1256, 383] on span "$0.00" at bounding box center [1251, 391] width 34 height 18
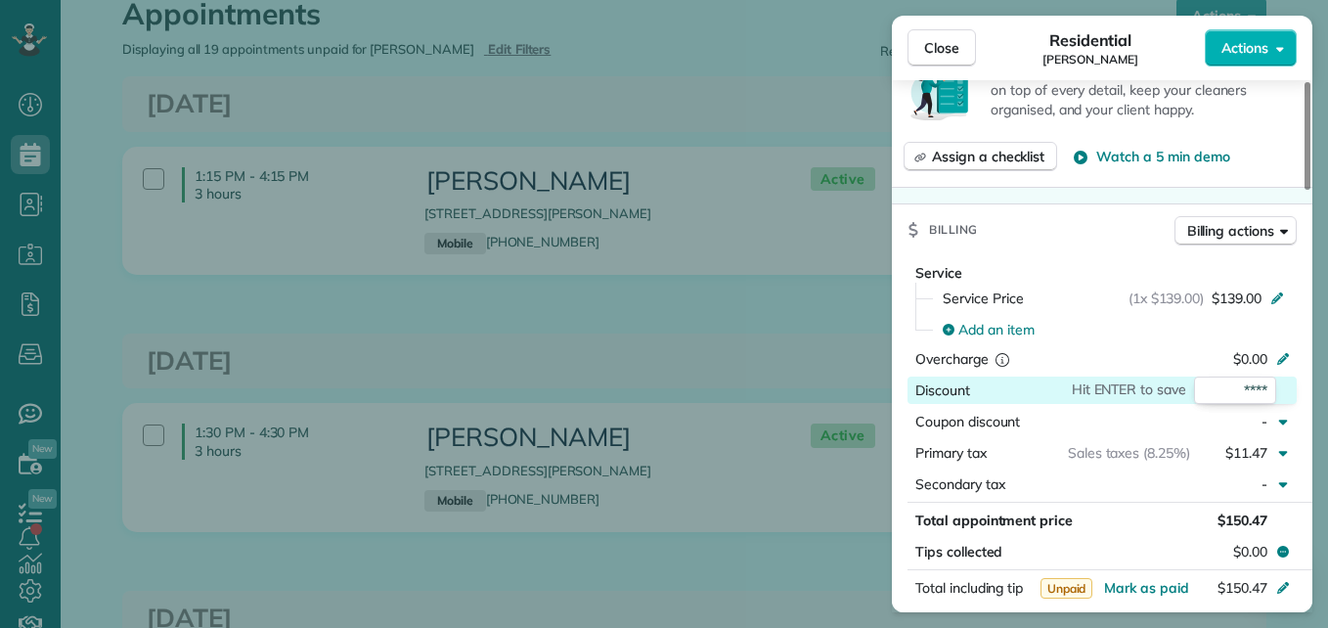
type input "*****"
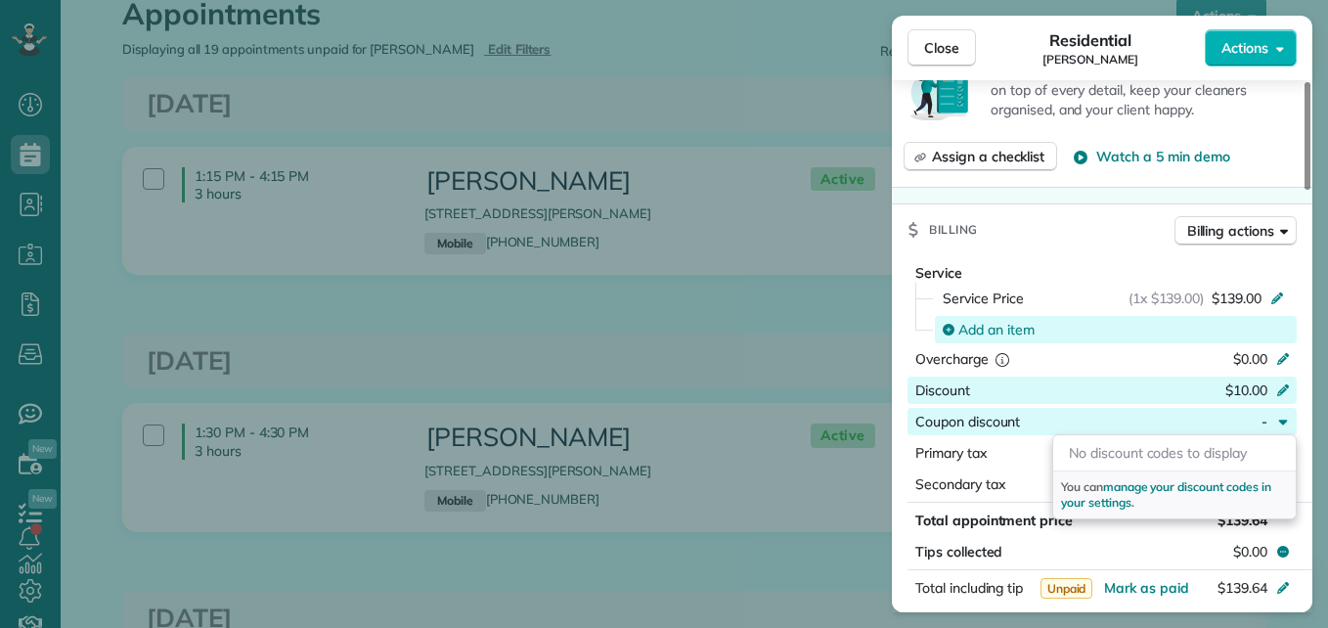
click at [1012, 329] on span "Add an item" at bounding box center [997, 330] width 76 height 20
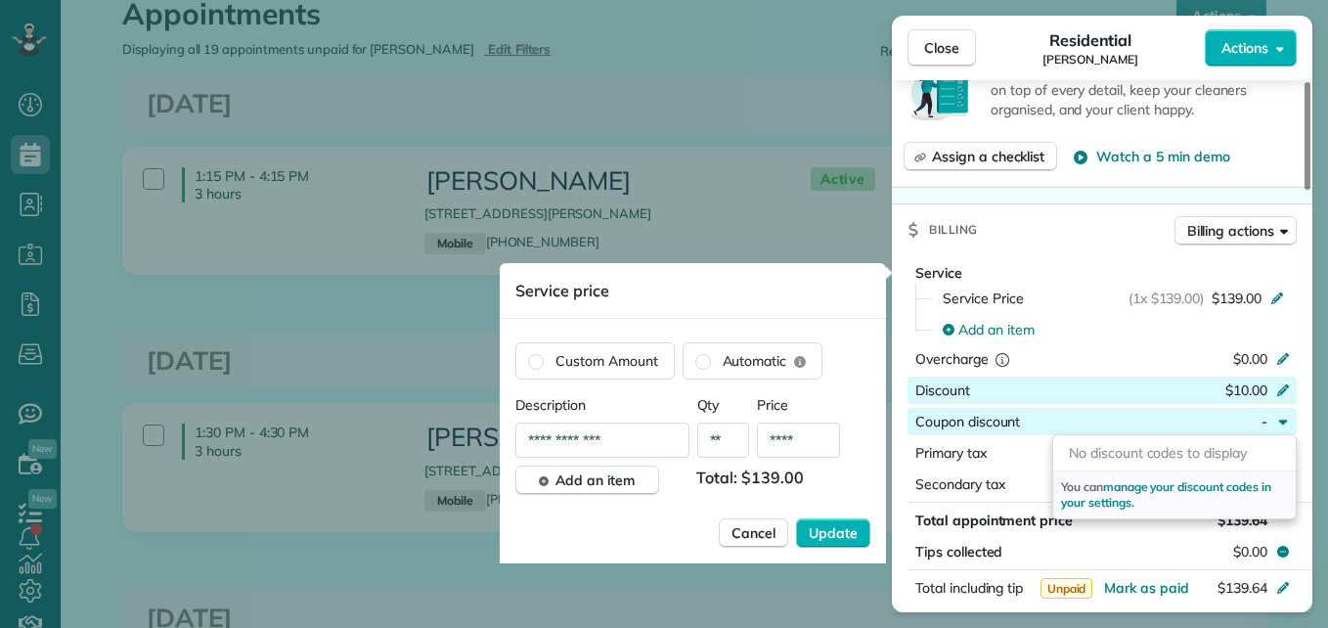
drag, startPoint x: 619, startPoint y: 439, endPoint x: 460, endPoint y: 450, distance: 159.8
click at [460, 0] on div "Close Residential Brittany Kragh Actions Status Active Brittany Kragh · Open pr…" at bounding box center [664, 0] width 1328 height 0
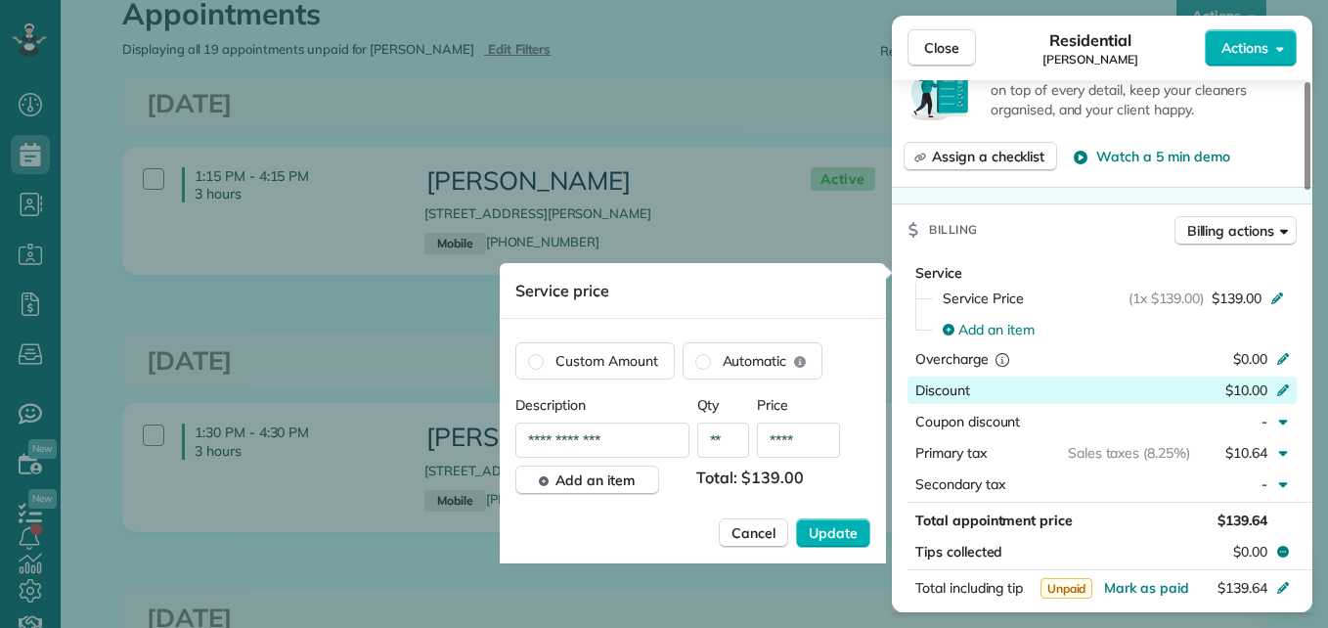
drag, startPoint x: 617, startPoint y: 434, endPoint x: 497, endPoint y: 444, distance: 120.7
click at [497, 0] on div "Close Residential Brittany Kragh Actions Status Active Brittany Kragh · Open pr…" at bounding box center [664, 0] width 1328 height 0
type input "*"
type input "******"
click at [559, 483] on span "Add an item" at bounding box center [595, 481] width 79 height 20
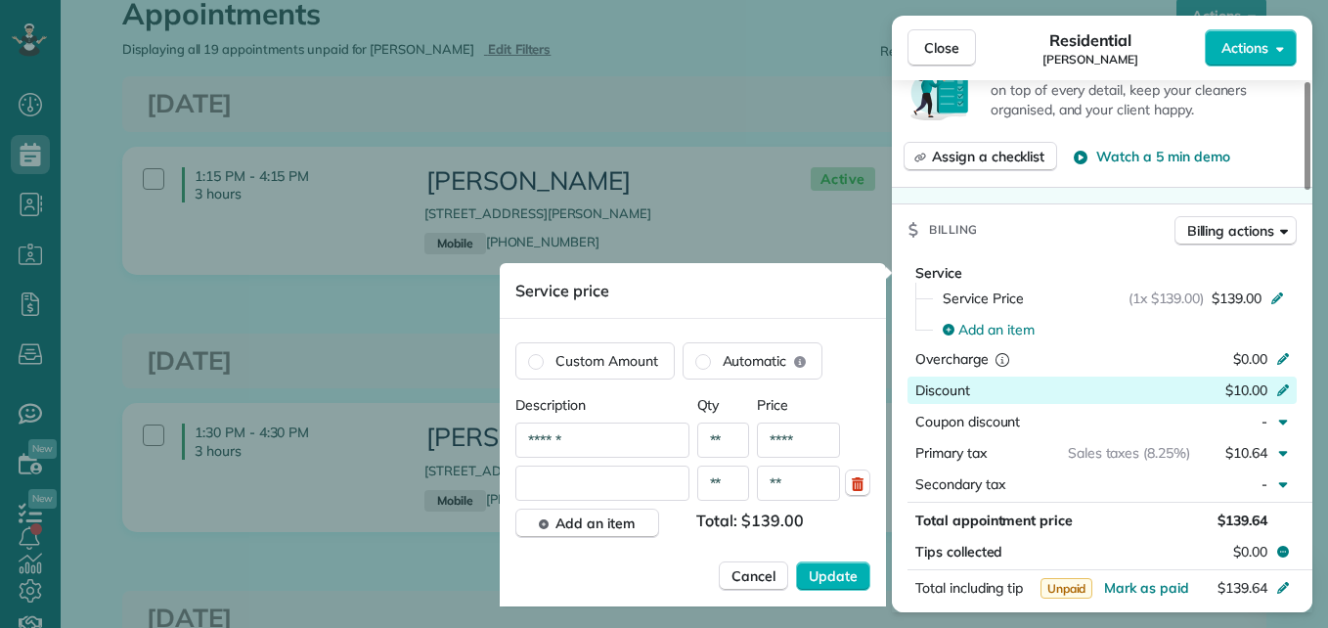
click at [559, 483] on input "text" at bounding box center [603, 483] width 174 height 35
type input "****"
click at [801, 483] on input "**" at bounding box center [798, 483] width 83 height 35
type input "*******"
click at [626, 514] on span "Add an item" at bounding box center [595, 524] width 79 height 20
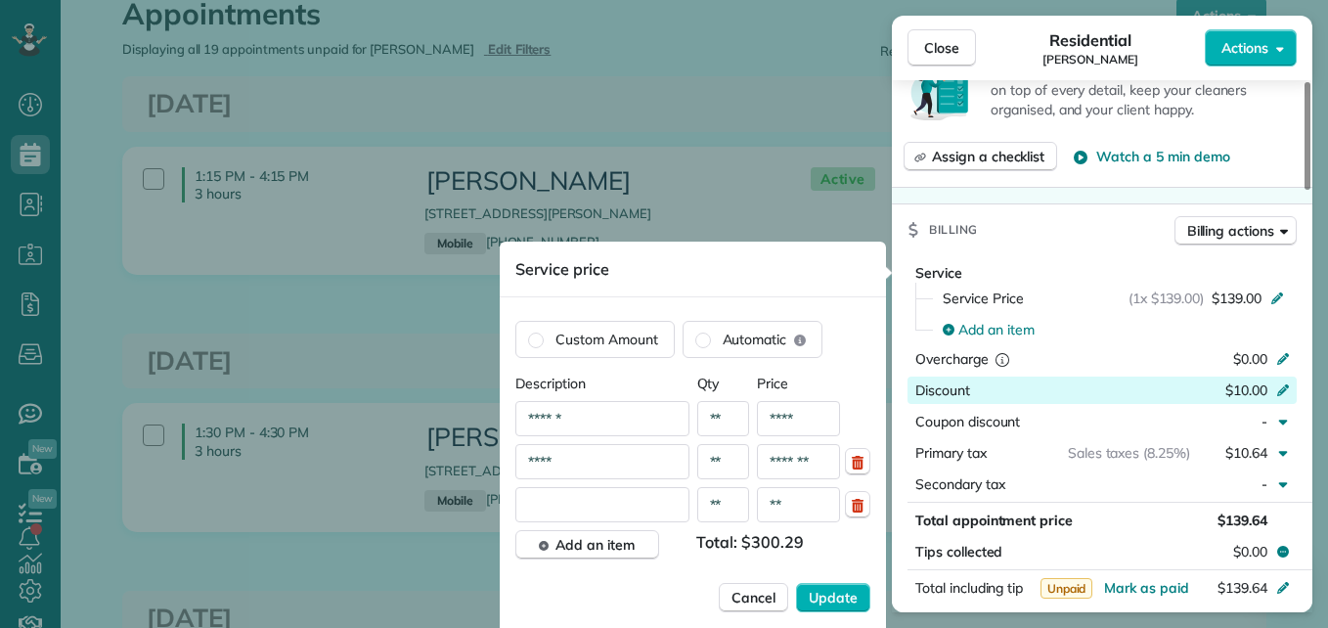
click at [618, 506] on input "text" at bounding box center [603, 504] width 174 height 35
type input "****"
drag, startPoint x: 807, startPoint y: 501, endPoint x: 765, endPoint y: 497, distance: 42.2
click at [765, 497] on input "**" at bounding box center [798, 504] width 83 height 35
type input "*******"
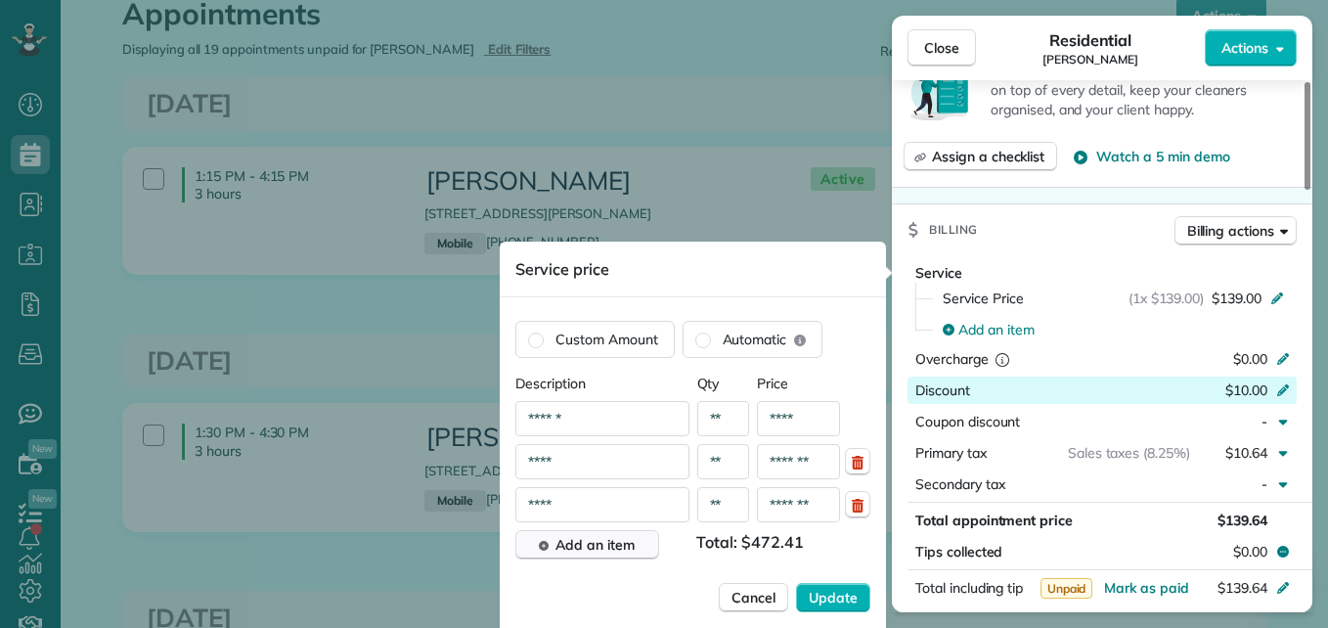
click at [603, 552] on span "Add an item" at bounding box center [595, 545] width 79 height 20
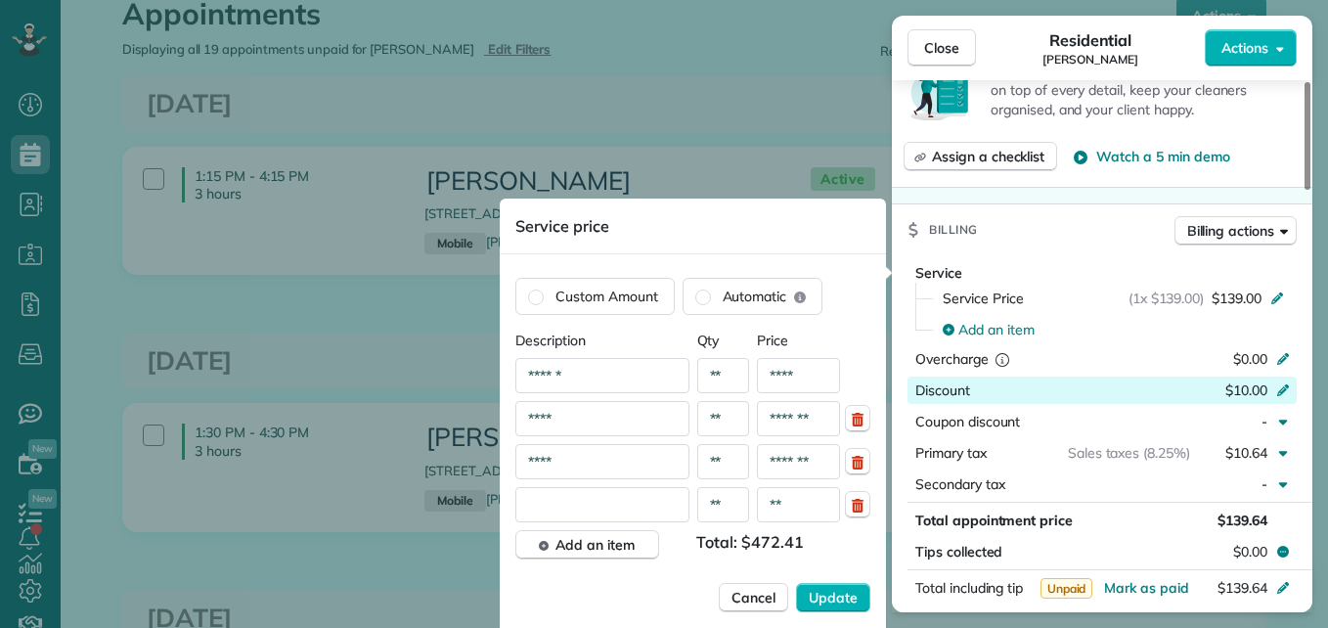
click at [590, 503] on input "text" at bounding box center [603, 504] width 174 height 35
type input "***"
drag, startPoint x: 805, startPoint y: 500, endPoint x: 766, endPoint y: 499, distance: 39.1
click at [766, 499] on input "**" at bounding box center [798, 504] width 83 height 35
type input "*******"
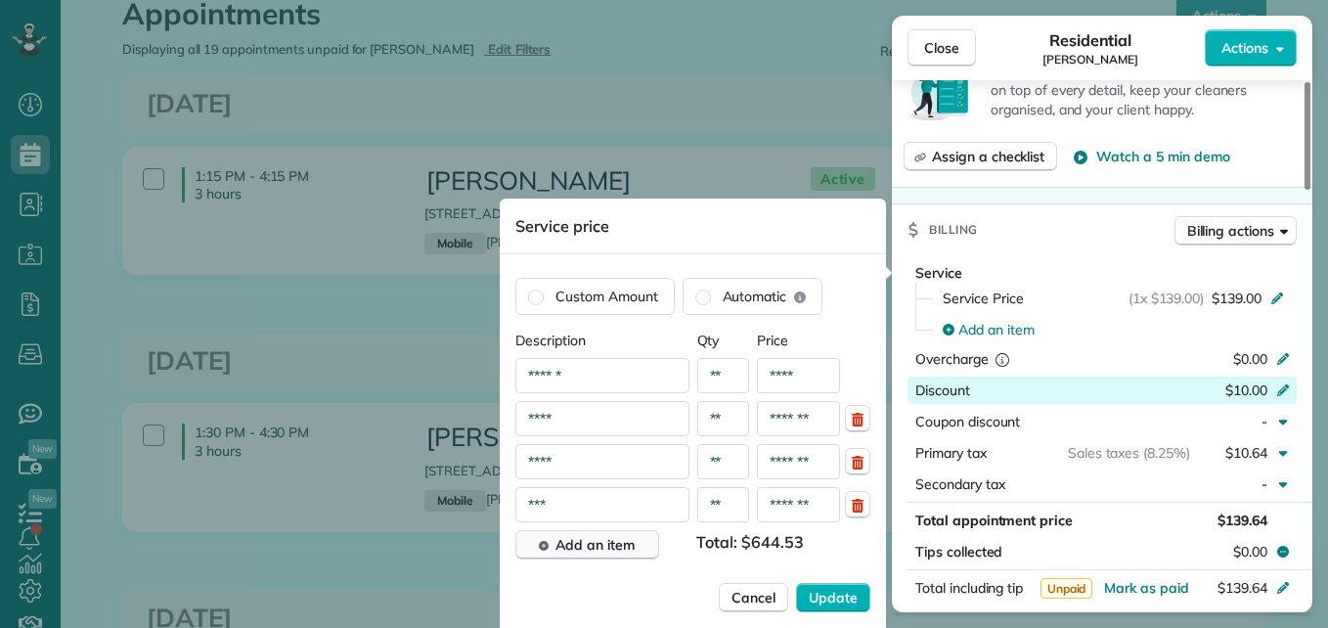
click at [591, 545] on span "Add an item" at bounding box center [595, 545] width 79 height 20
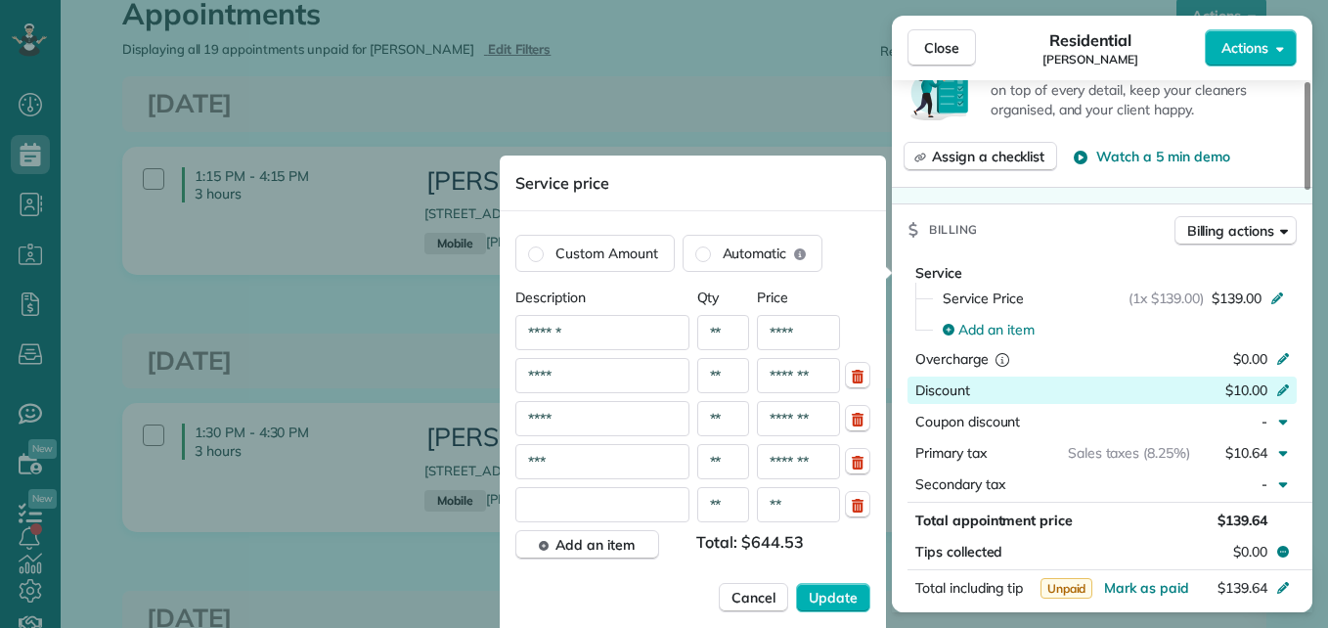
click at [594, 512] on input "text" at bounding box center [603, 504] width 174 height 35
type input "**********"
drag, startPoint x: 808, startPoint y: 508, endPoint x: 716, endPoint y: 501, distance: 92.2
click at [716, 501] on div "**********" at bounding box center [693, 504] width 355 height 35
type input "***"
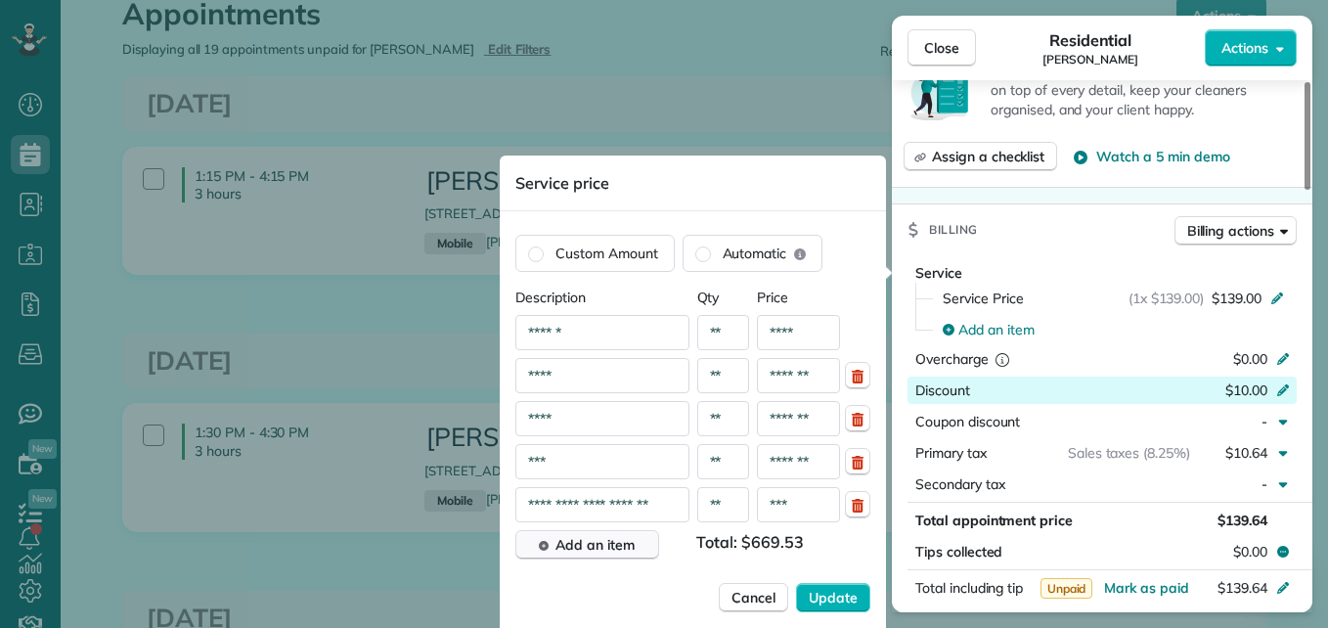
click at [605, 544] on span "Add an item" at bounding box center [595, 545] width 79 height 20
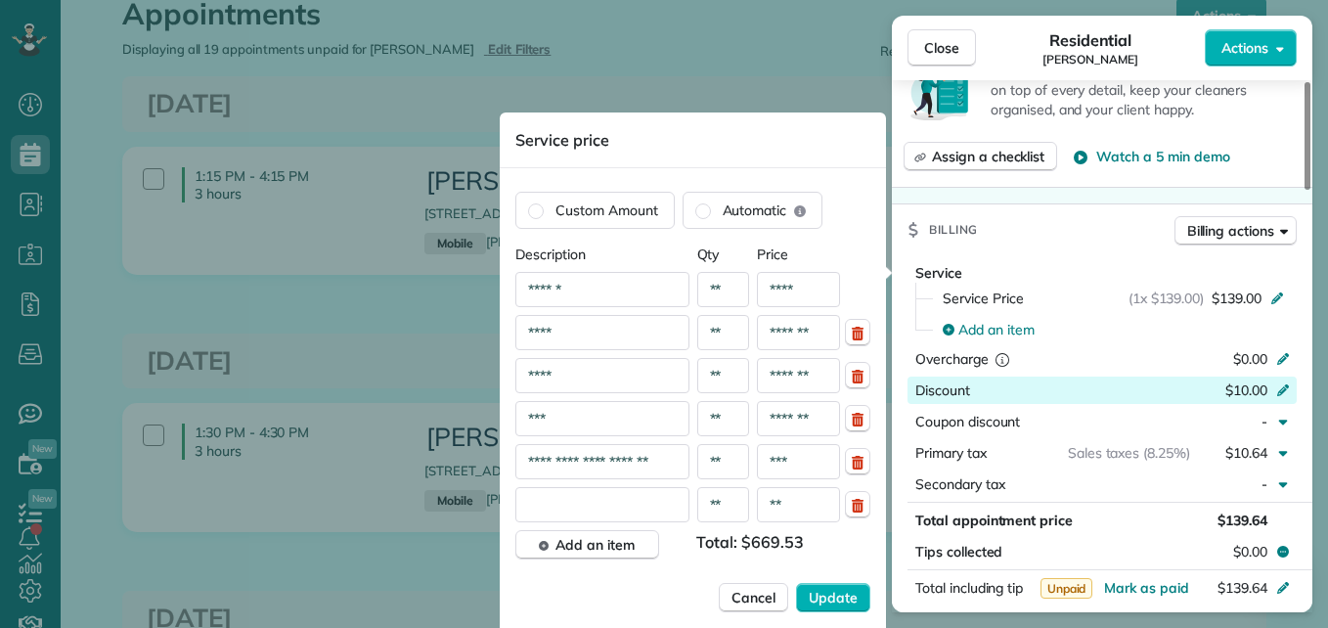
click at [601, 509] on input "text" at bounding box center [603, 504] width 174 height 35
type input "********"
click at [673, 460] on input "**********" at bounding box center [603, 461] width 174 height 35
type input "**********"
click at [639, 491] on input "********" at bounding box center [603, 504] width 174 height 35
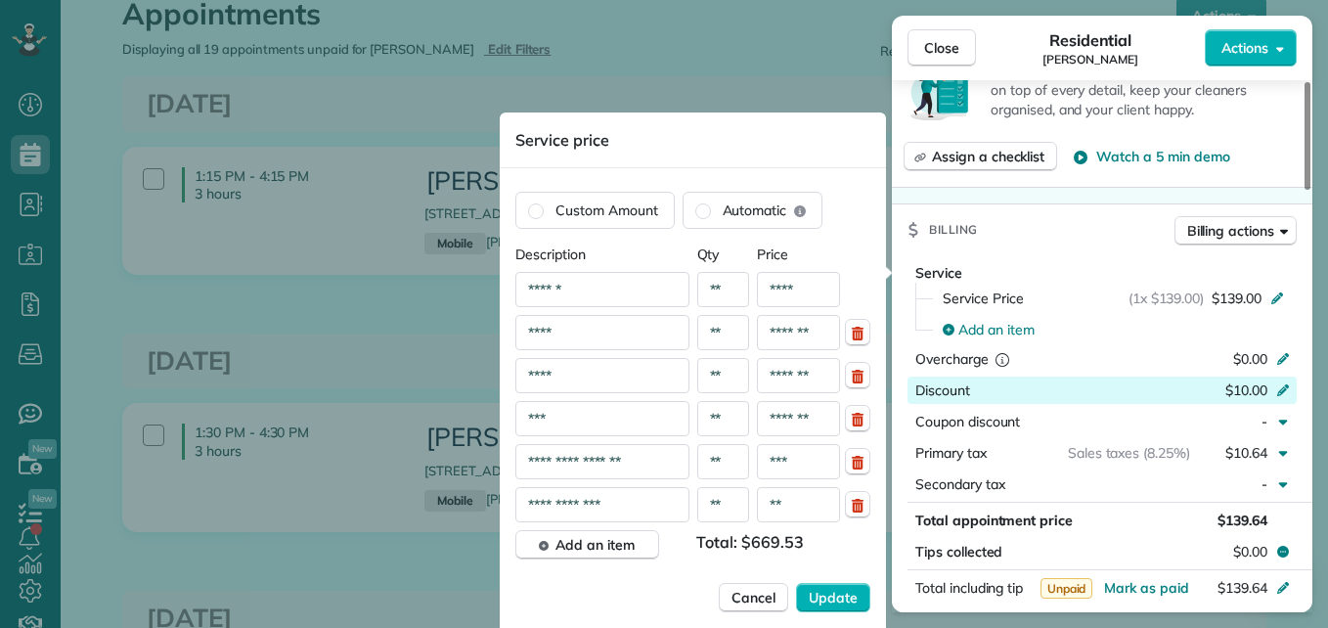
type input "**********"
click at [804, 500] on input "**" at bounding box center [798, 504] width 83 height 35
type input "***"
click at [819, 598] on span "Update" at bounding box center [833, 598] width 49 height 20
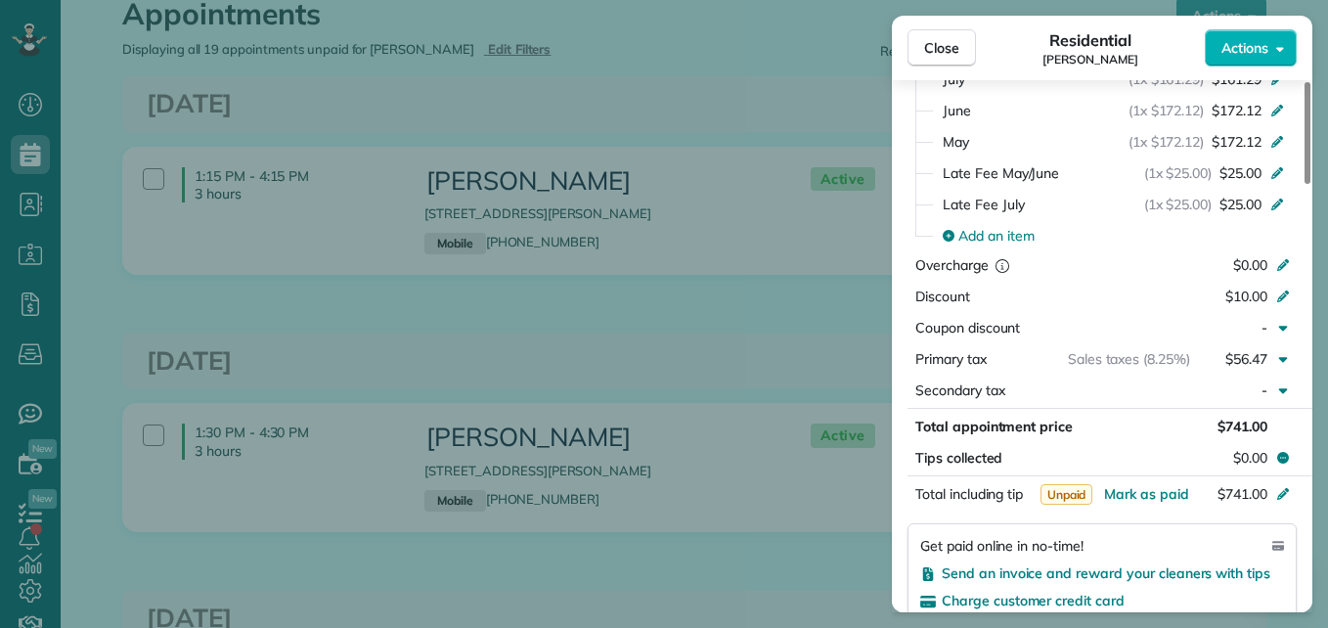
drag, startPoint x: 1305, startPoint y: 302, endPoint x: 1314, endPoint y: 353, distance: 51.6
click at [1311, 184] on div at bounding box center [1308, 133] width 6 height 102
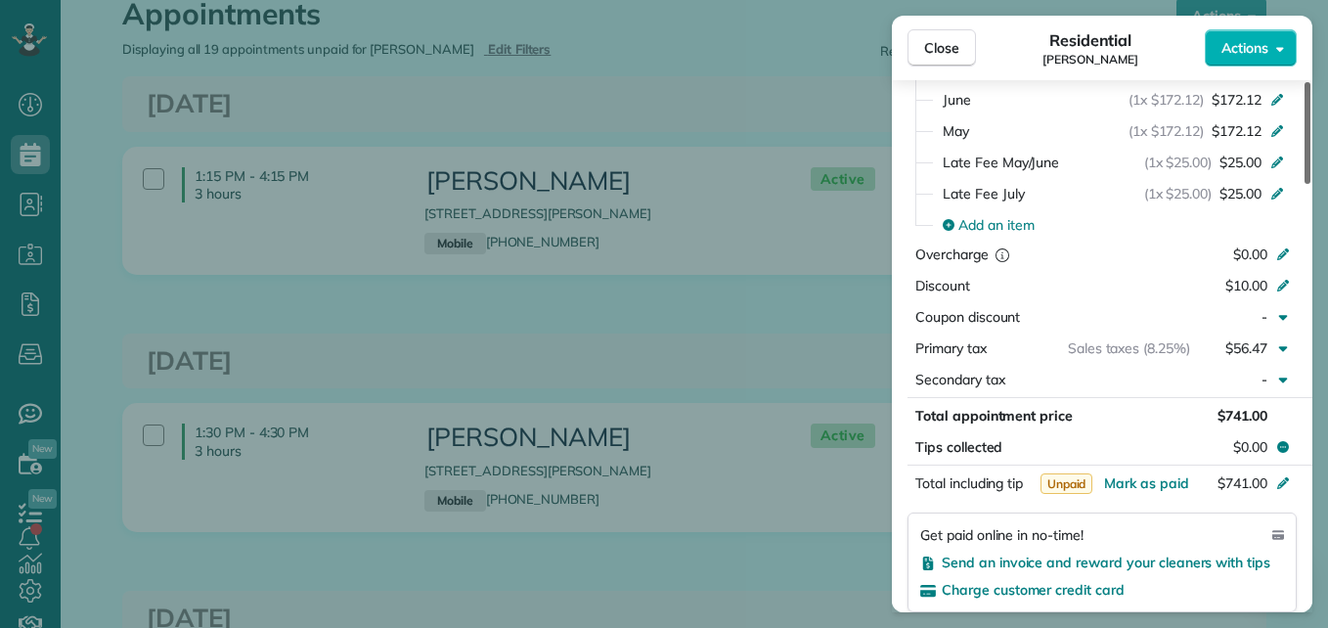
drag, startPoint x: 1313, startPoint y: 357, endPoint x: 1309, endPoint y: 378, distance: 20.9
click at [1309, 378] on div "Close Residential Brittany Kragh Actions Status Active Brittany Kragh · Open pr…" at bounding box center [664, 314] width 1328 height 628
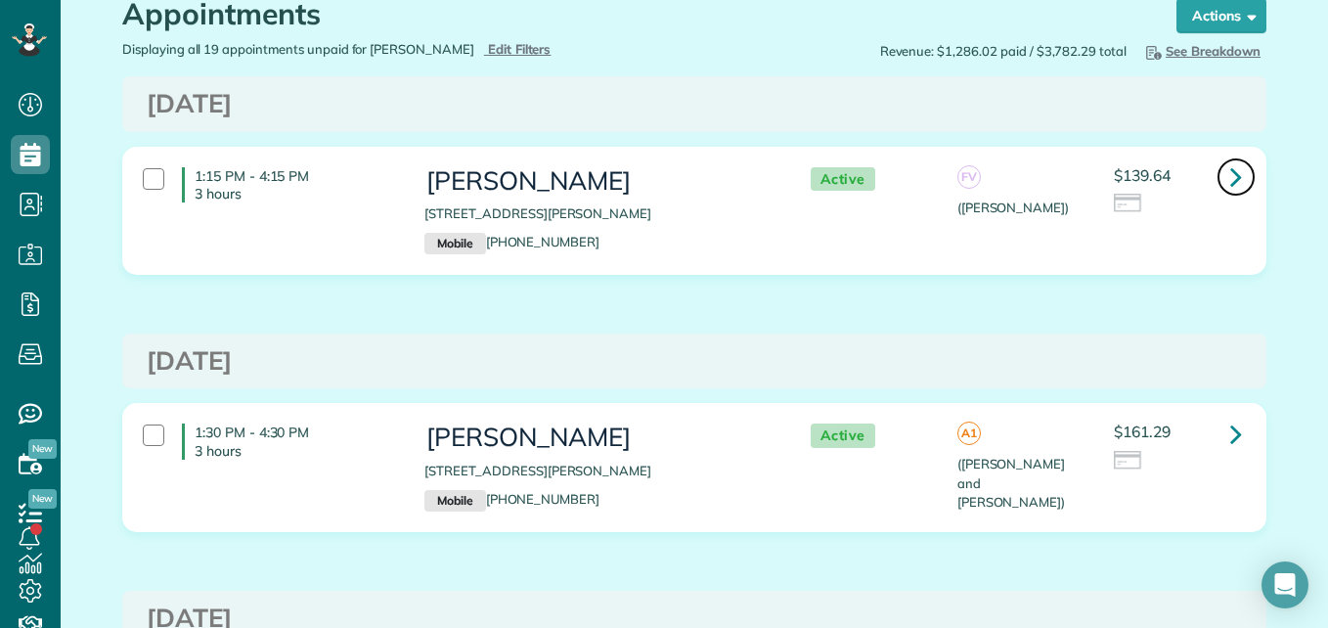
click at [1231, 177] on icon at bounding box center [1237, 176] width 12 height 34
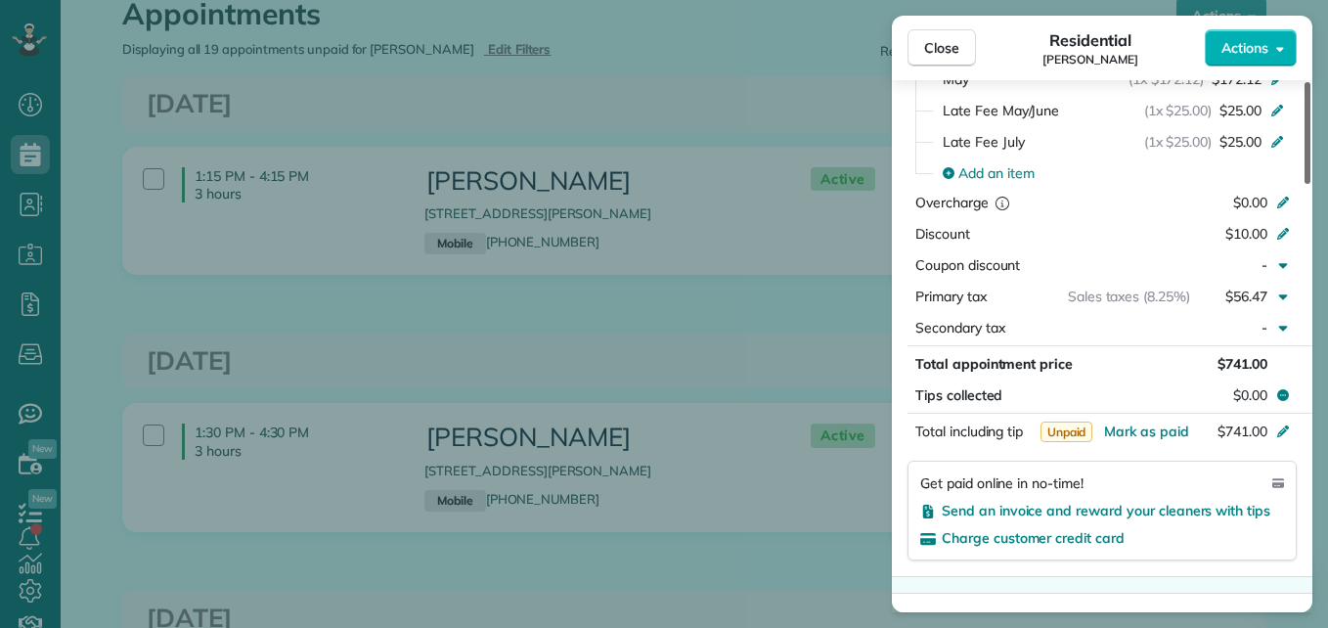
scroll to position [1089, 0]
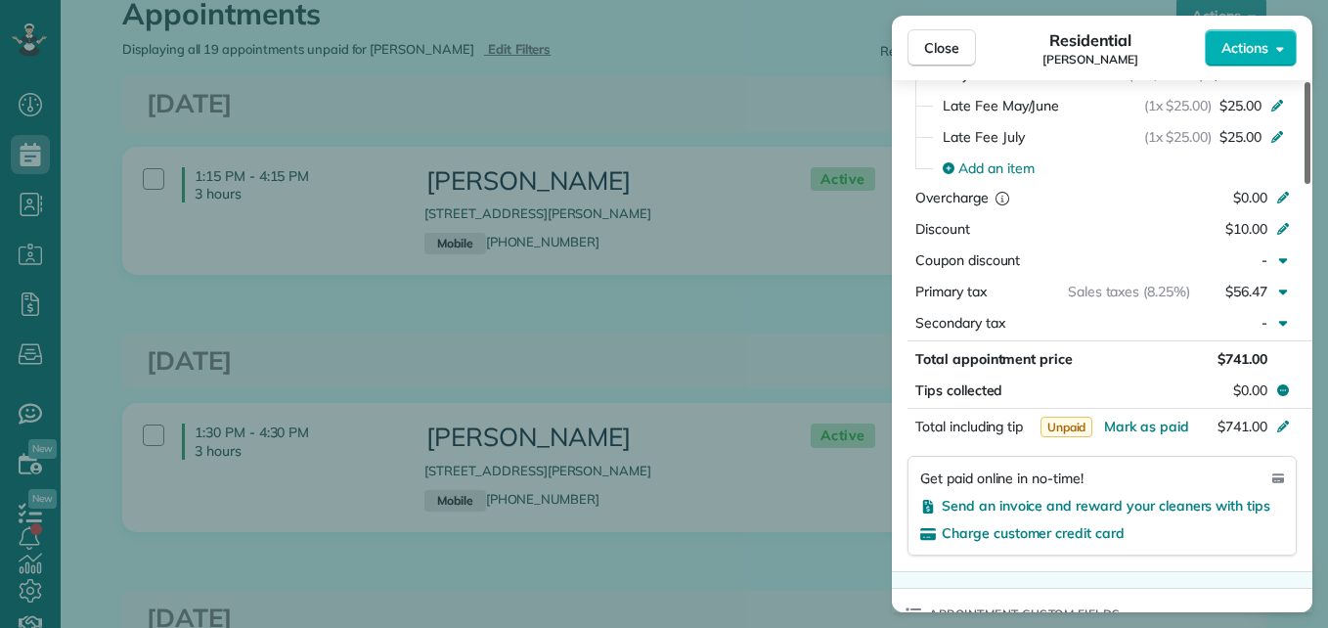
drag, startPoint x: 1308, startPoint y: 152, endPoint x: 1320, endPoint y: 360, distance: 208.7
click at [1311, 184] on div at bounding box center [1308, 133] width 6 height 102
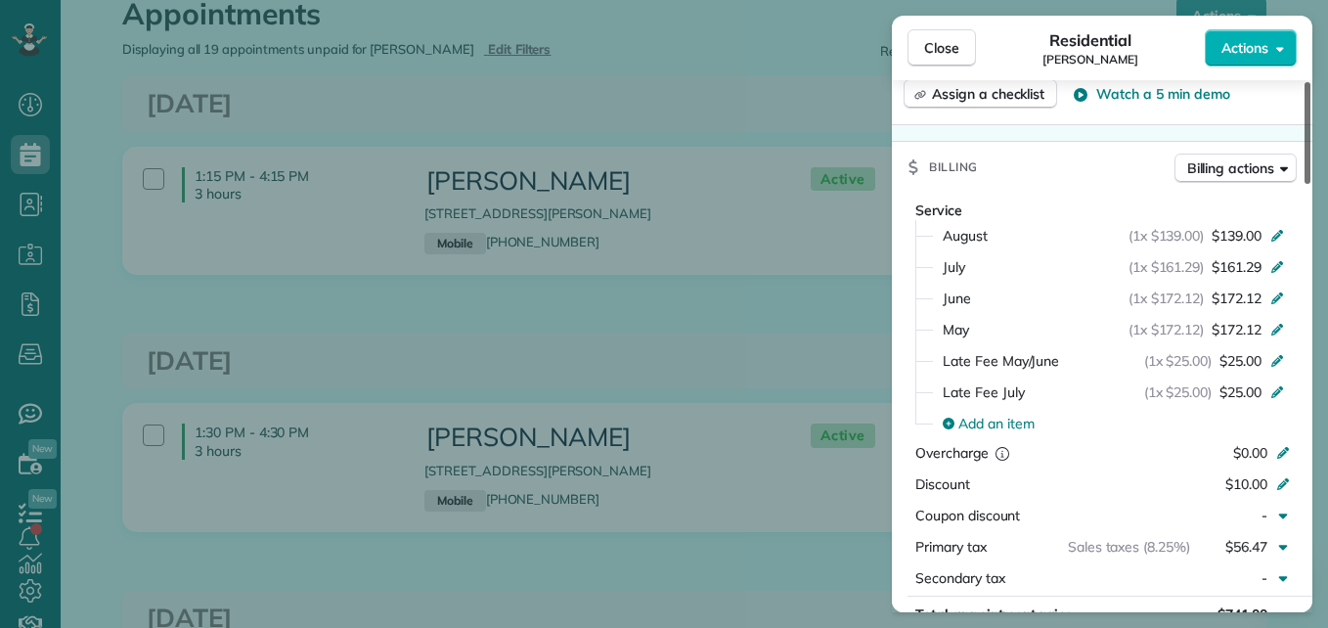
scroll to position [838, 0]
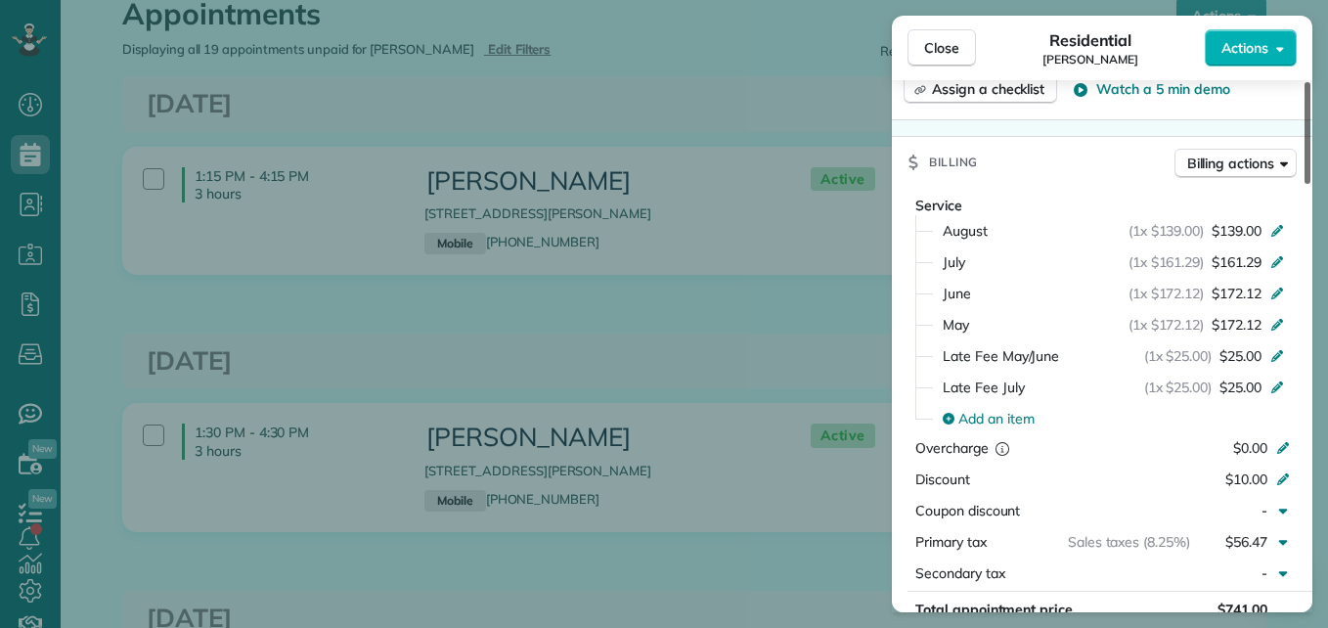
drag, startPoint x: 1310, startPoint y: 339, endPoint x: 1299, endPoint y: 292, distance: 49.1
click at [1305, 184] on div at bounding box center [1308, 133] width 6 height 102
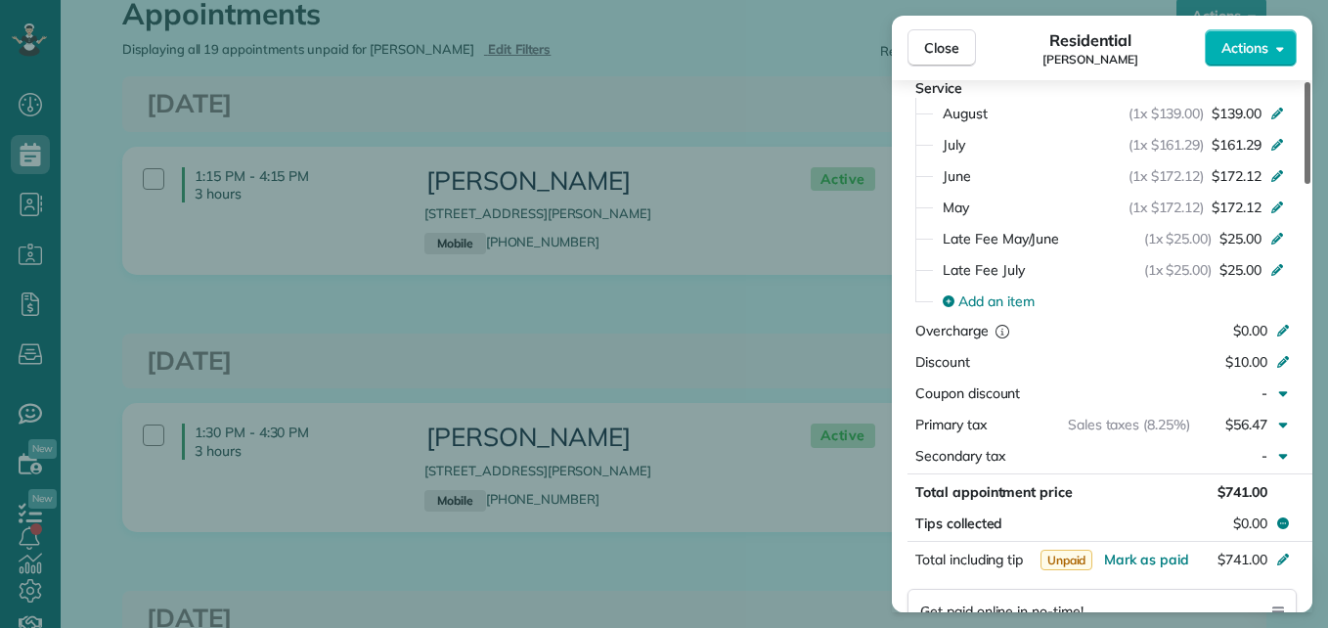
scroll to position [946, 0]
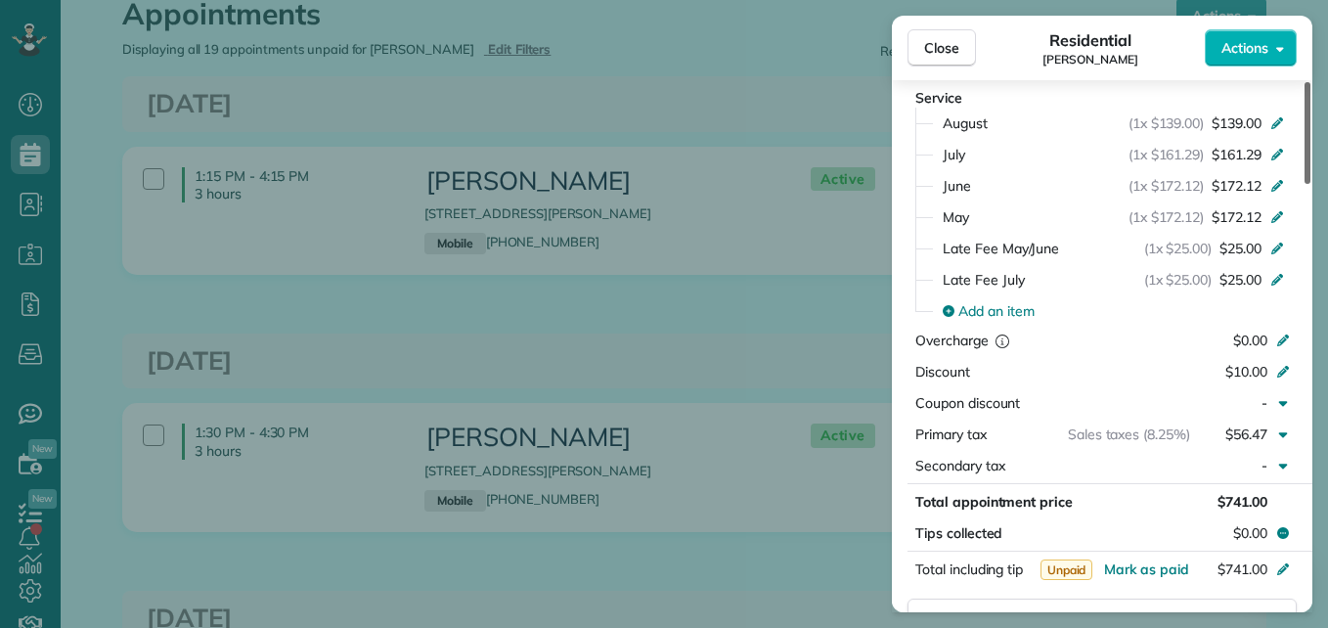
drag, startPoint x: 1307, startPoint y: 279, endPoint x: 1305, endPoint y: 299, distance: 20.6
click at [1305, 184] on div at bounding box center [1308, 133] width 6 height 102
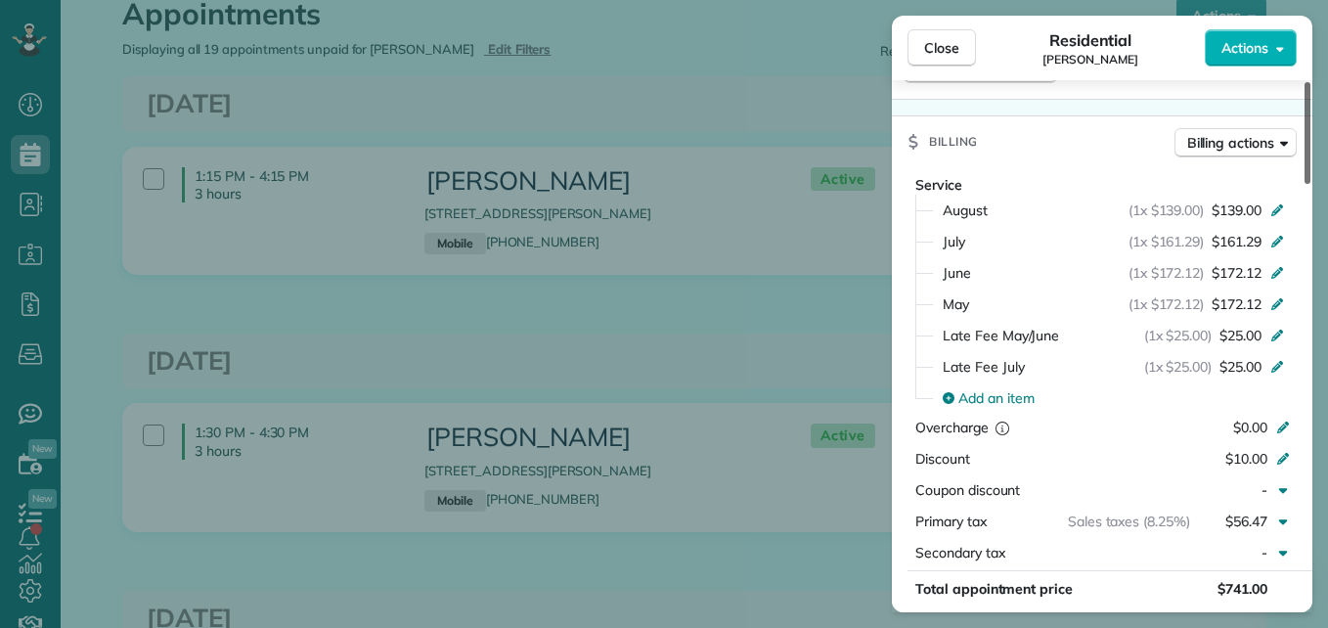
scroll to position [854, 0]
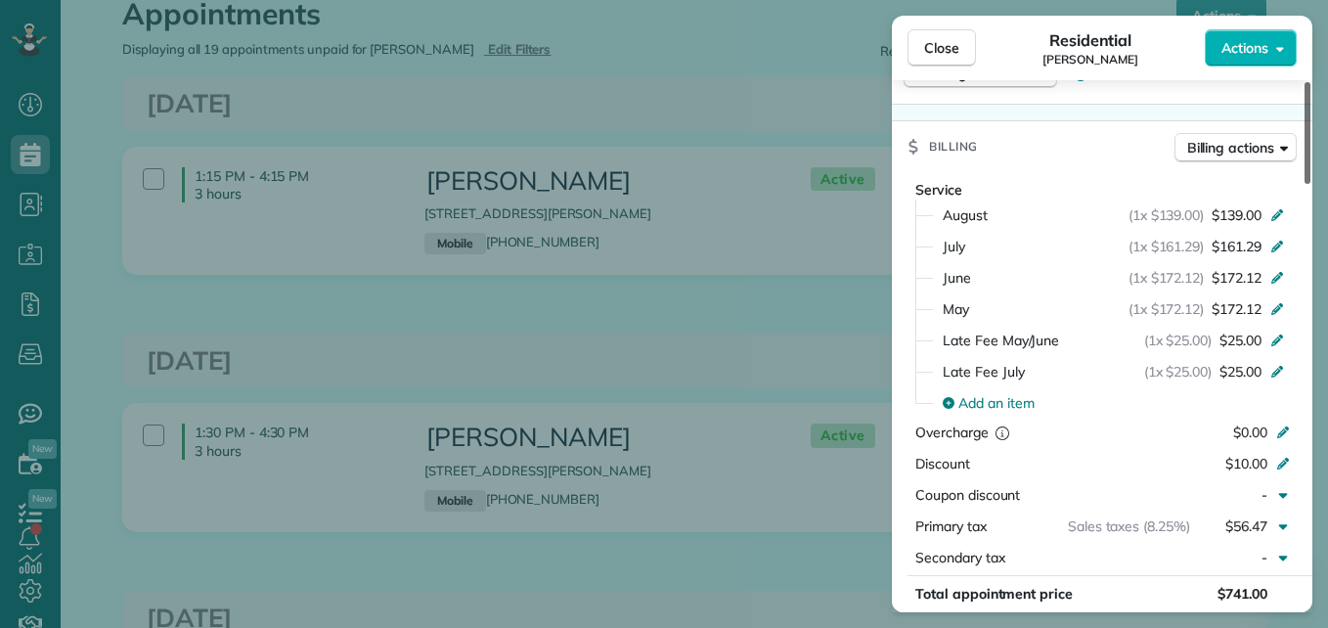
drag, startPoint x: 1309, startPoint y: 298, endPoint x: 1304, endPoint y: 281, distance: 18.3
click at [1305, 184] on div at bounding box center [1308, 133] width 6 height 102
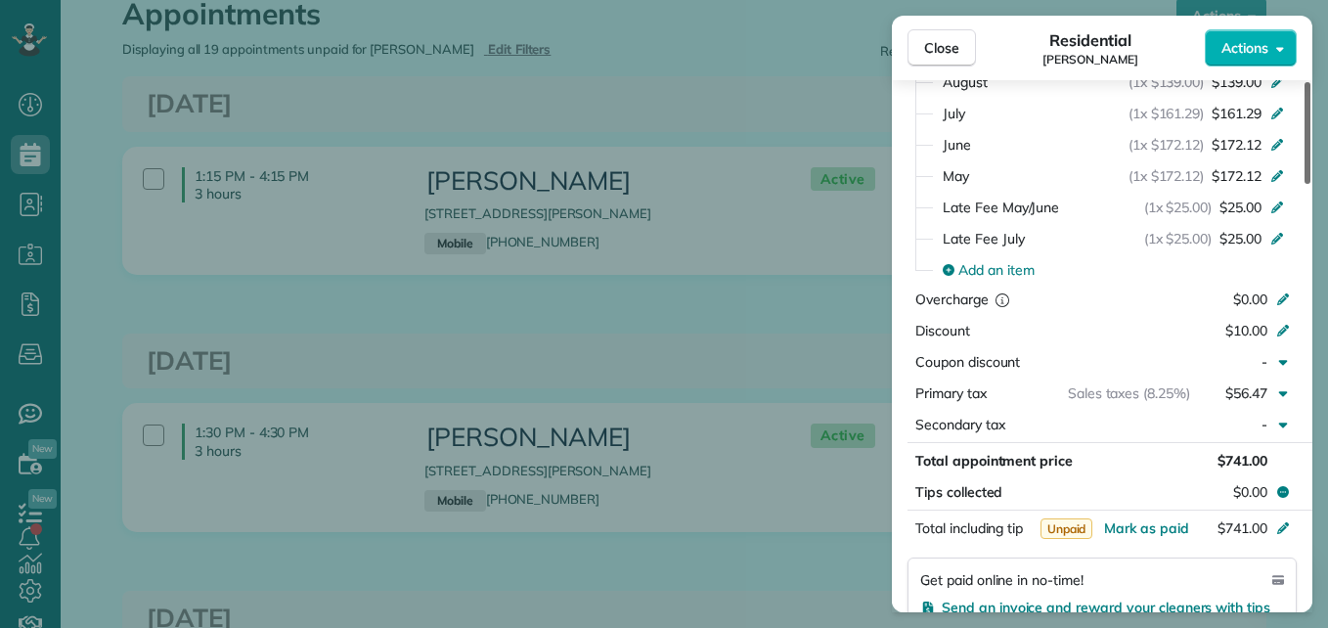
scroll to position [992, 0]
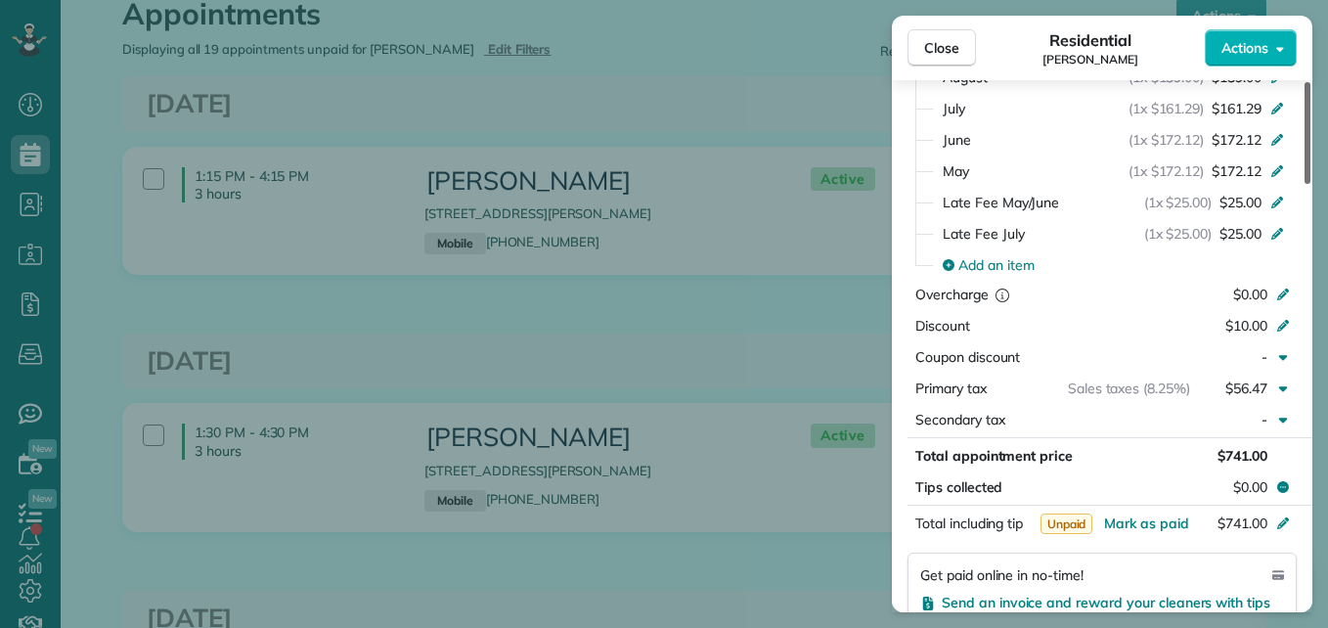
drag, startPoint x: 1305, startPoint y: 267, endPoint x: 1303, endPoint y: 293, distance: 26.5
click at [1305, 184] on div at bounding box center [1308, 133] width 6 height 102
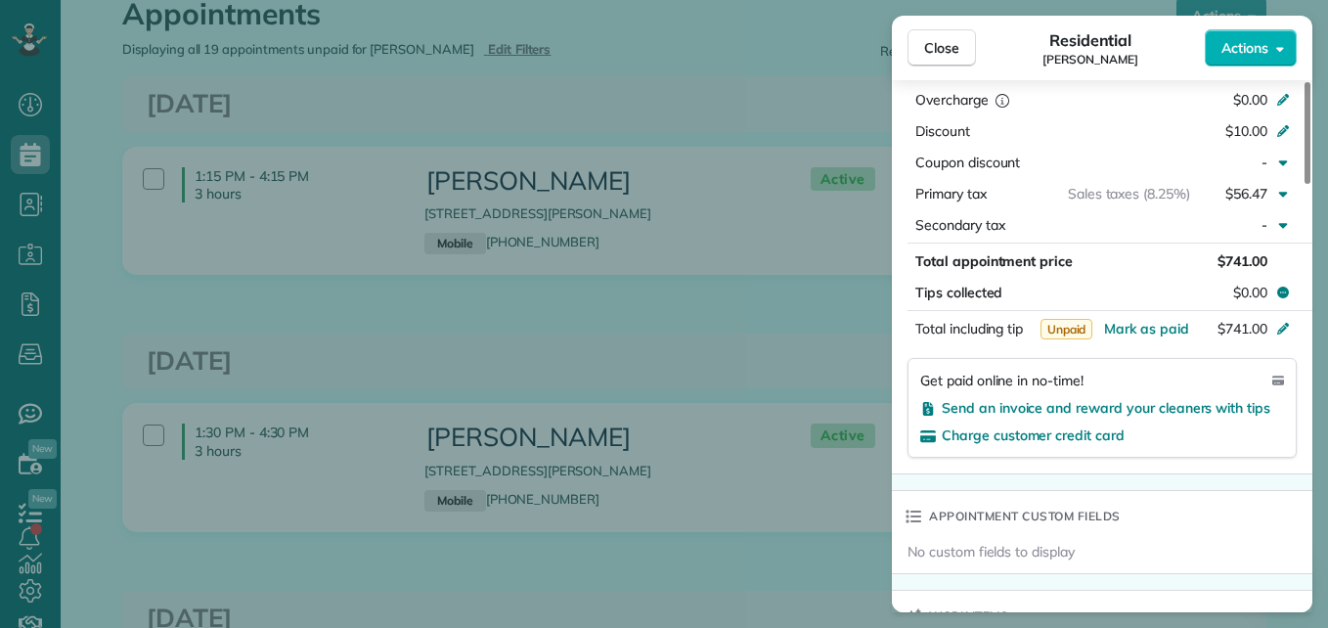
scroll to position [1171, 0]
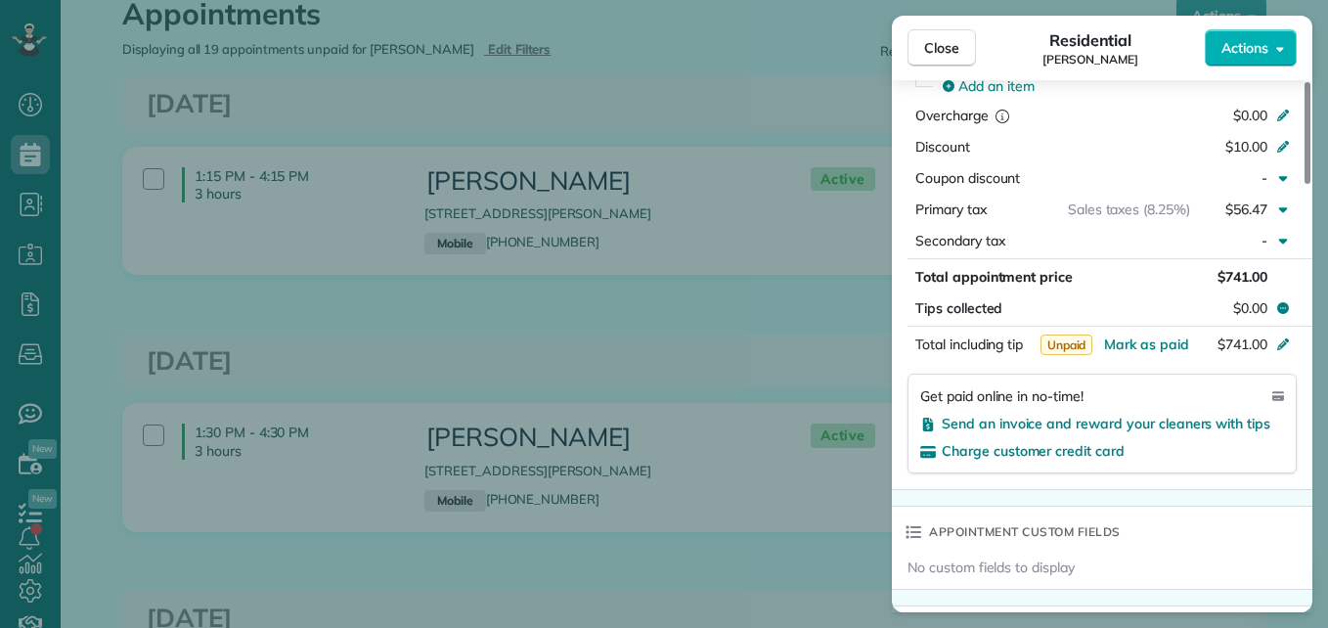
drag, startPoint x: 1309, startPoint y: 298, endPoint x: 1322, endPoint y: 333, distance: 36.5
click at [1311, 184] on div at bounding box center [1308, 133] width 6 height 102
click at [1205, 421] on span "Send an invoice and reward your cleaners with tips" at bounding box center [1106, 424] width 329 height 18
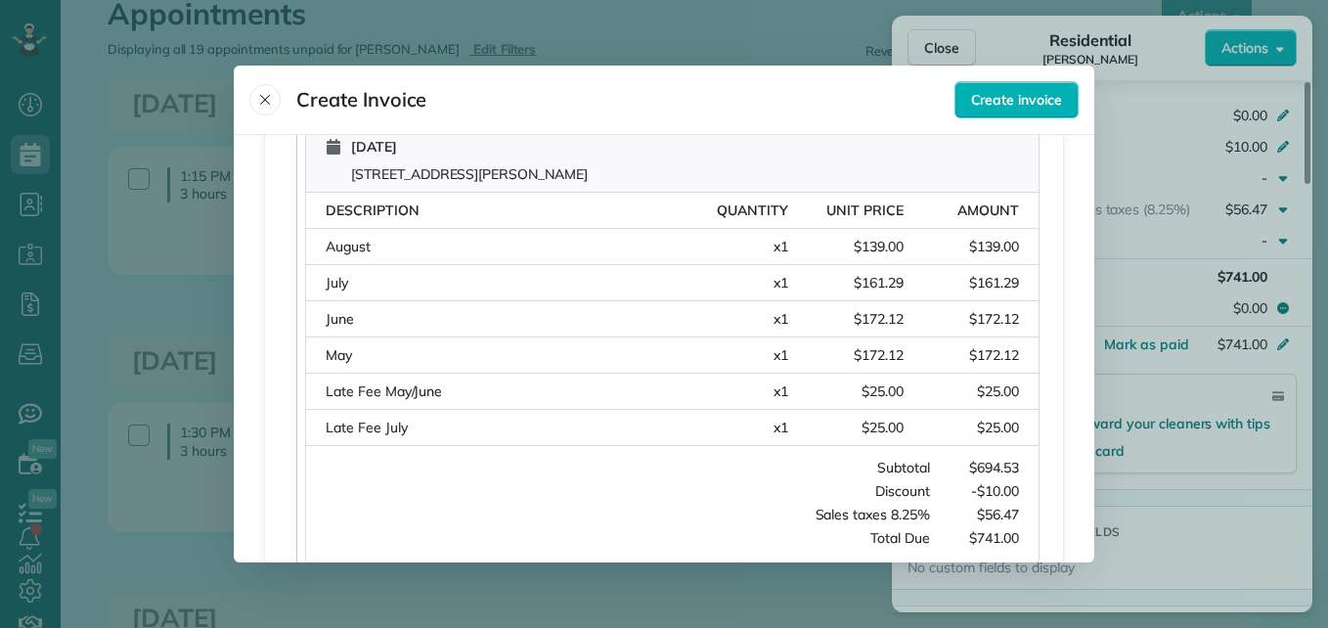
scroll to position [402, 0]
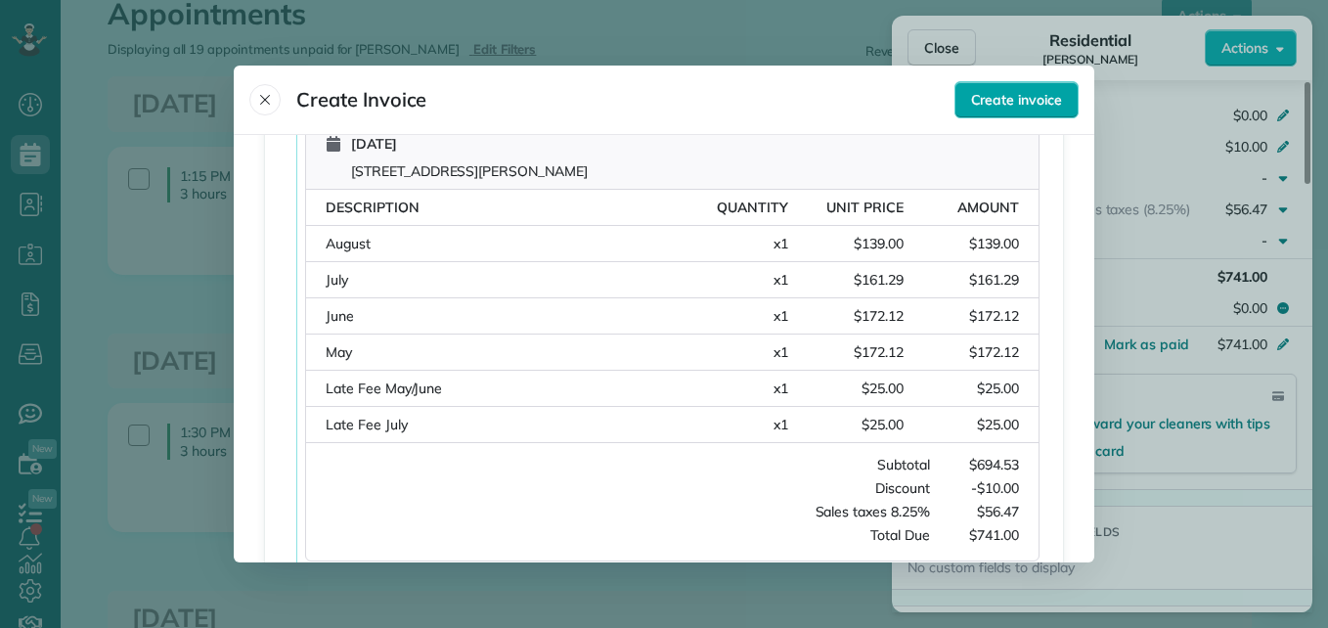
click at [1029, 102] on span "Create invoice" at bounding box center [1016, 100] width 91 height 20
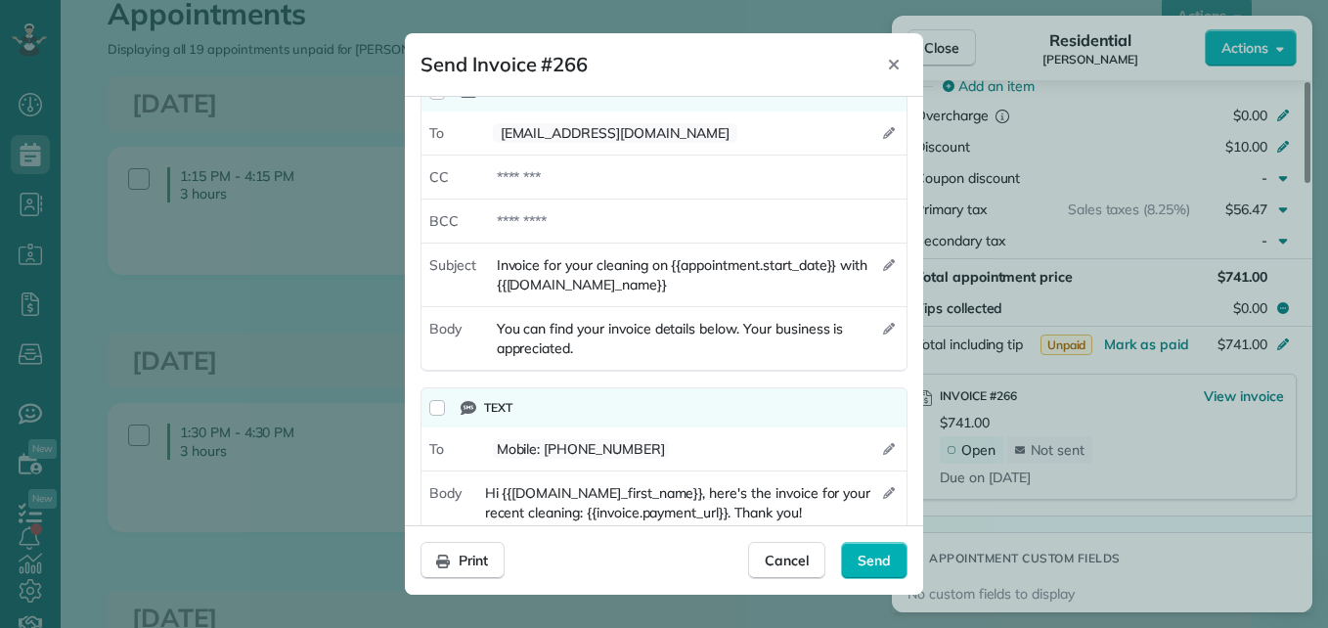
scroll to position [0, 0]
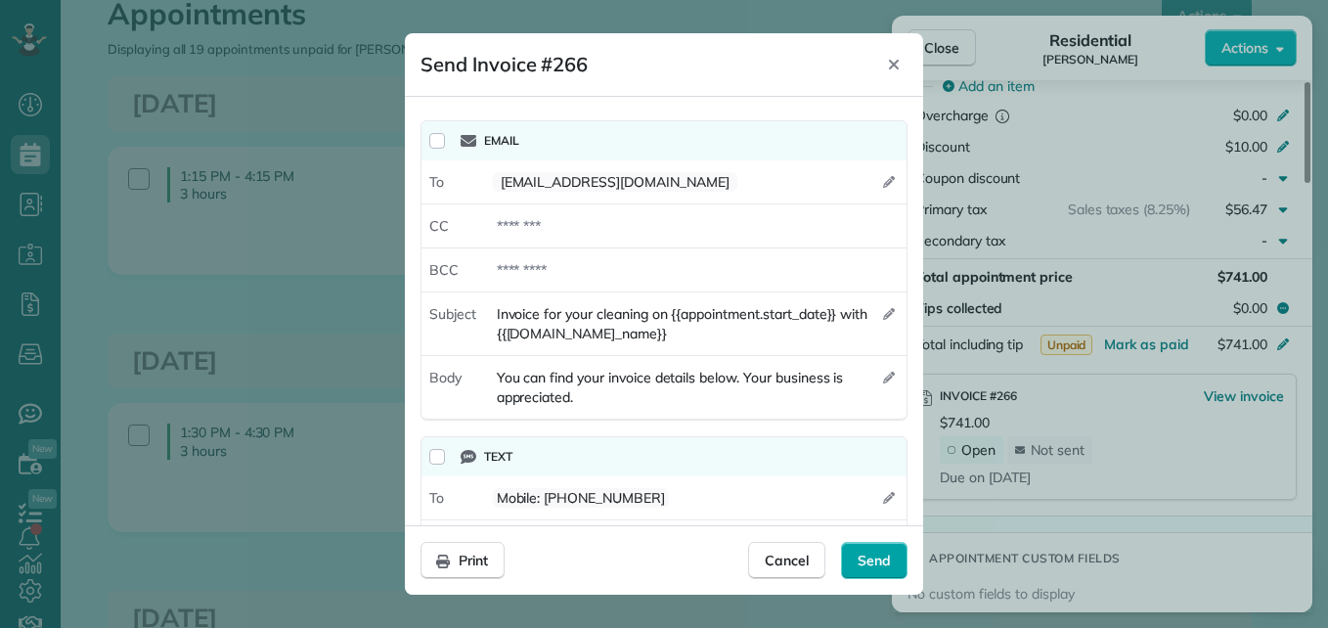
click at [869, 557] on span "Send" at bounding box center [874, 561] width 33 height 20
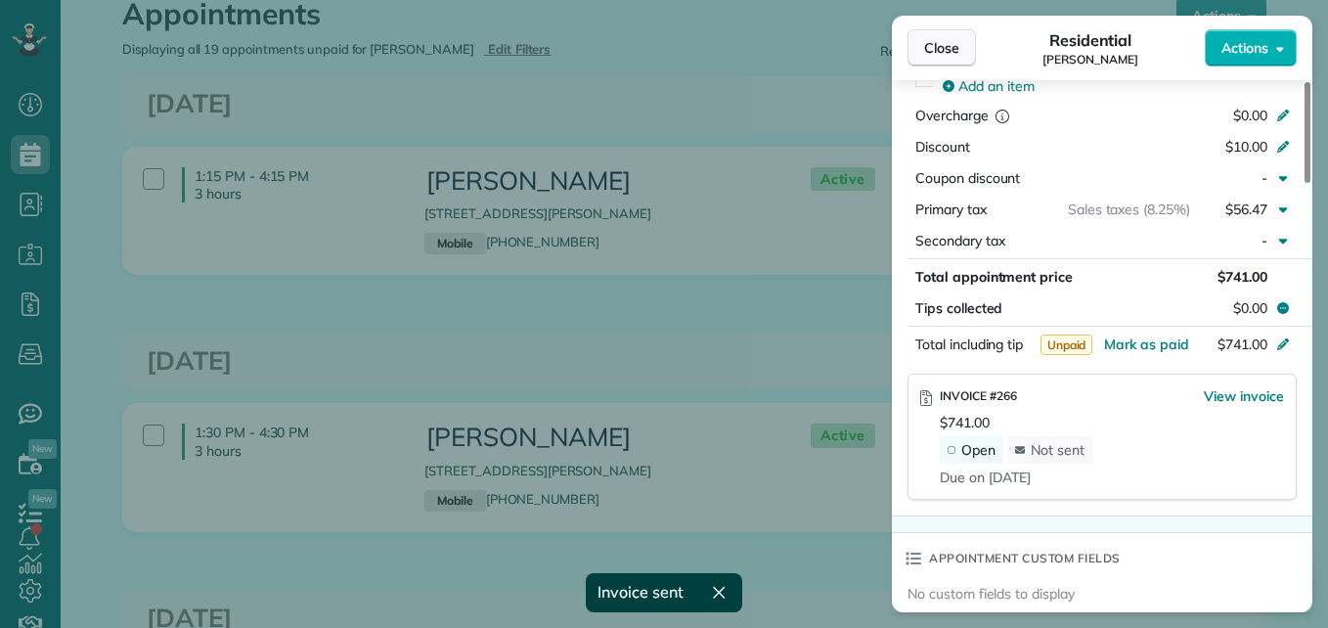
drag, startPoint x: 869, startPoint y: 557, endPoint x: 928, endPoint y: 38, distance: 521.9
click at [928, 38] on span "Close" at bounding box center [941, 48] width 35 height 20
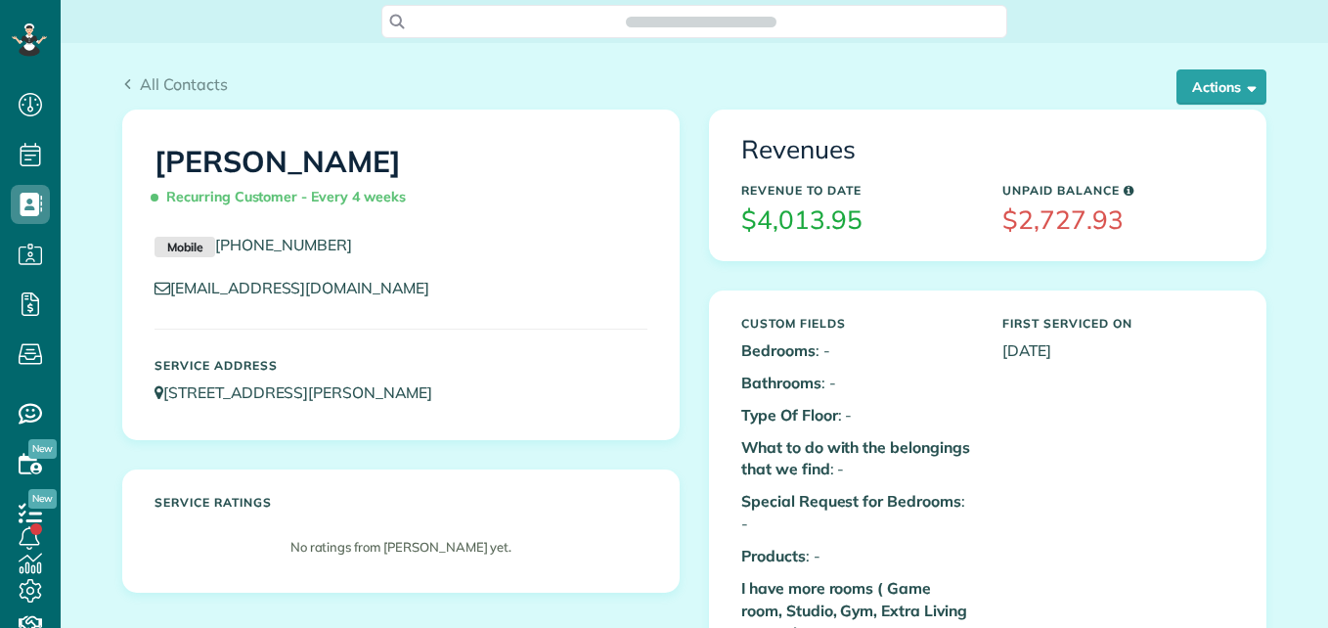
scroll to position [9, 9]
click at [1221, 80] on button "Actions" at bounding box center [1222, 86] width 90 height 35
click at [1214, 96] on button "Actions" at bounding box center [1222, 86] width 90 height 35
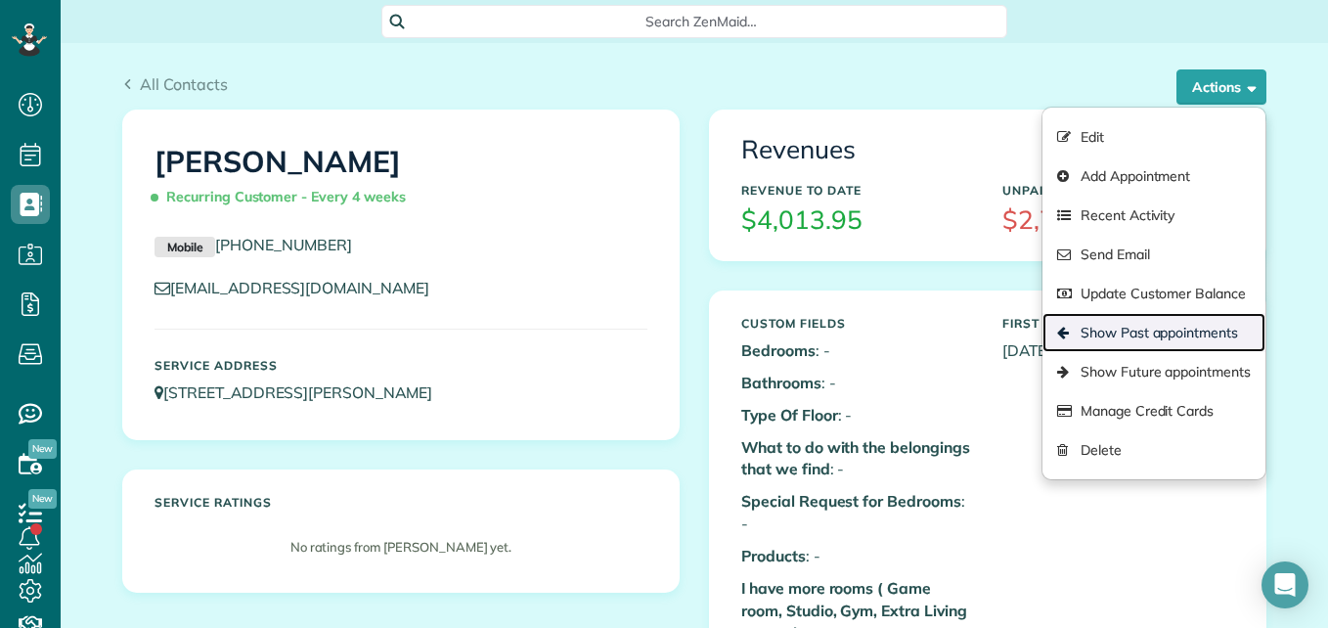
click at [1154, 342] on link "Show Past appointments" at bounding box center [1154, 332] width 223 height 39
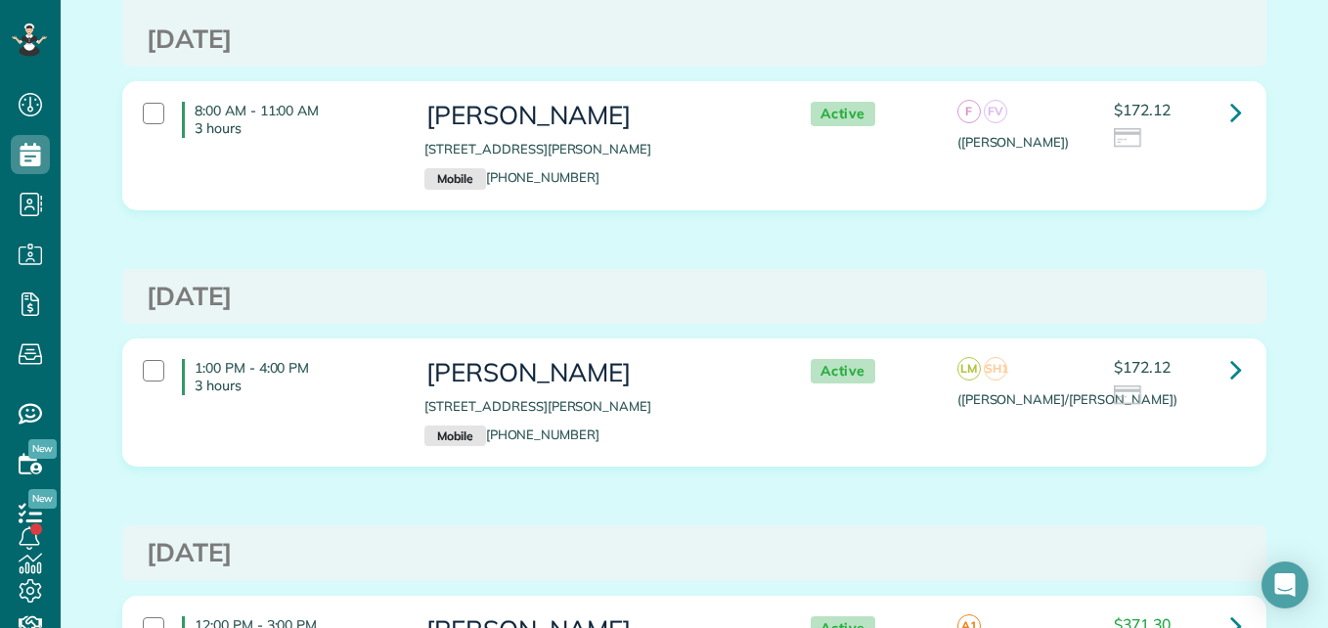
scroll to position [662, 0]
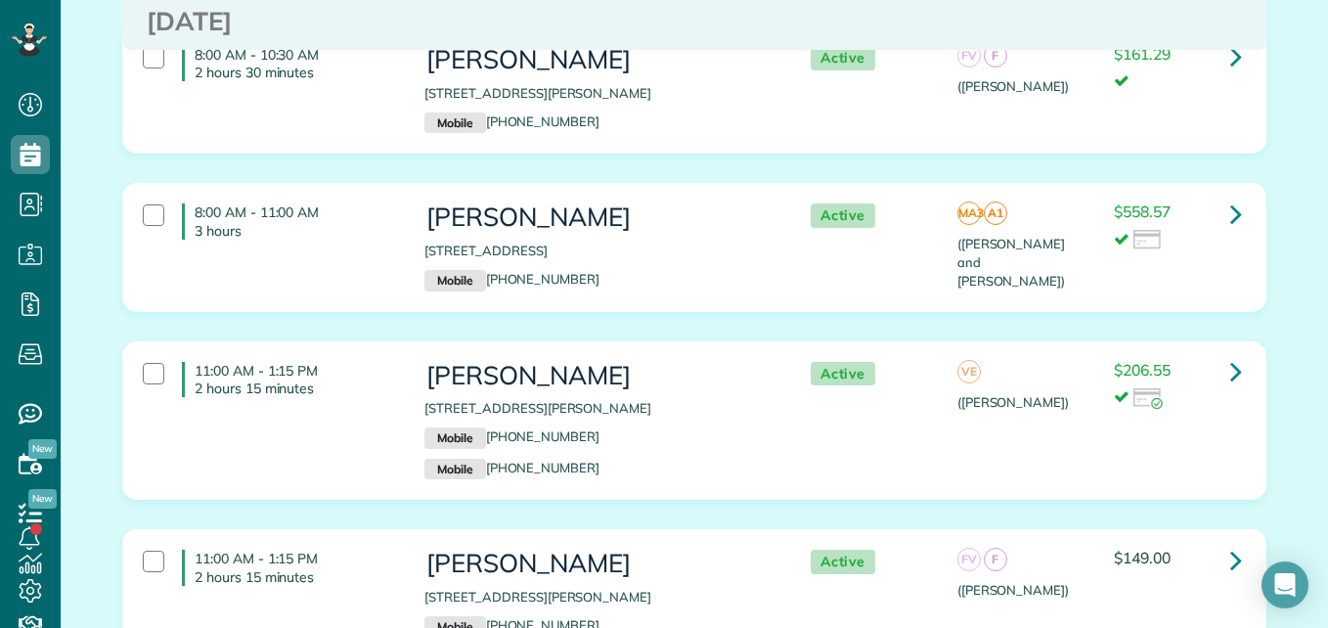
scroll to position [556, 0]
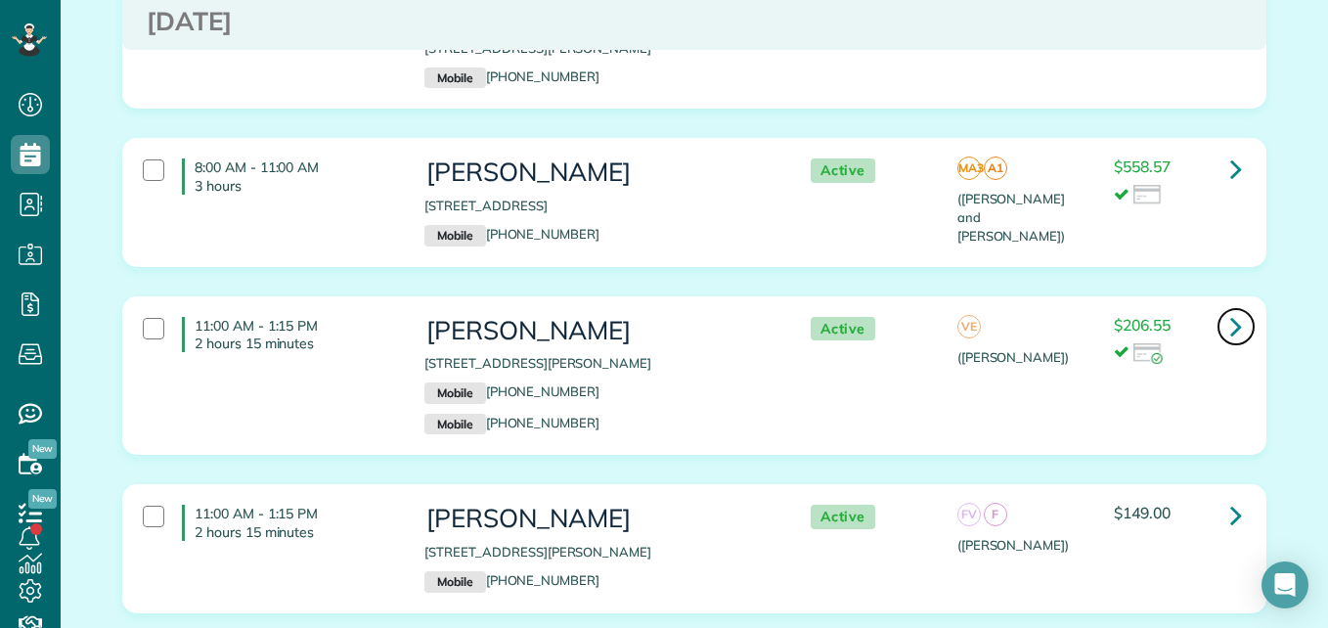
click at [1231, 323] on icon at bounding box center [1237, 326] width 12 height 34
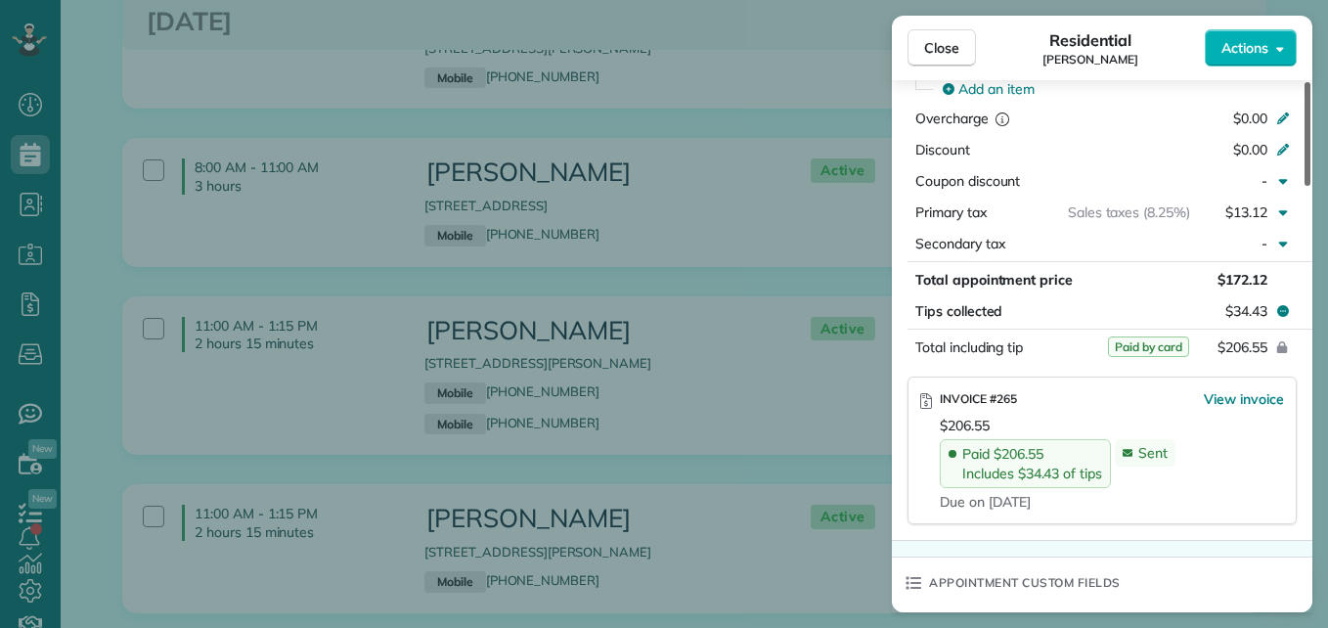
scroll to position [1055, 0]
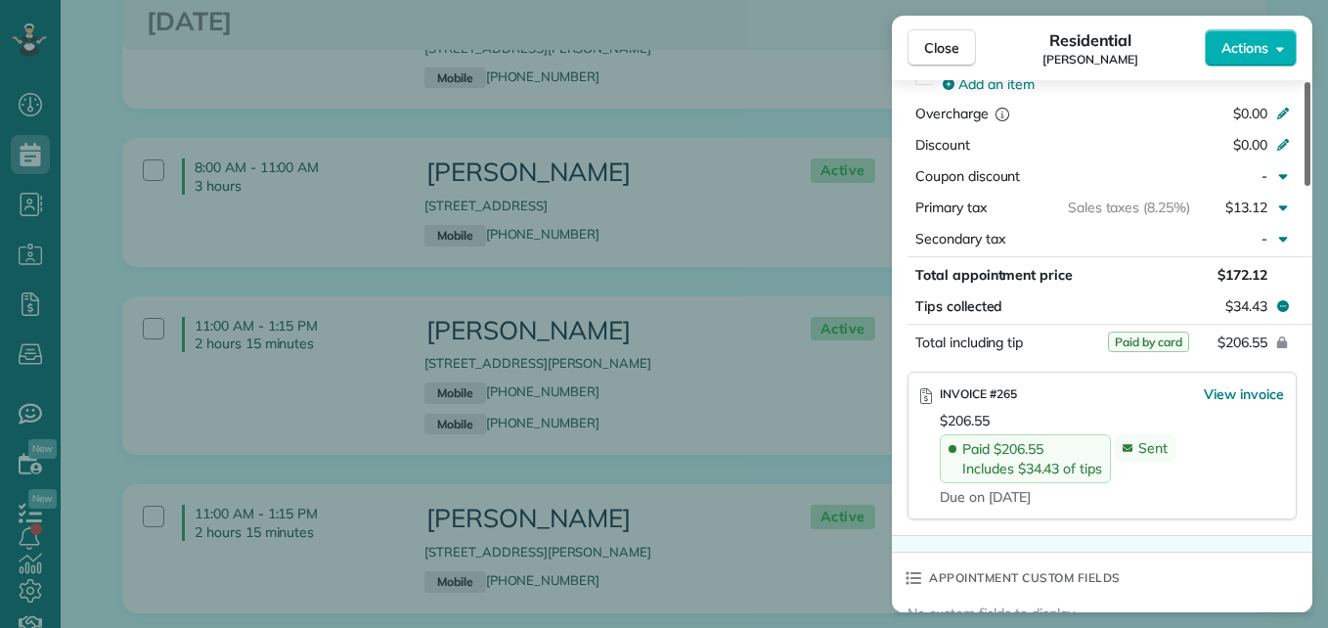
drag, startPoint x: 1307, startPoint y: 147, endPoint x: 1314, endPoint y: 352, distance: 205.5
click at [1311, 186] on div at bounding box center [1308, 134] width 6 height 104
click at [939, 46] on span "Close" at bounding box center [941, 48] width 35 height 20
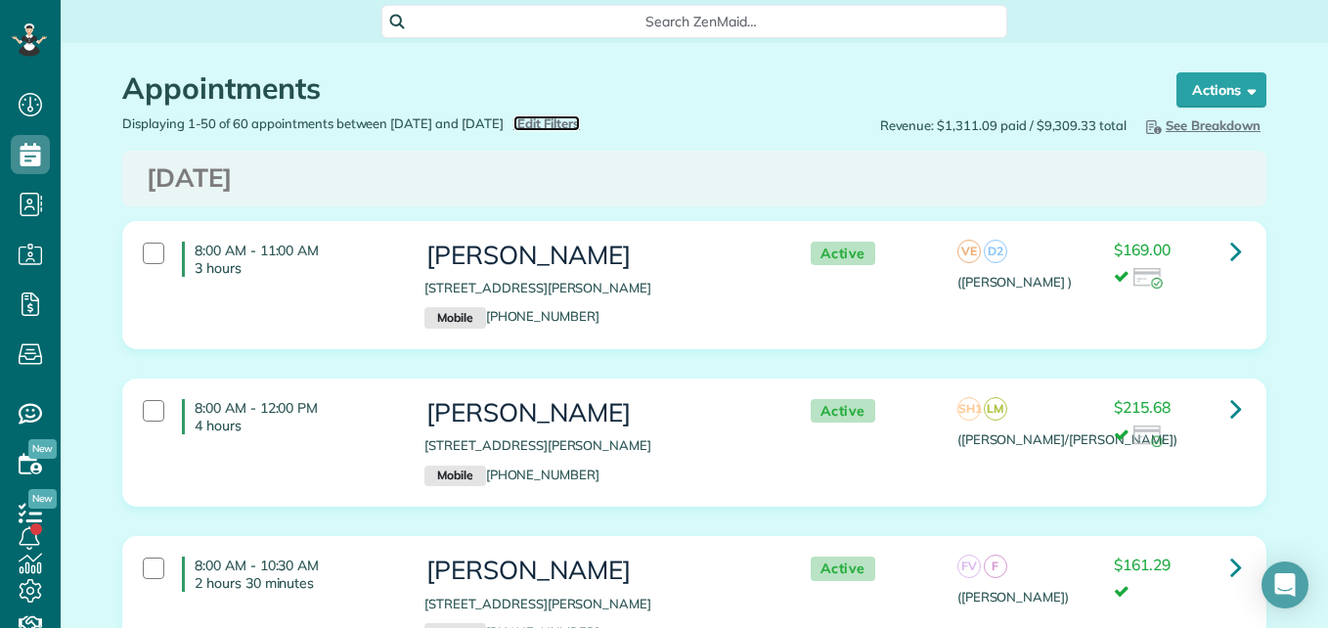
click at [566, 126] on span "Edit Filters" at bounding box center [549, 123] width 64 height 16
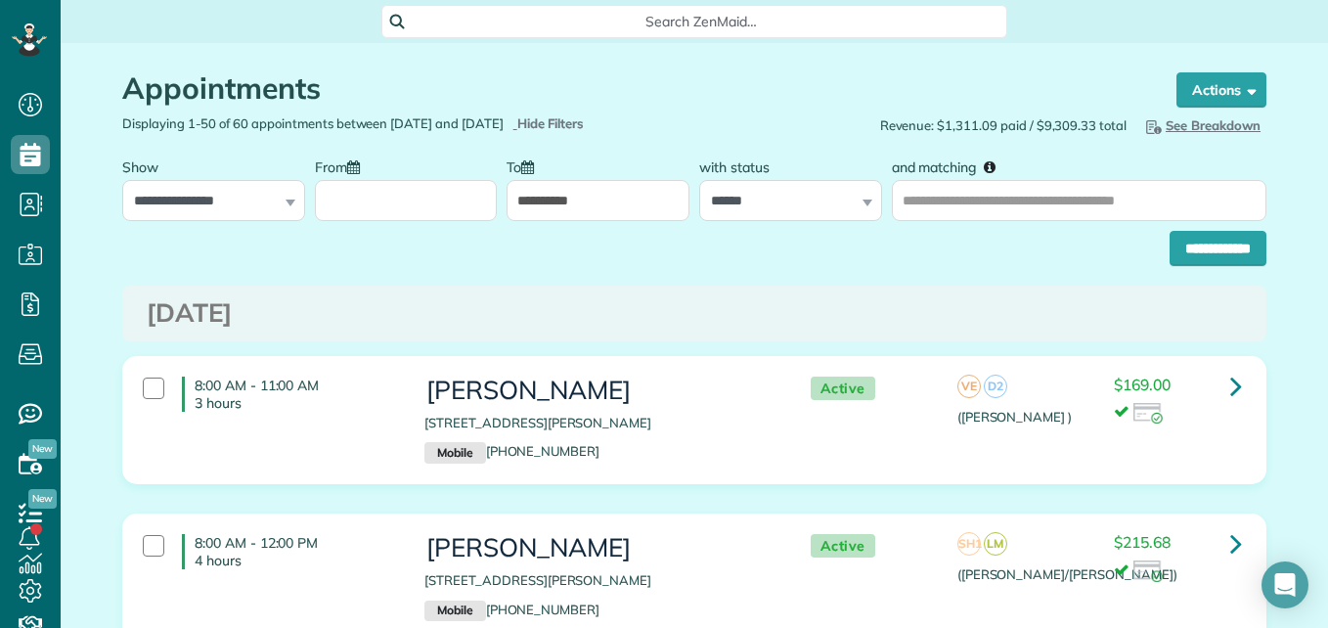
click at [435, 190] on input "From" at bounding box center [406, 200] width 183 height 41
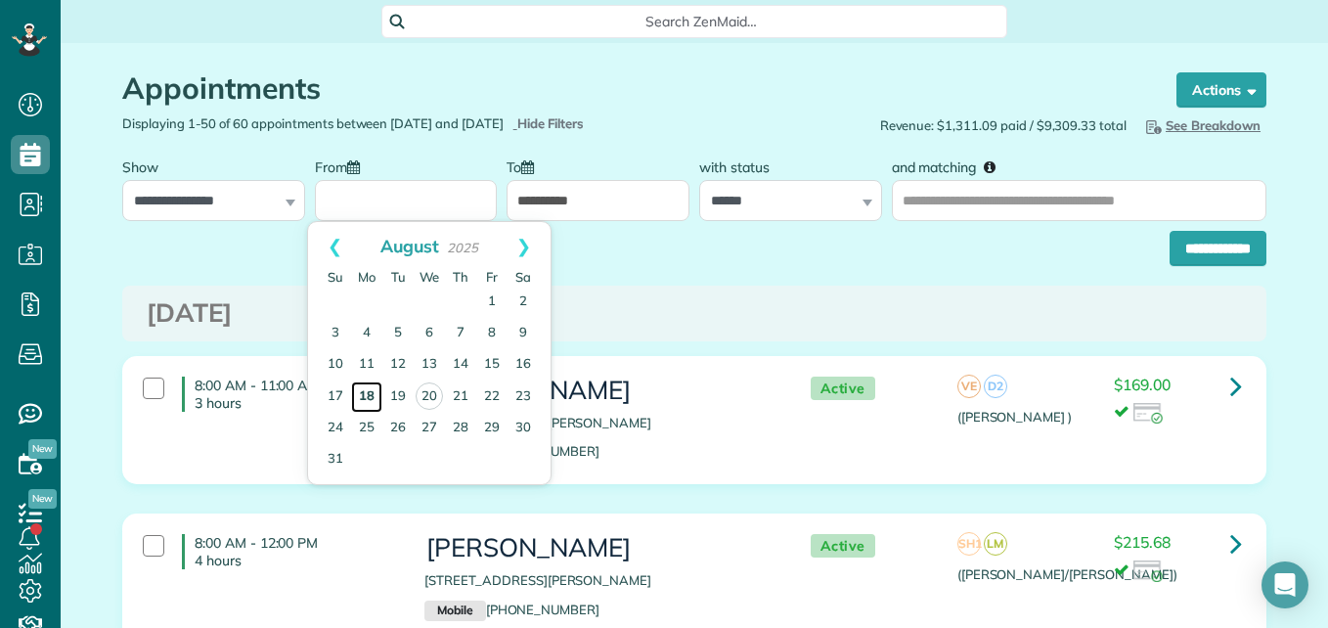
click at [368, 396] on link "18" at bounding box center [366, 397] width 31 height 31
type input "**********"
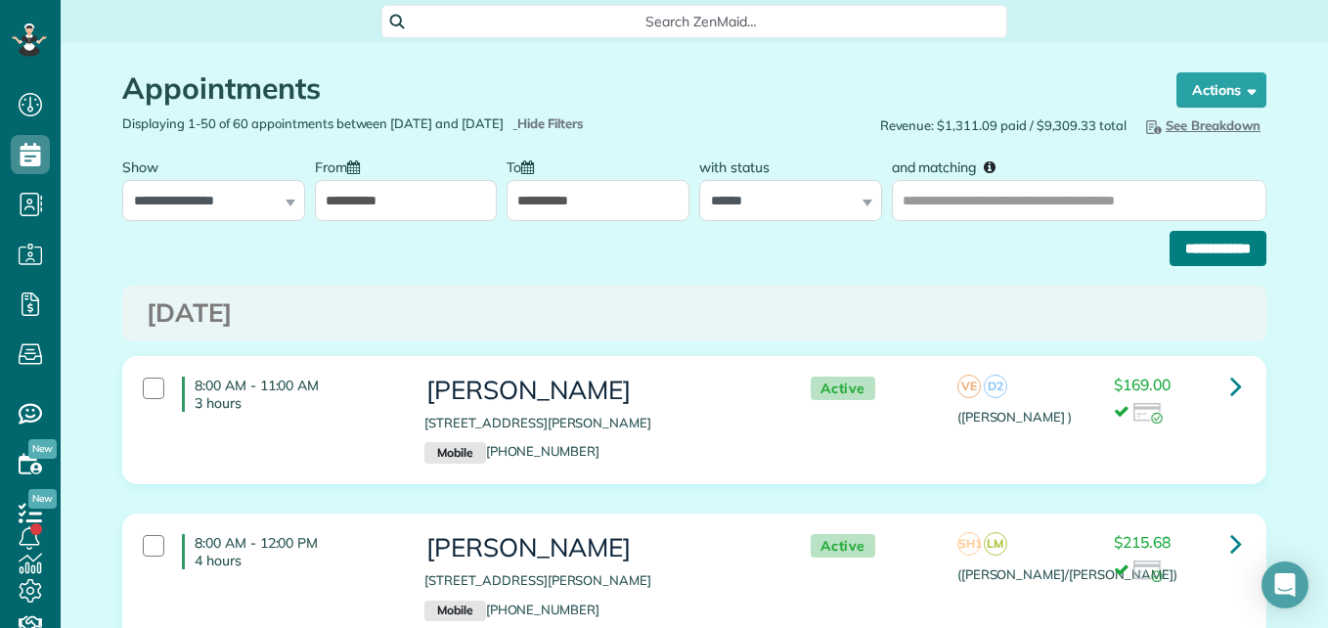
click at [1207, 244] on input "**********" at bounding box center [1218, 248] width 97 height 35
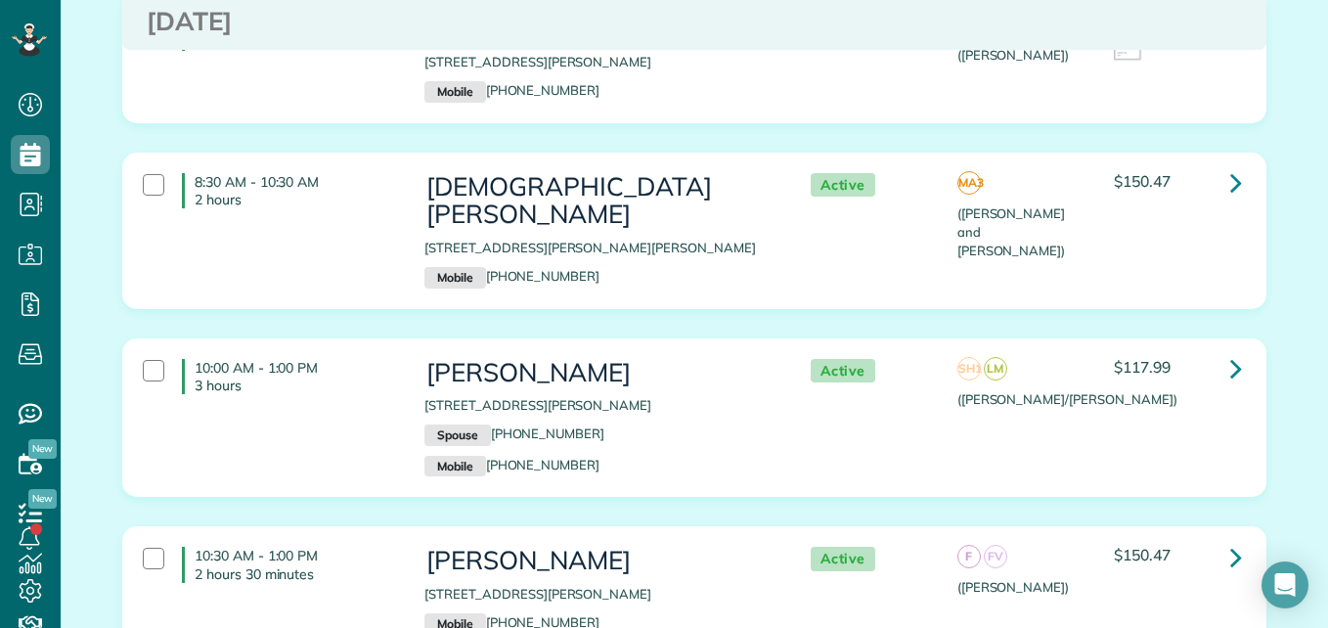
scroll to position [1769, 0]
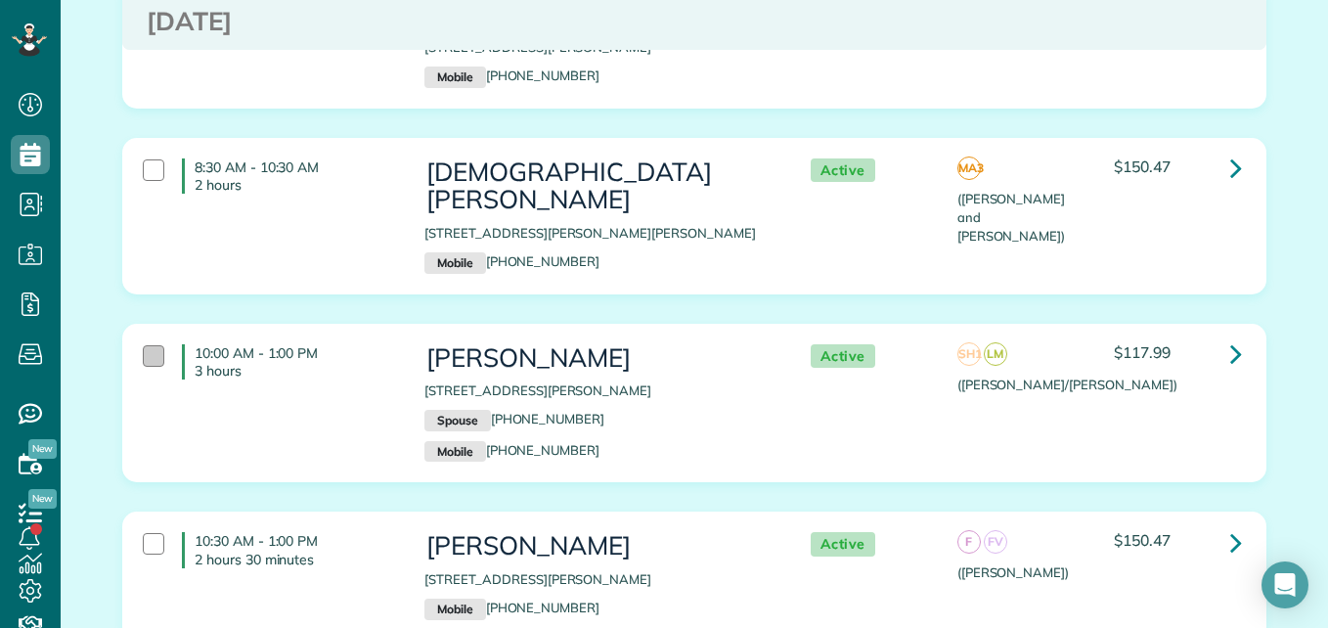
click at [143, 345] on div at bounding box center [154, 356] width 22 height 22
click at [148, 533] on div at bounding box center [154, 544] width 22 height 22
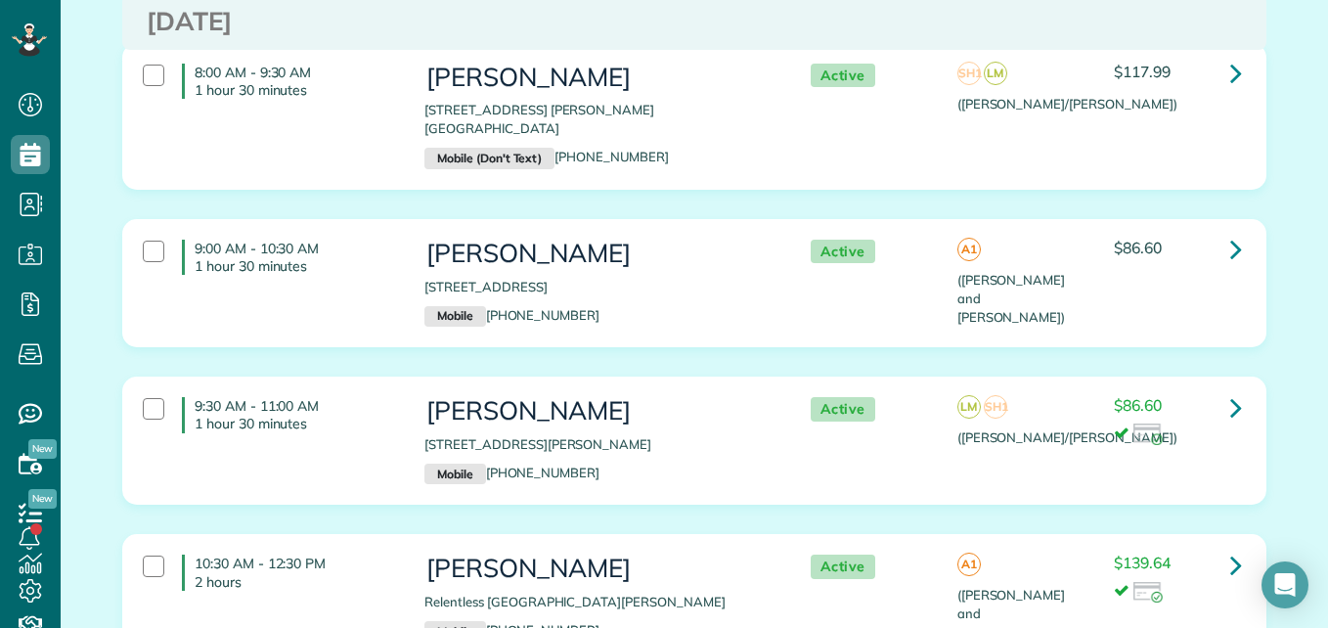
scroll to position [0, 0]
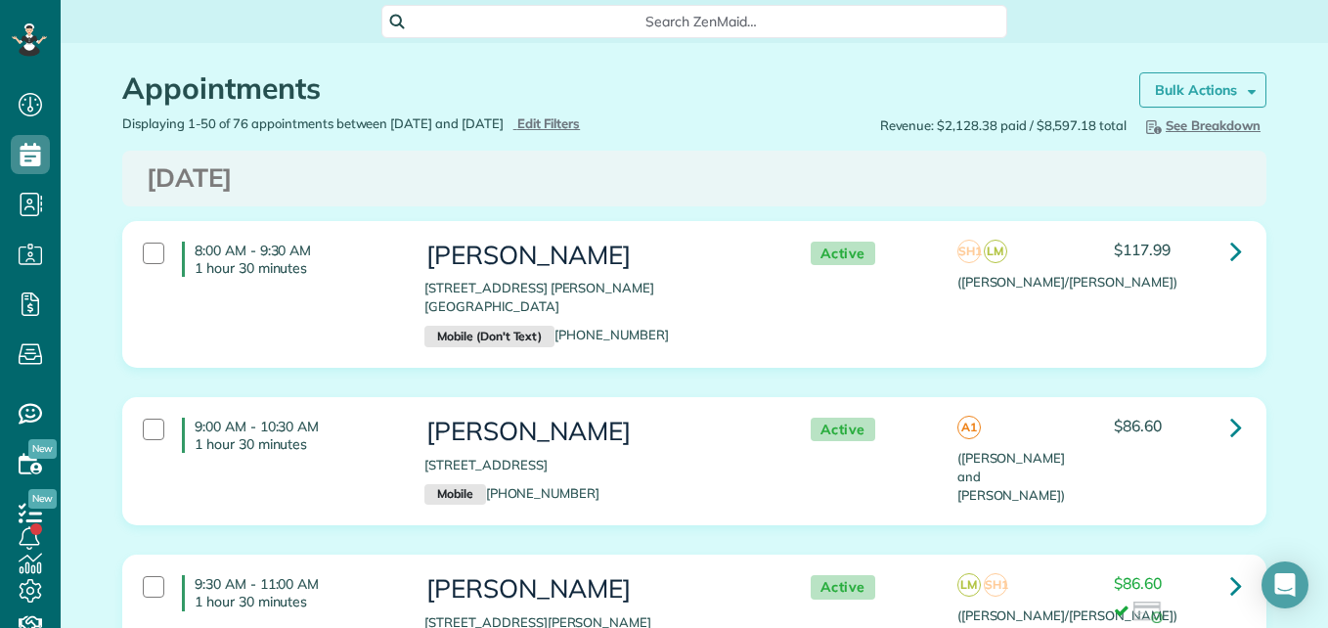
click at [1204, 83] on strong "Bulk Actions" at bounding box center [1196, 90] width 82 height 18
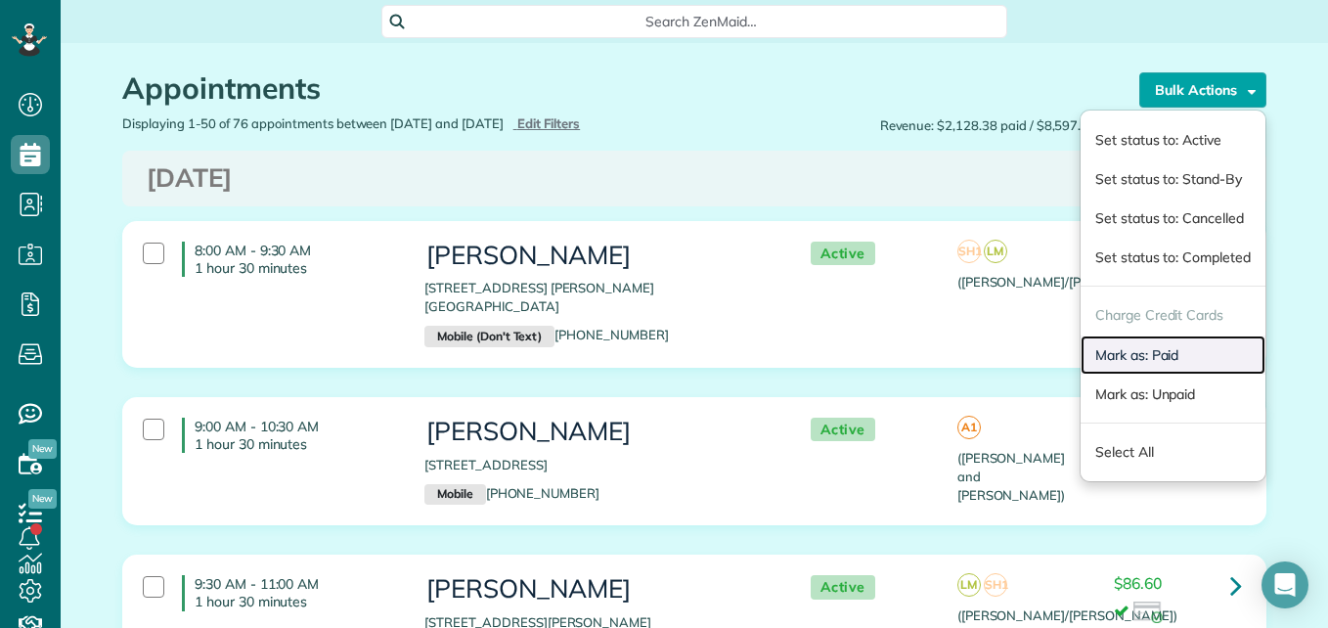
click at [1145, 354] on link "Mark as: Paid" at bounding box center [1173, 355] width 185 height 39
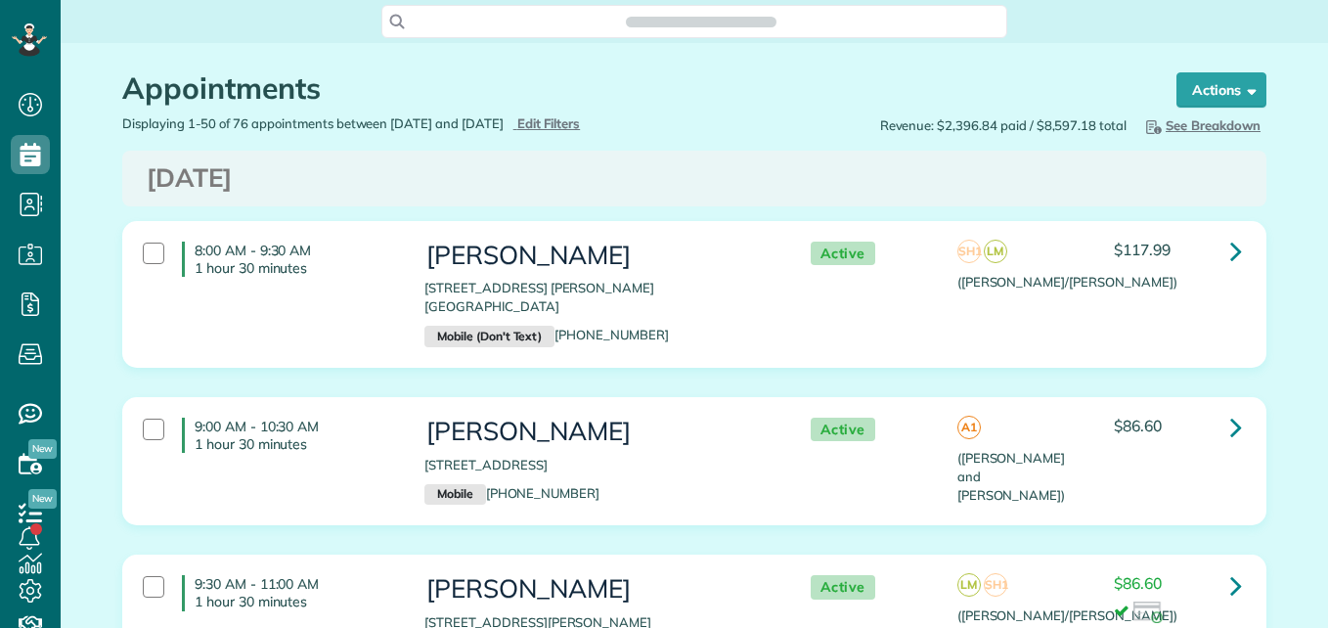
scroll to position [9, 9]
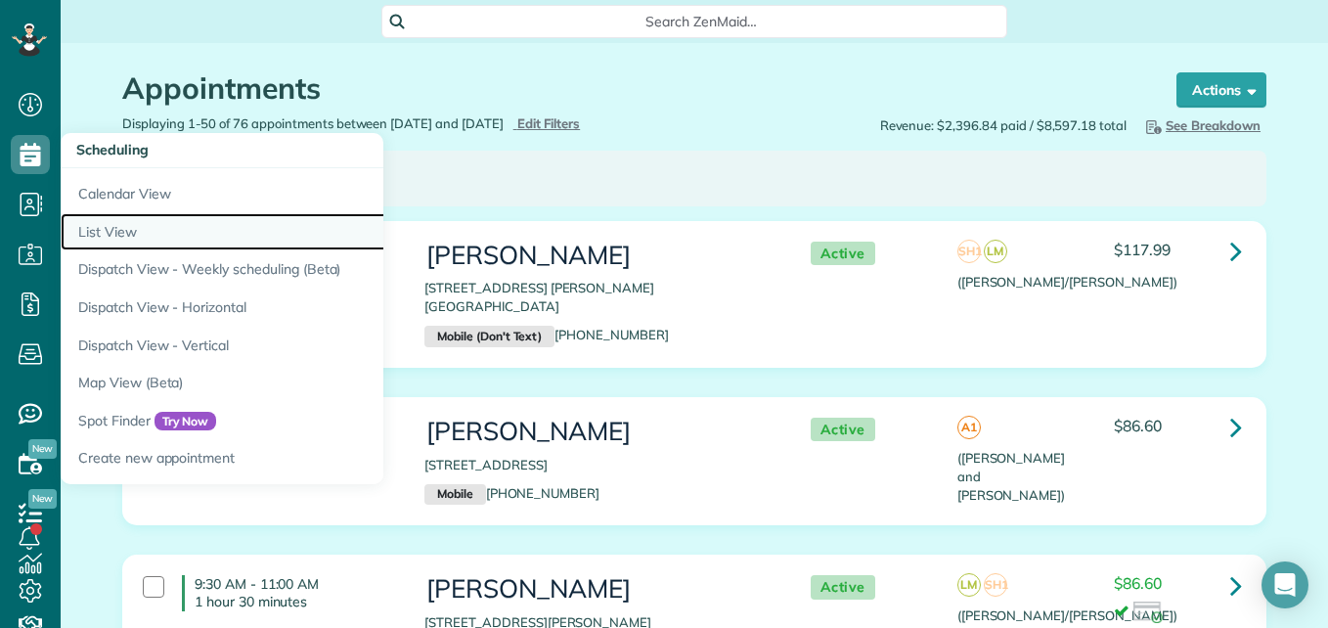
click at [102, 231] on link "List View" at bounding box center [305, 232] width 489 height 38
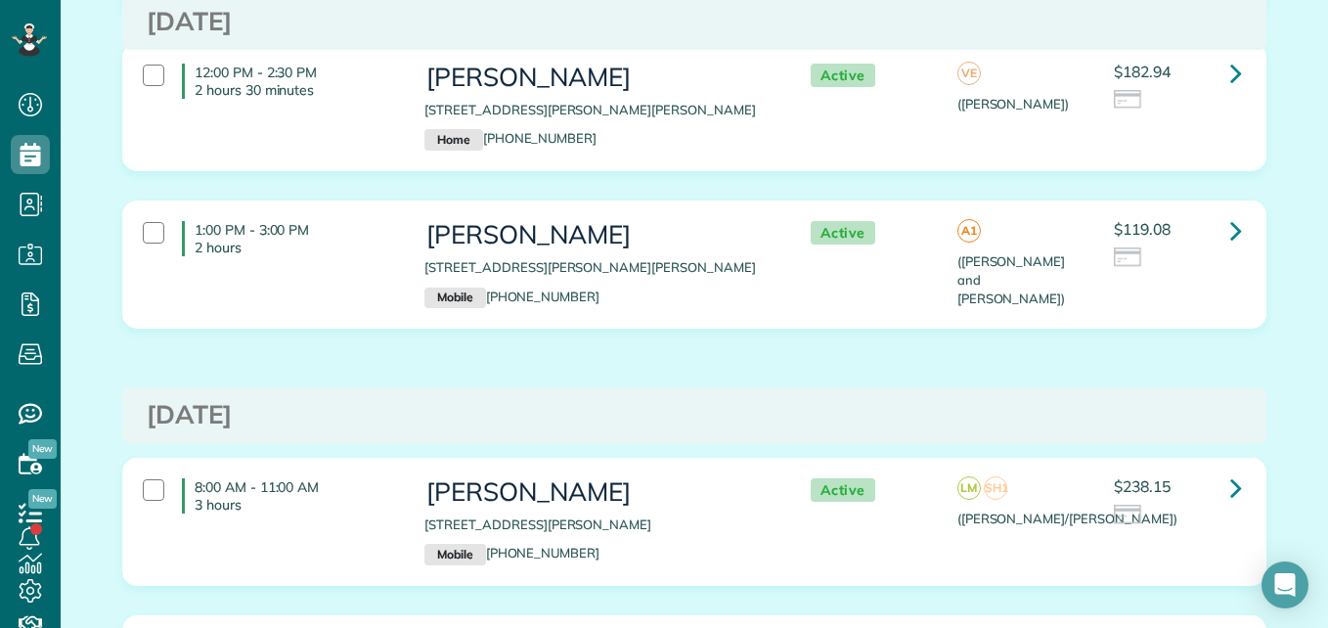
scroll to position [2931, 0]
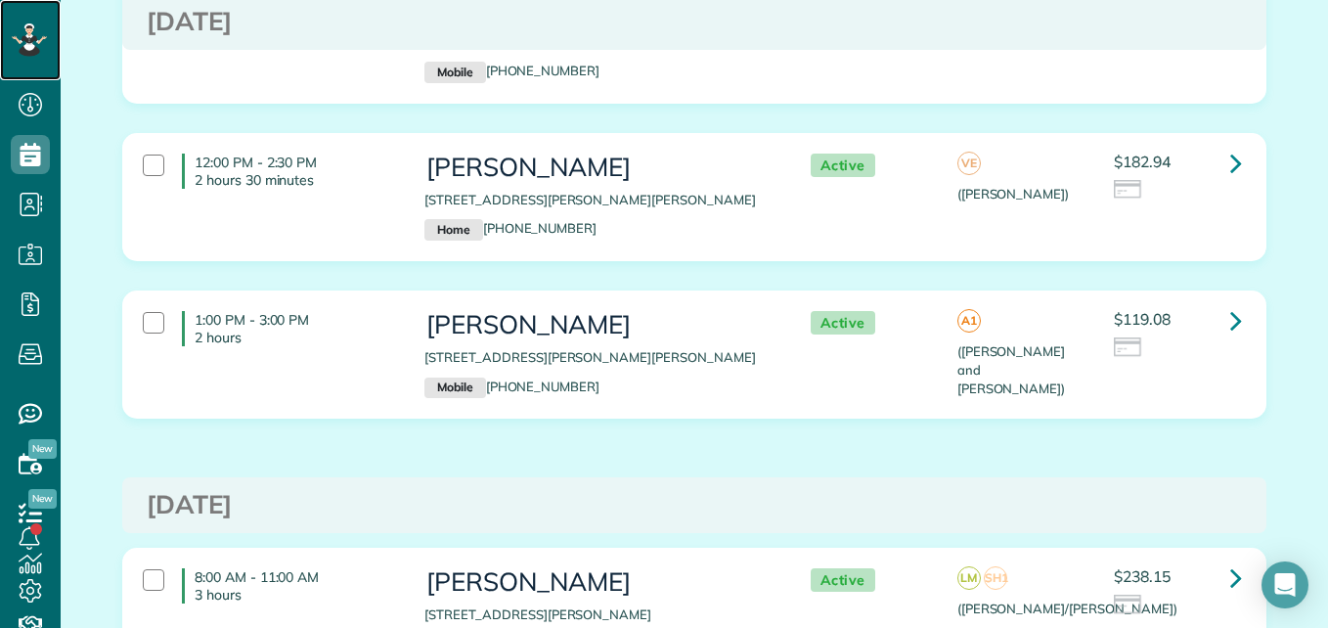
click at [12, 30] on icon at bounding box center [29, 39] width 35 height 33
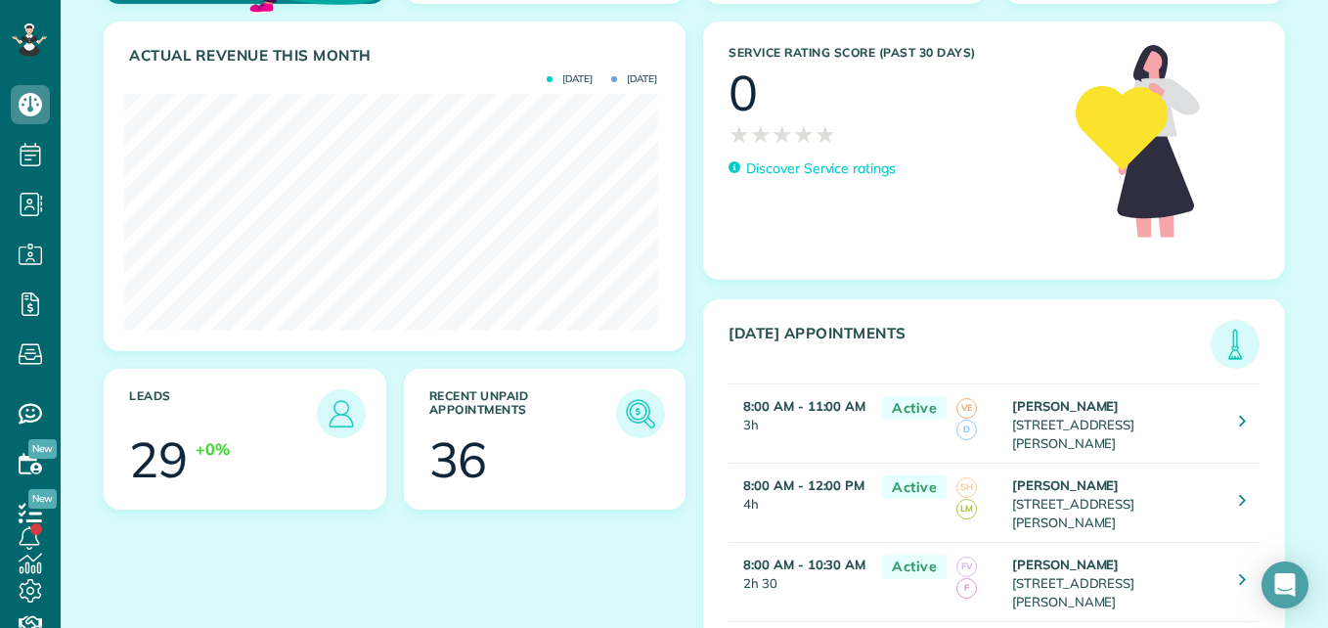
scroll to position [213, 0]
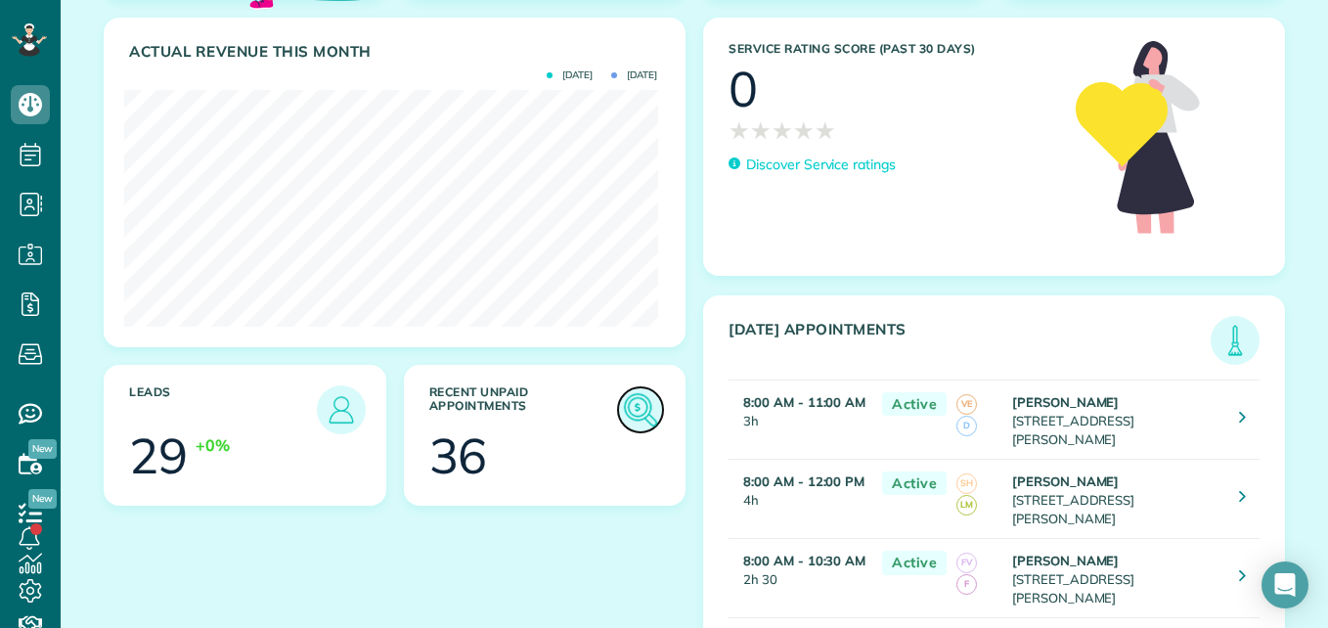
click at [623, 405] on img at bounding box center [640, 409] width 45 height 45
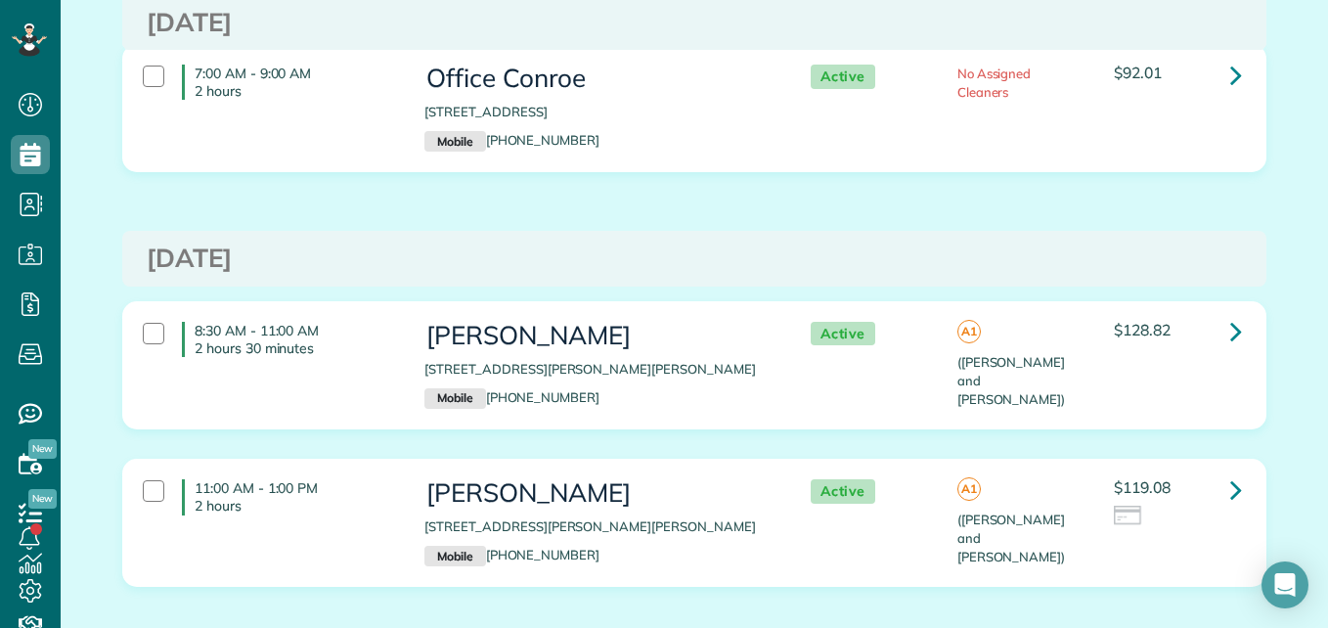
scroll to position [4187, 0]
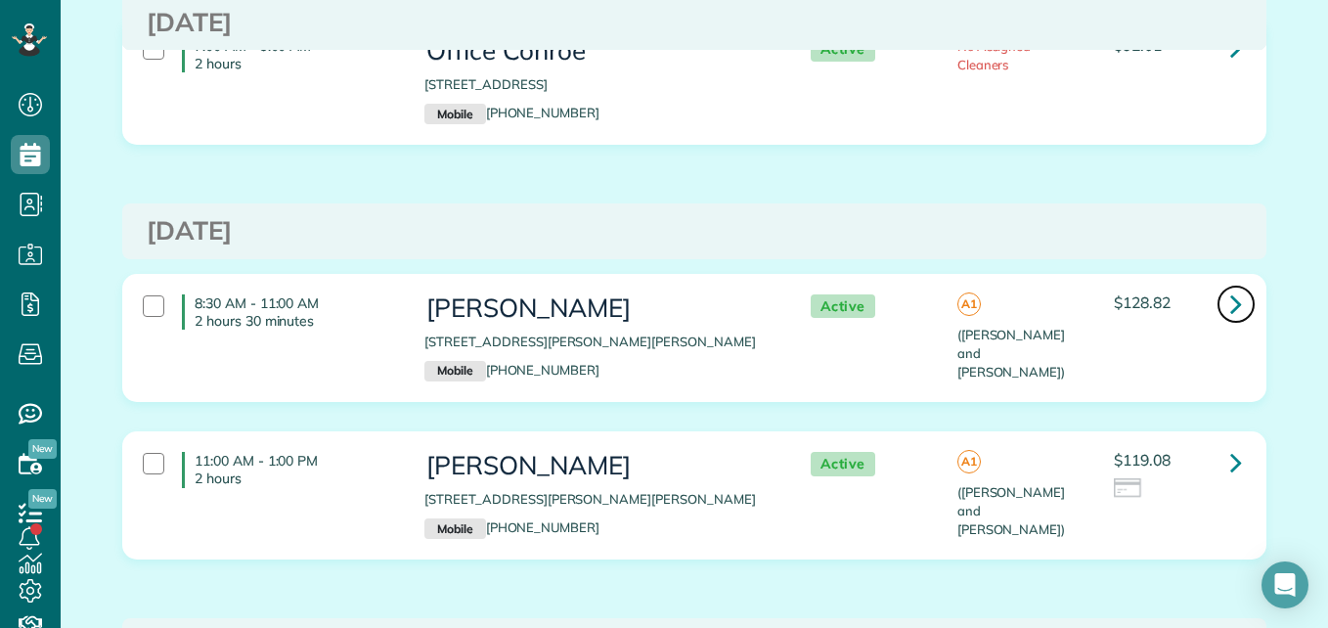
click at [1231, 287] on icon at bounding box center [1237, 304] width 12 height 34
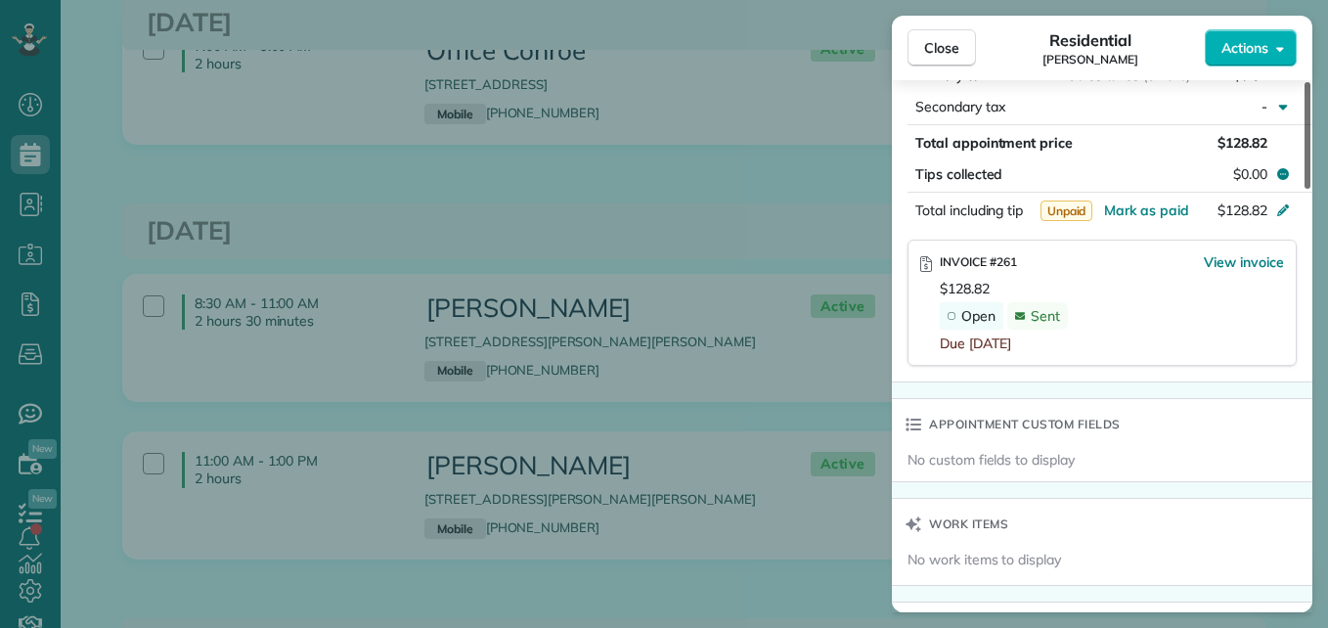
scroll to position [1135, 0]
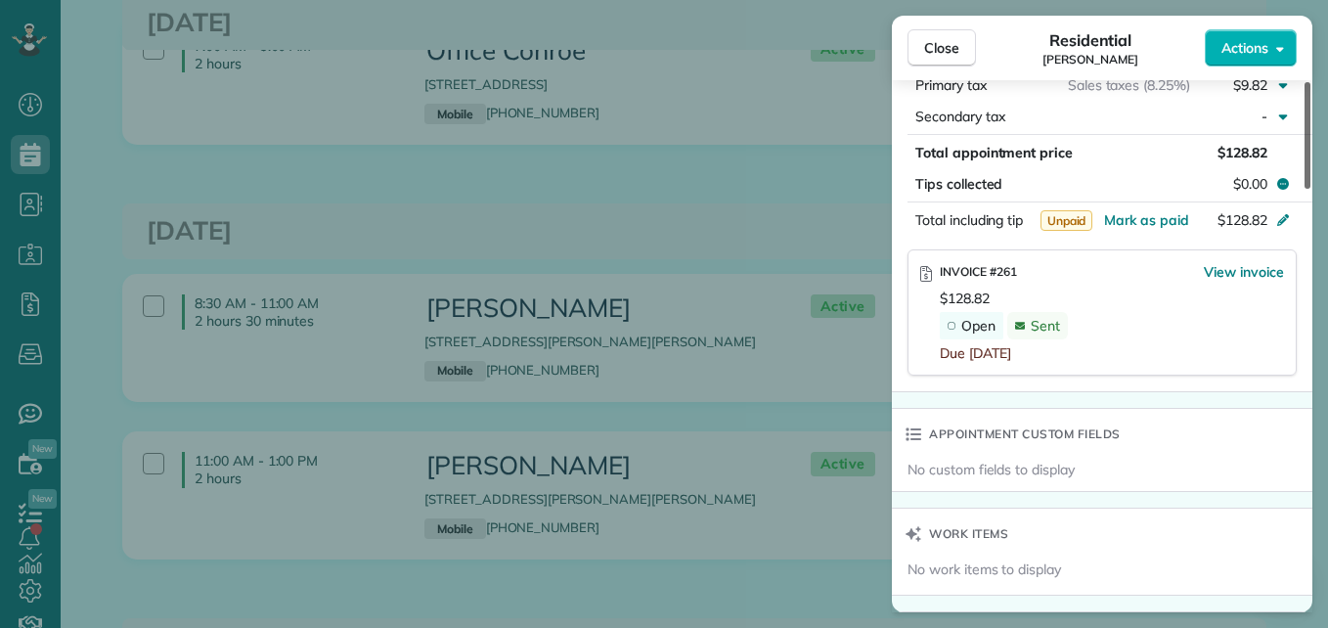
drag, startPoint x: 1309, startPoint y: 135, endPoint x: 1318, endPoint y: 362, distance: 227.1
click at [1311, 189] on div at bounding box center [1308, 135] width 6 height 107
click at [1257, 262] on span "View invoice" at bounding box center [1244, 272] width 80 height 20
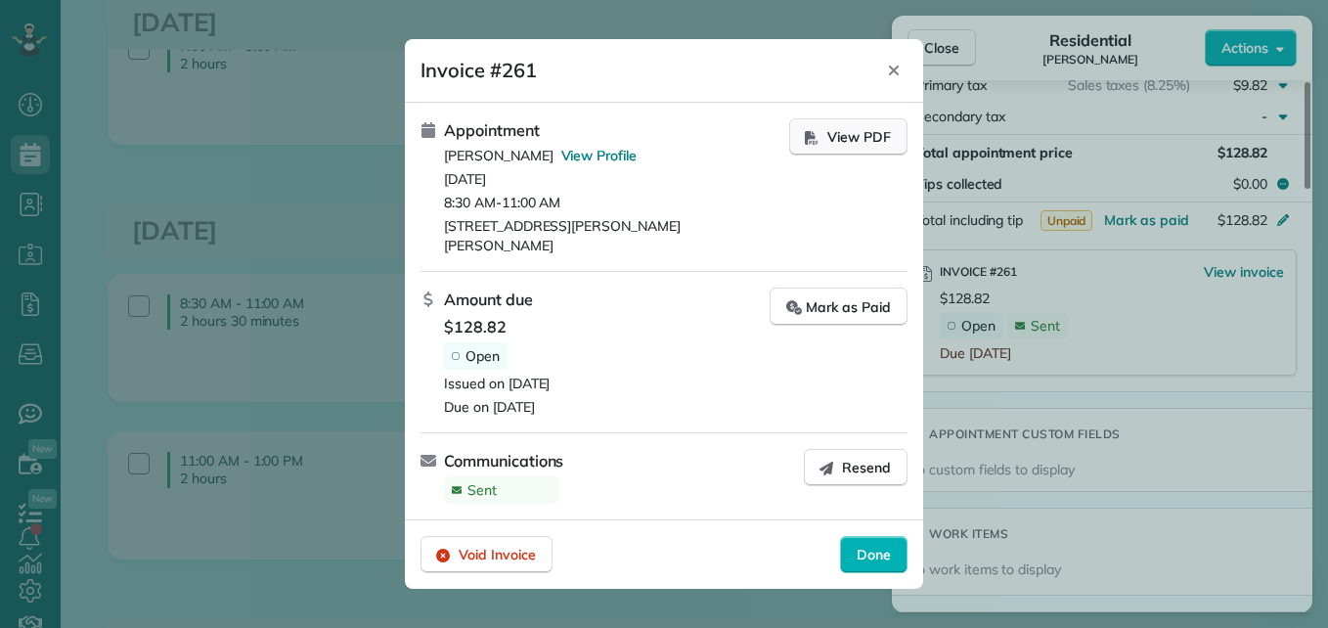
click at [845, 142] on span "View PDF" at bounding box center [860, 137] width 64 height 20
click at [897, 78] on icon "Close" at bounding box center [894, 71] width 16 height 16
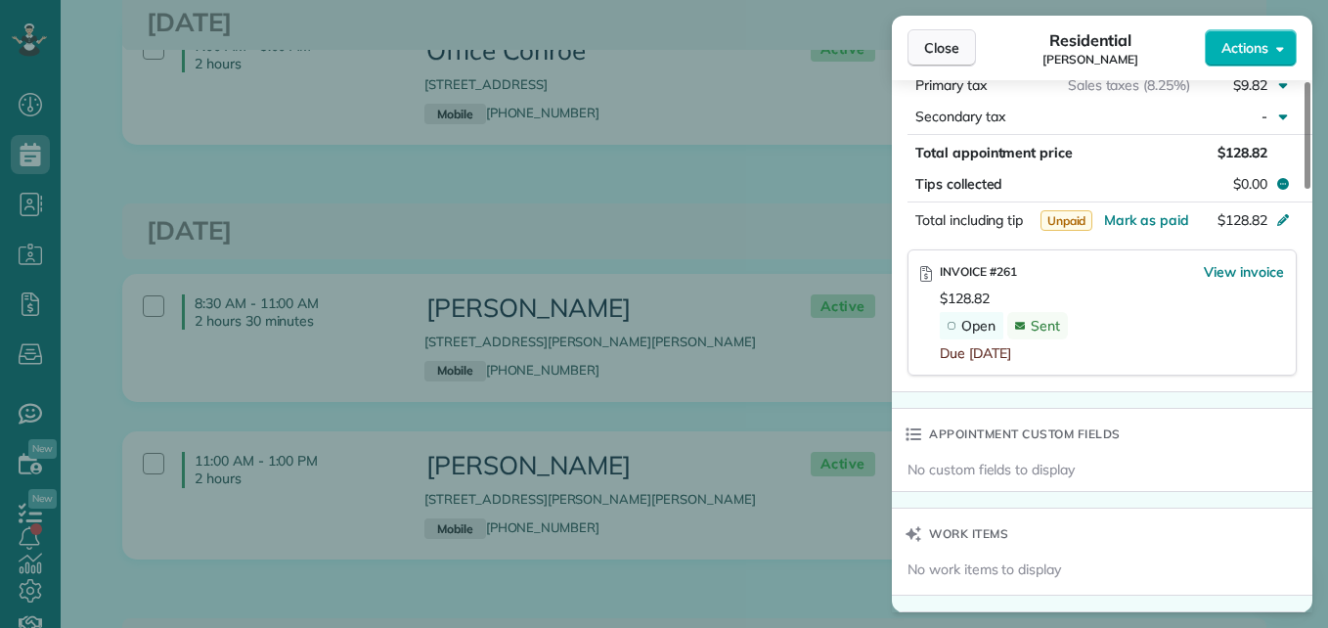
click at [922, 55] on button "Close" at bounding box center [942, 47] width 68 height 37
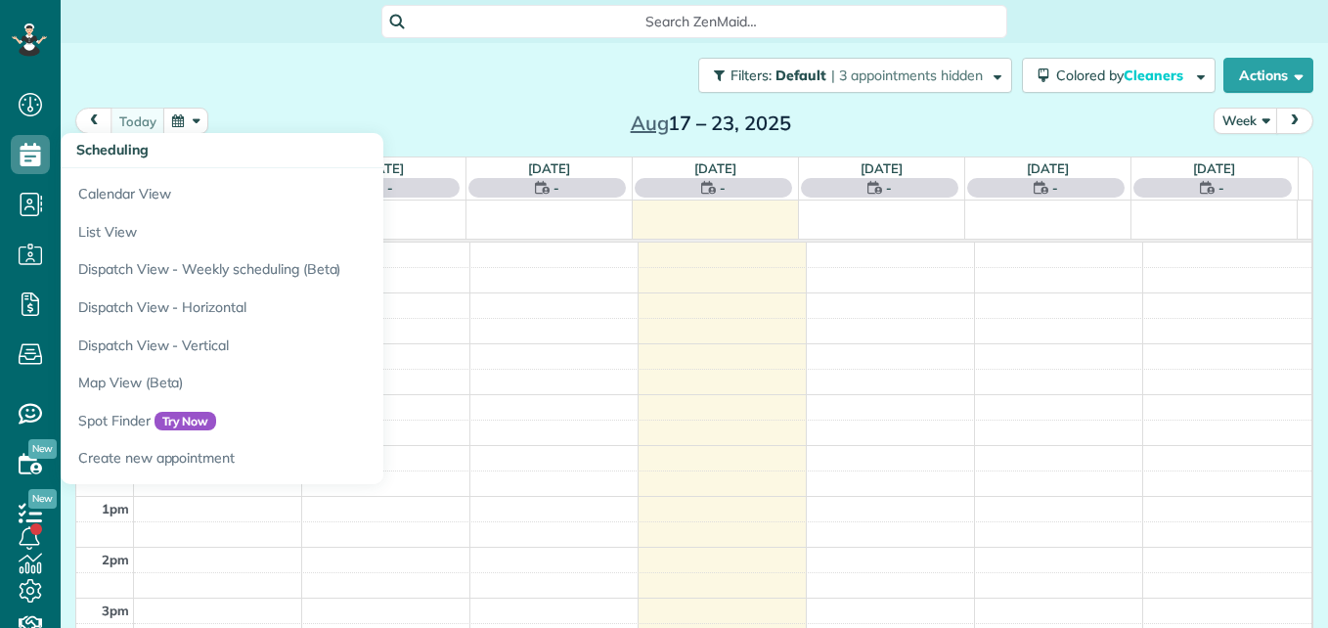
scroll to position [9, 9]
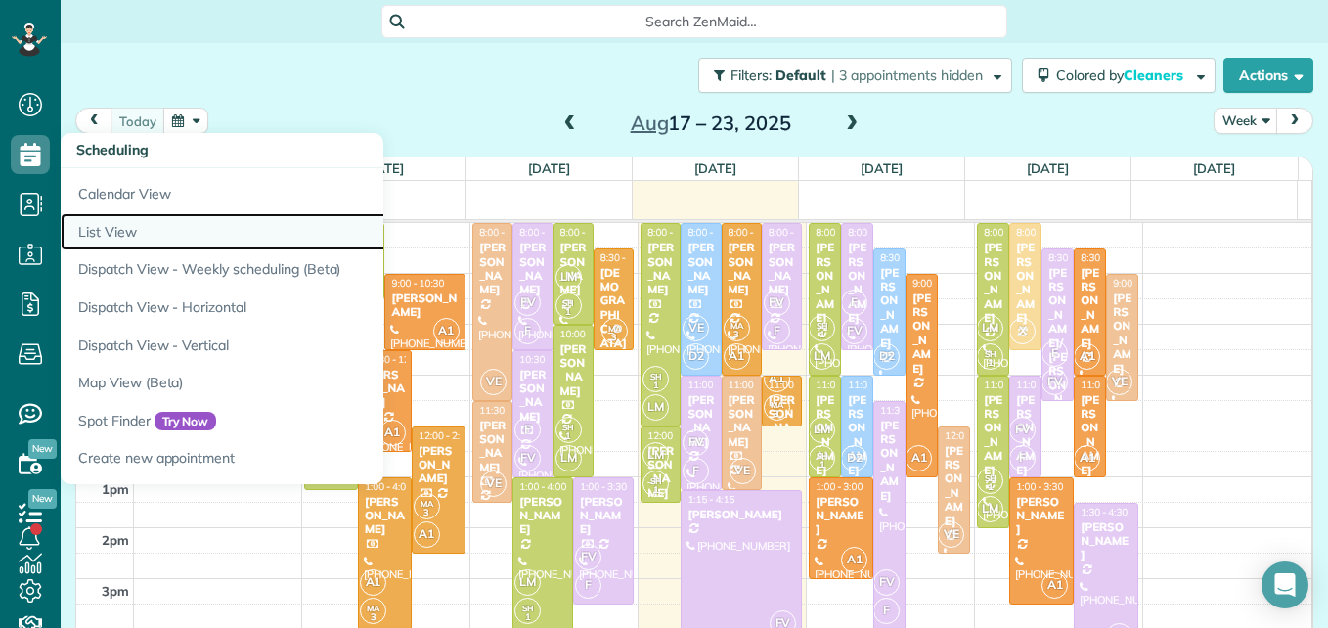
click at [113, 237] on link "List View" at bounding box center [305, 232] width 489 height 38
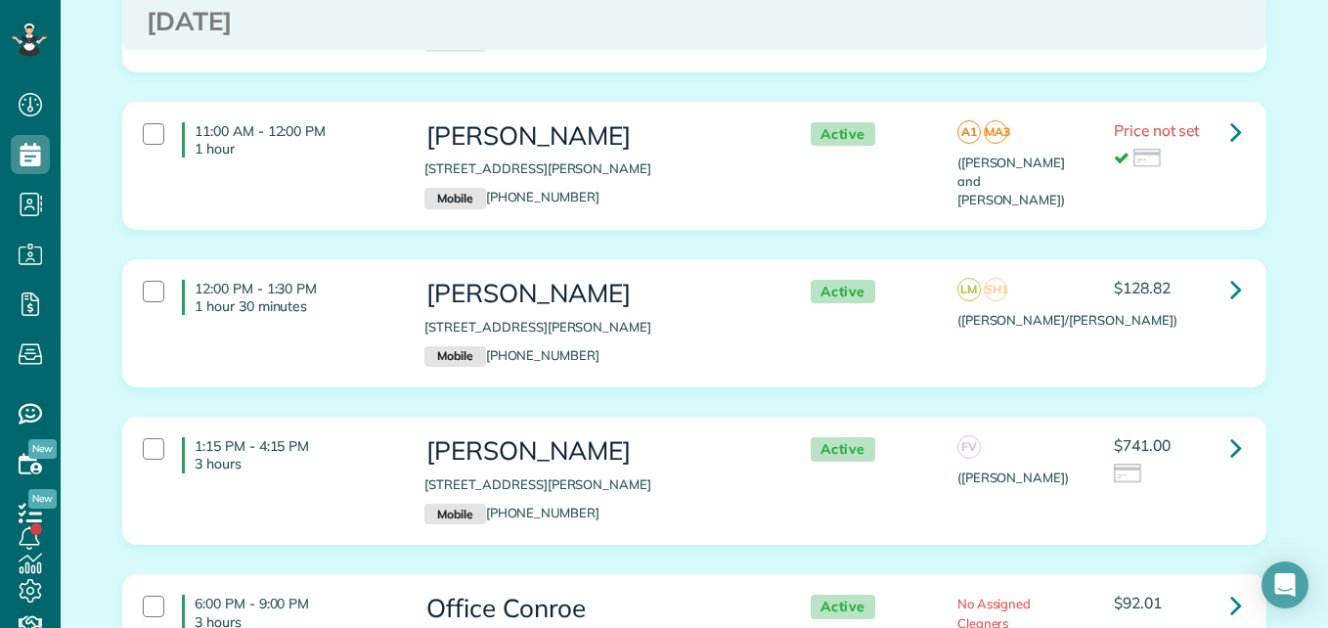
scroll to position [1127, 0]
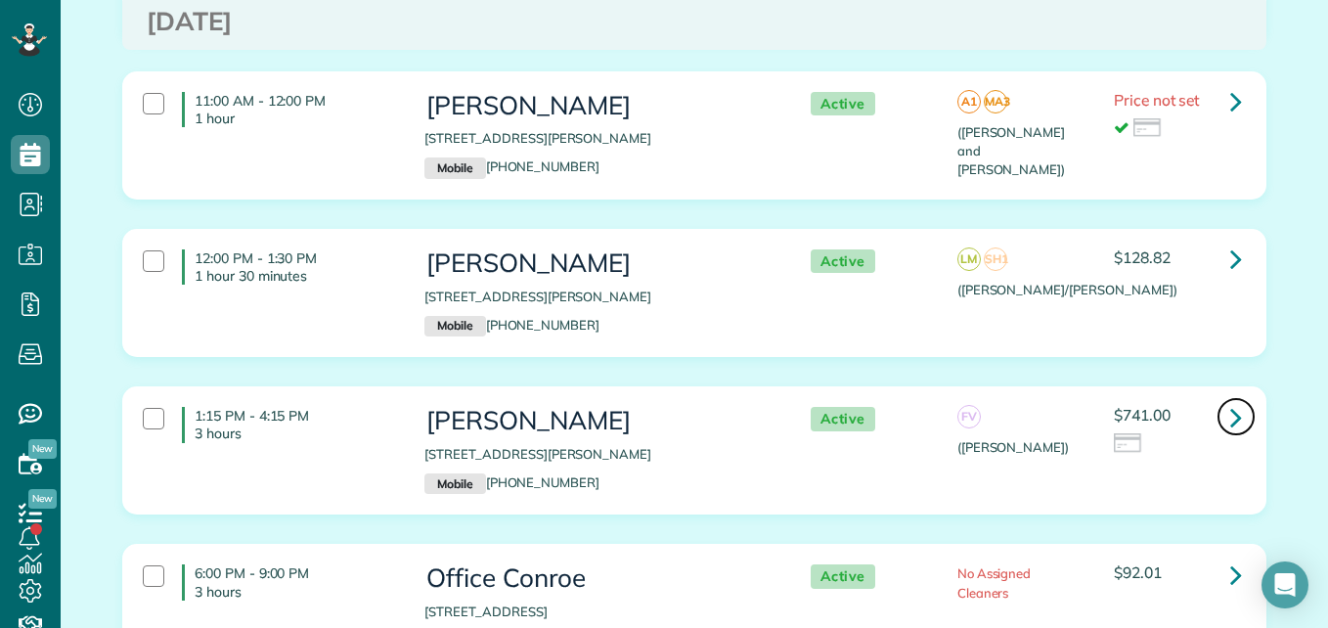
click at [1232, 421] on icon at bounding box center [1237, 417] width 12 height 34
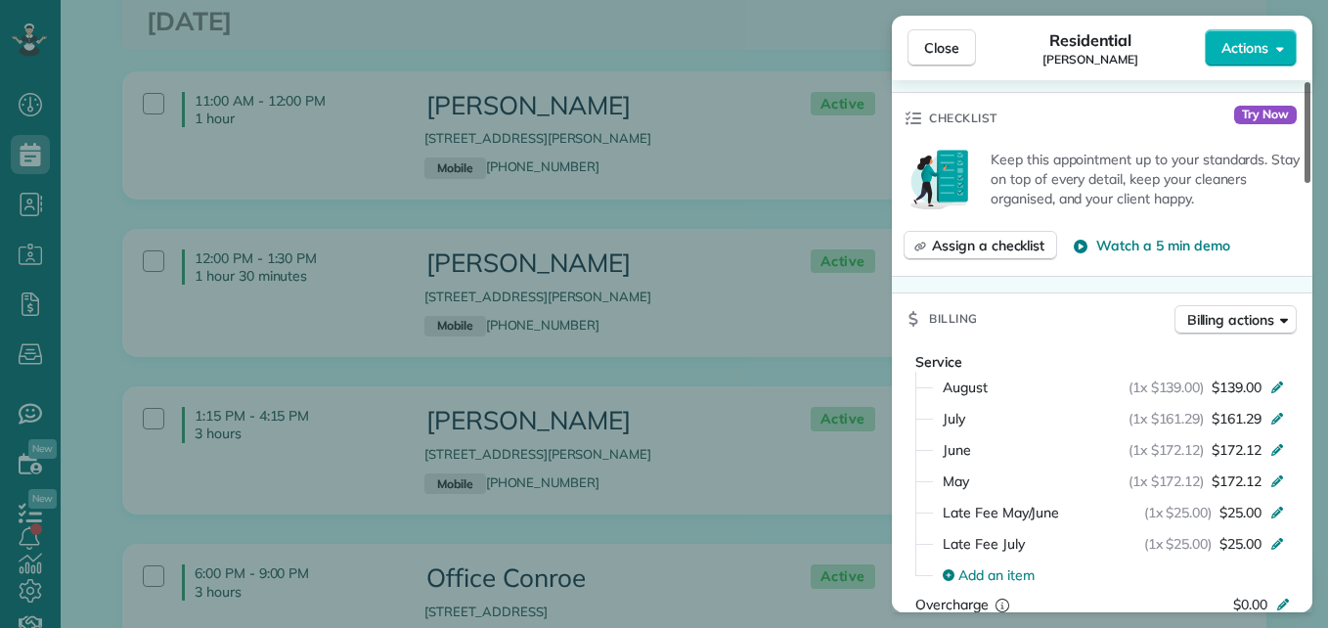
scroll to position [697, 0]
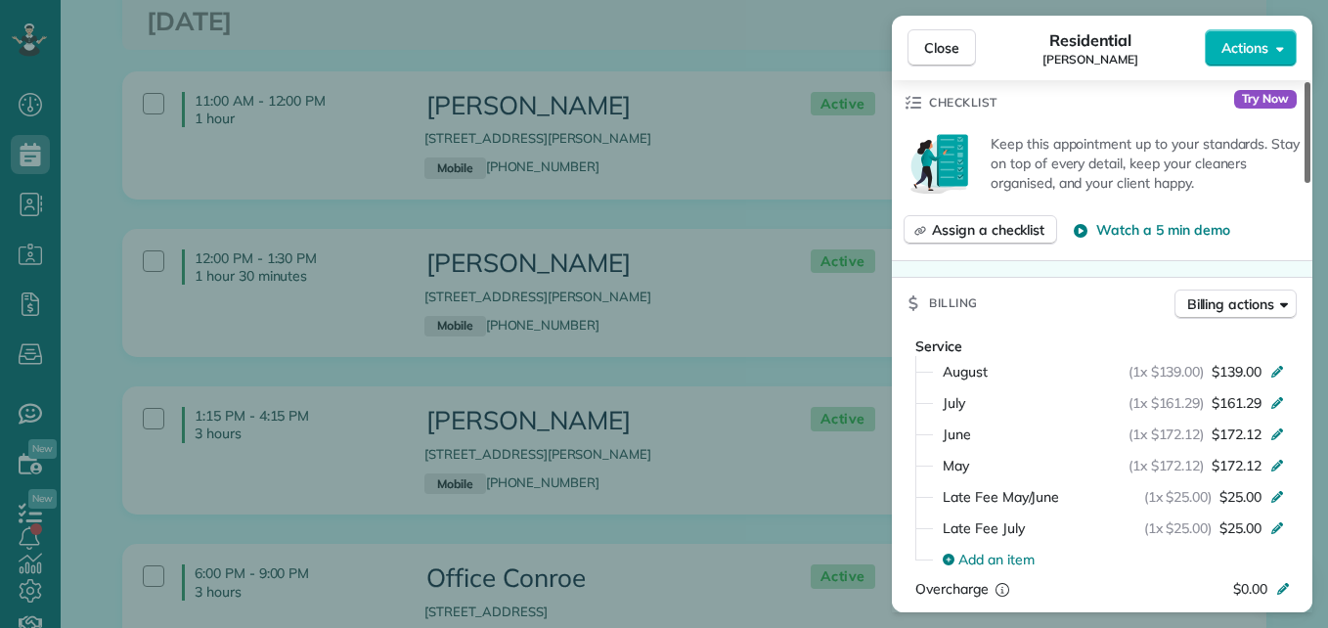
drag, startPoint x: 1311, startPoint y: 157, endPoint x: 1327, endPoint y: 289, distance: 133.1
click at [1311, 183] on div at bounding box center [1308, 132] width 6 height 101
click at [961, 59] on button "Close" at bounding box center [942, 47] width 68 height 37
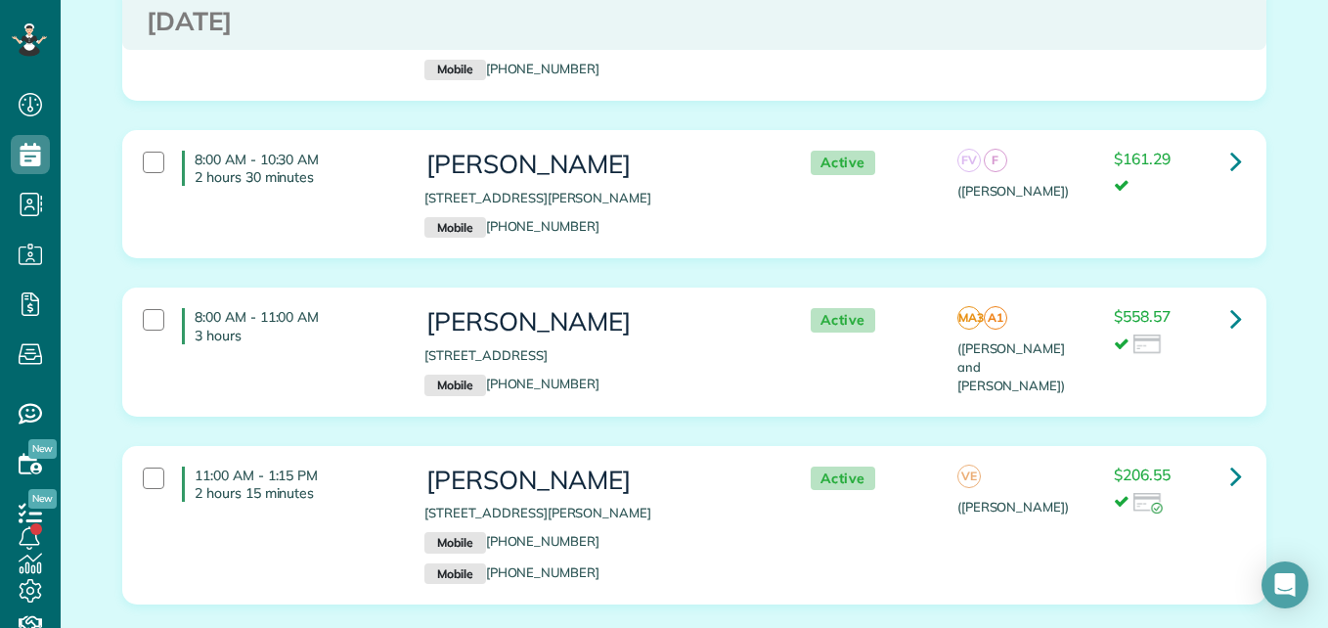
scroll to position [421, 0]
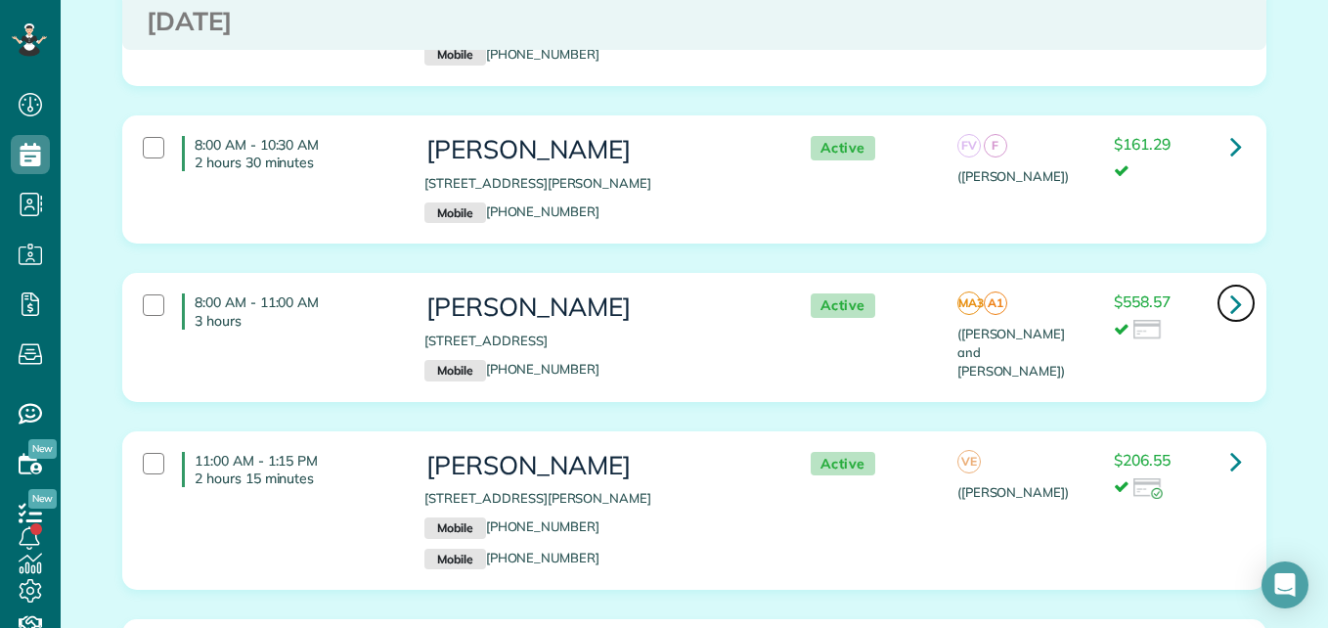
click at [1233, 303] on icon at bounding box center [1237, 304] width 12 height 34
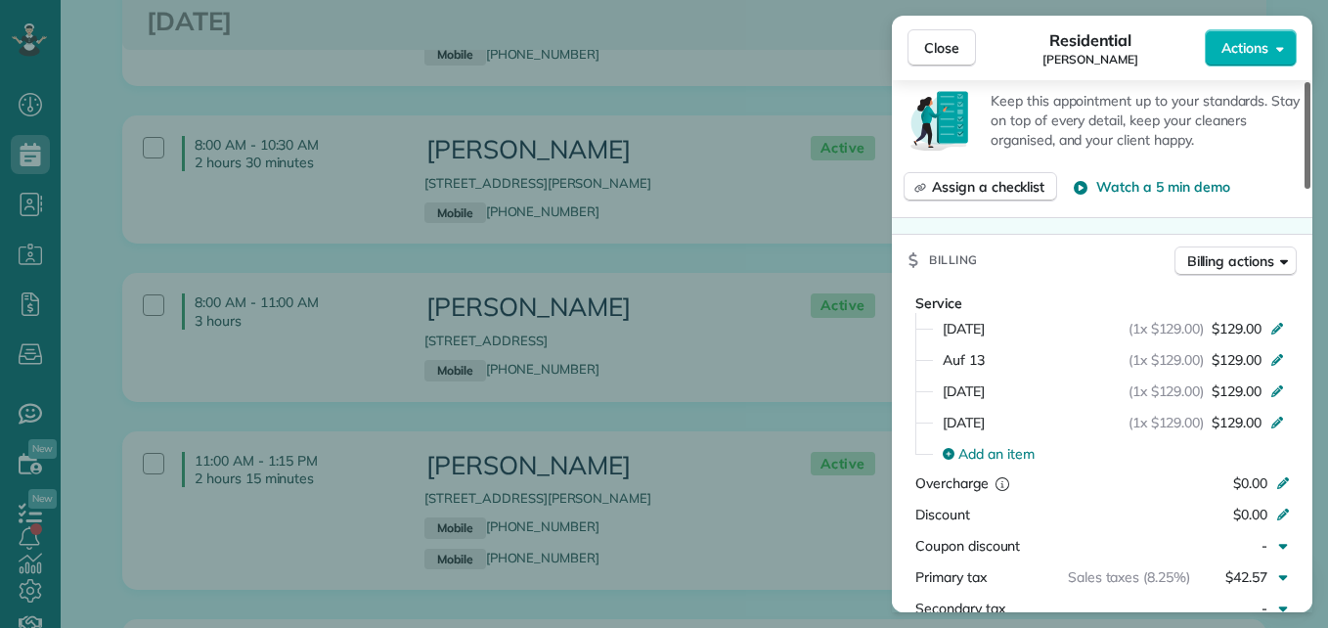
scroll to position [800, 0]
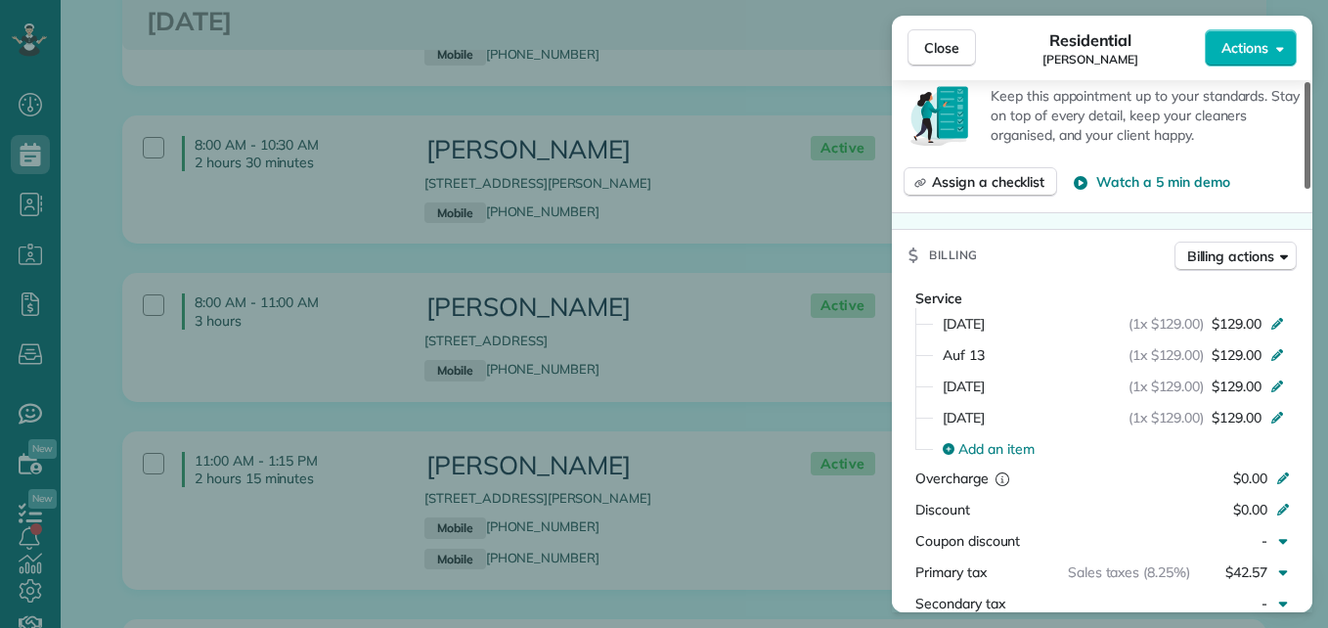
drag, startPoint x: 1305, startPoint y: 173, endPoint x: 1301, endPoint y: 333, distance: 159.5
click at [1305, 189] on div at bounding box center [1308, 135] width 6 height 107
click at [948, 45] on span "Close" at bounding box center [941, 48] width 35 height 20
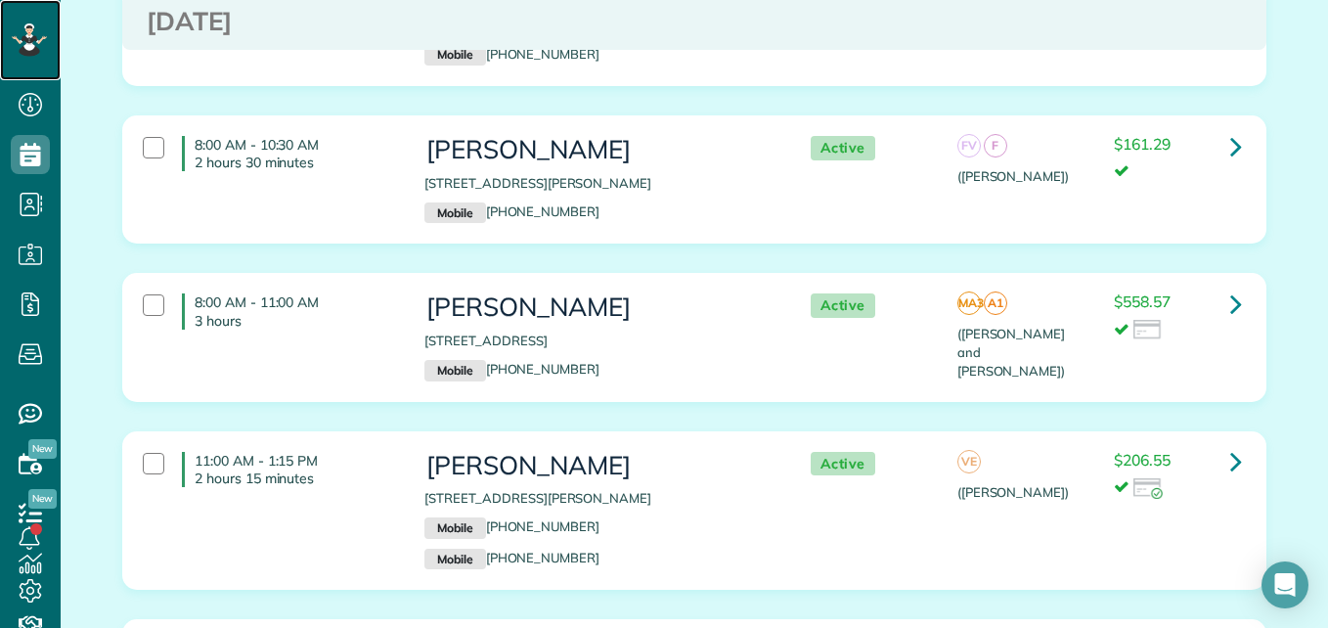
click at [26, 46] on icon at bounding box center [29, 45] width 12 height 12
